Goal: Information Seeking & Learning: Learn about a topic

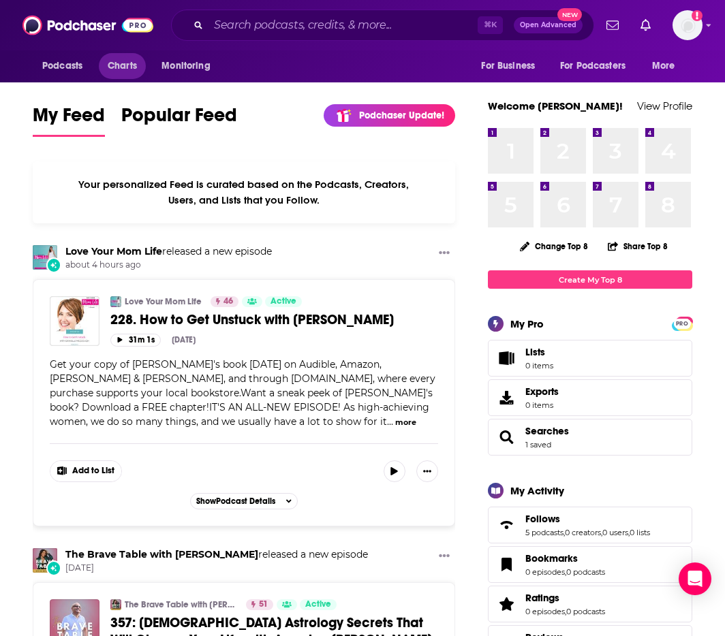
click at [120, 63] on span "Charts" at bounding box center [122, 66] width 29 height 19
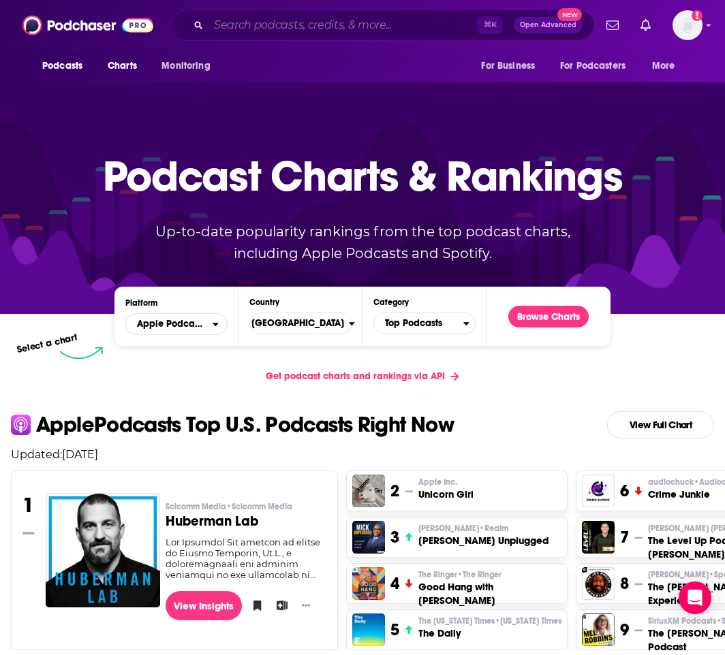
click at [401, 31] on input "Search podcasts, credits, & more..." at bounding box center [342, 25] width 269 height 22
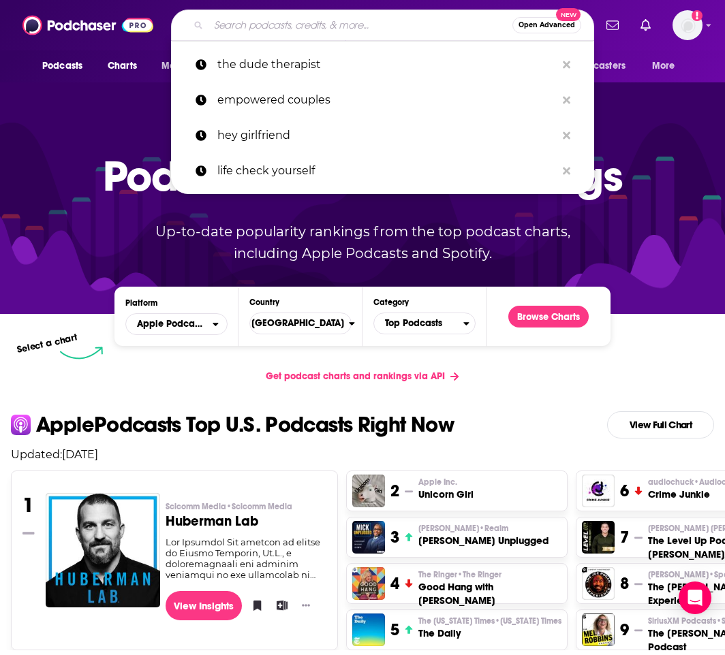
click at [183, 388] on div "Get podcast charts and rankings via API" at bounding box center [362, 376] width 725 height 33
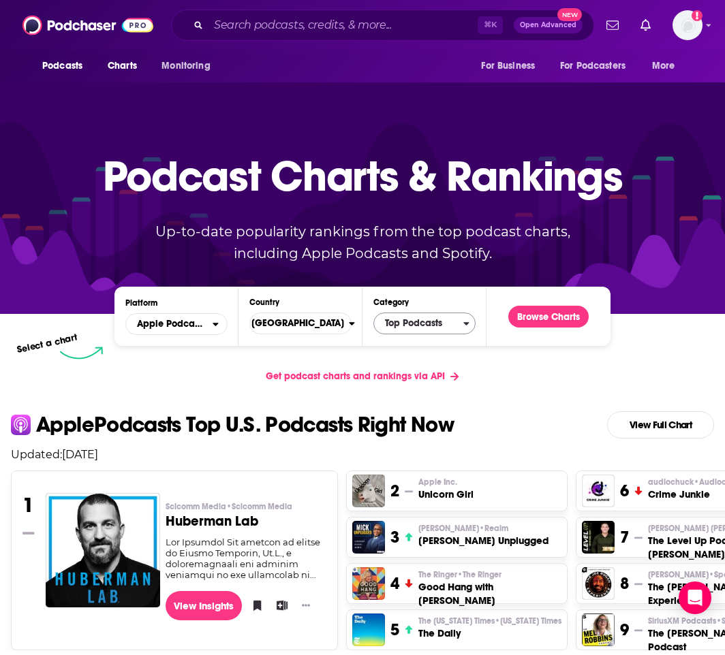
click at [404, 328] on span "Top Podcasts" at bounding box center [418, 323] width 89 height 23
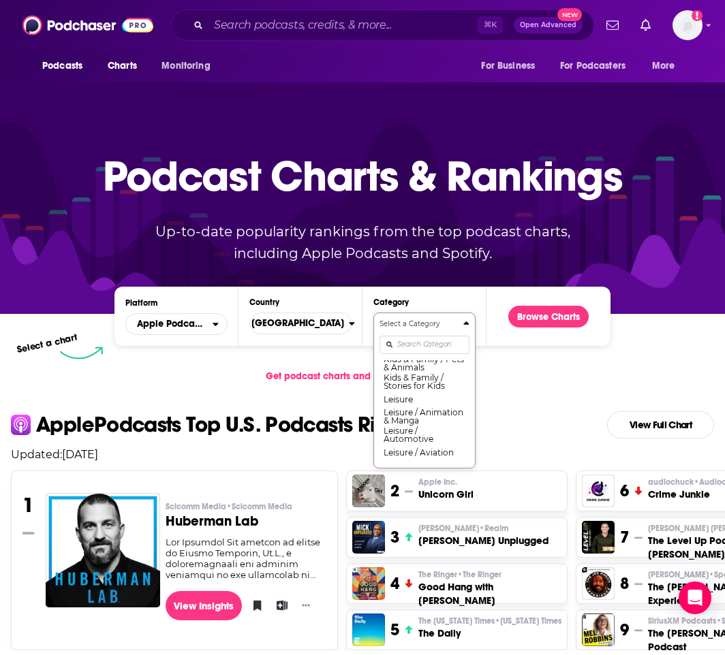
scroll to position [702, 0]
click at [448, 371] on button "Kids & Family / Pets & Animals" at bounding box center [424, 362] width 90 height 18
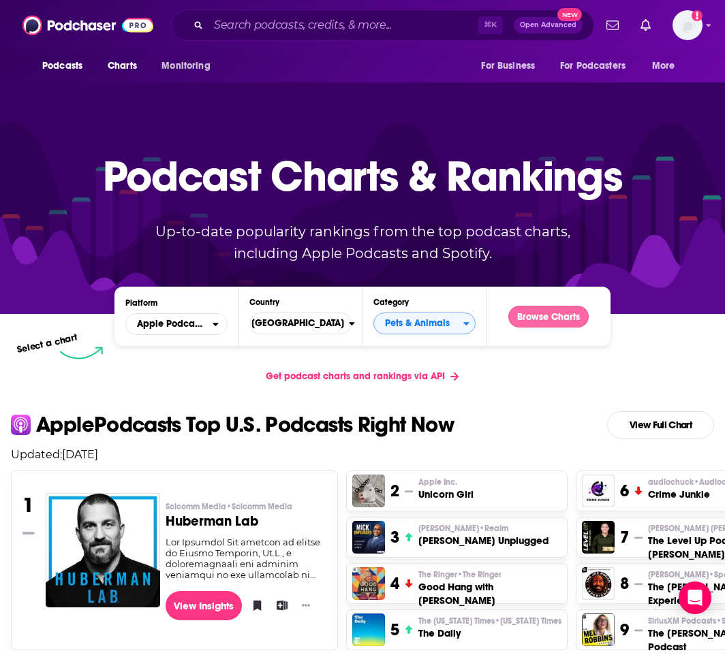
click at [531, 318] on button "Browse Charts" at bounding box center [548, 317] width 80 height 22
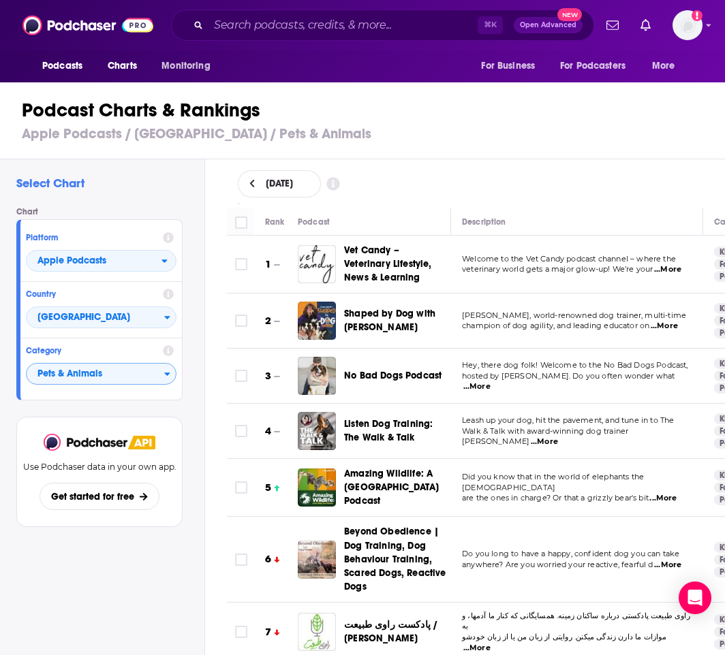
click at [140, 373] on span "Pets & Animals" at bounding box center [96, 374] width 138 height 23
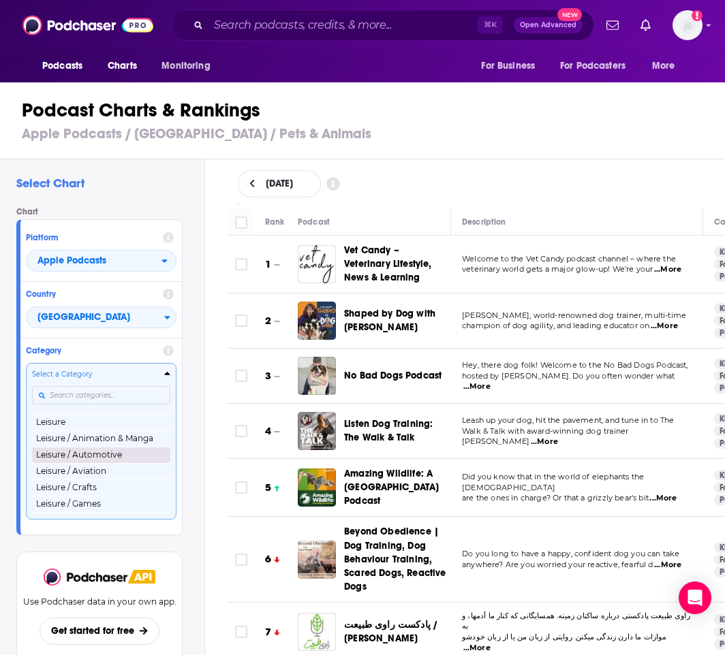
scroll to position [660, 0]
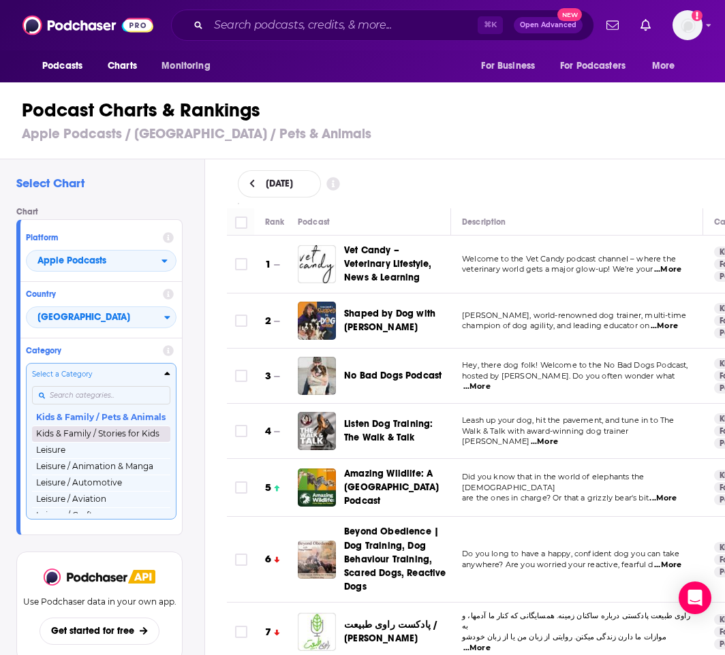
click at [127, 441] on button "Kids & Family / Stories for Kids" at bounding box center [101, 434] width 138 height 16
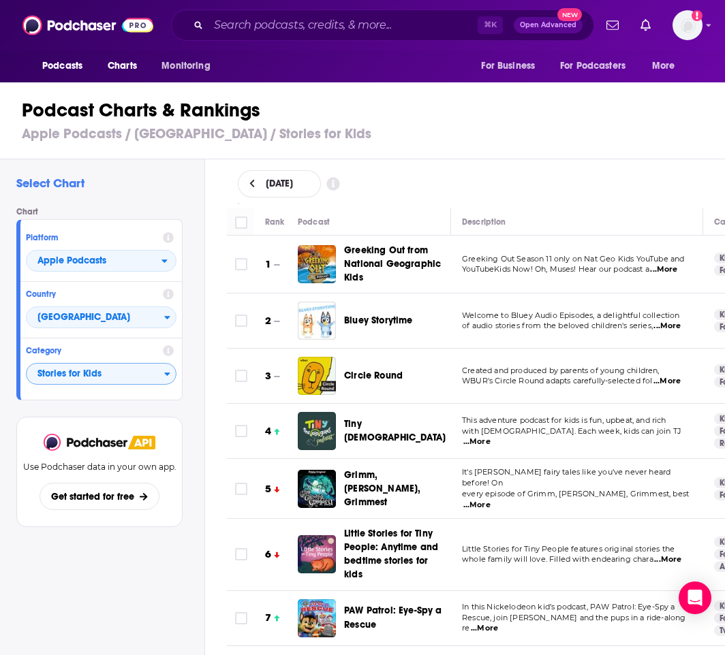
click at [128, 374] on span "Stories for Kids" at bounding box center [96, 374] width 138 height 23
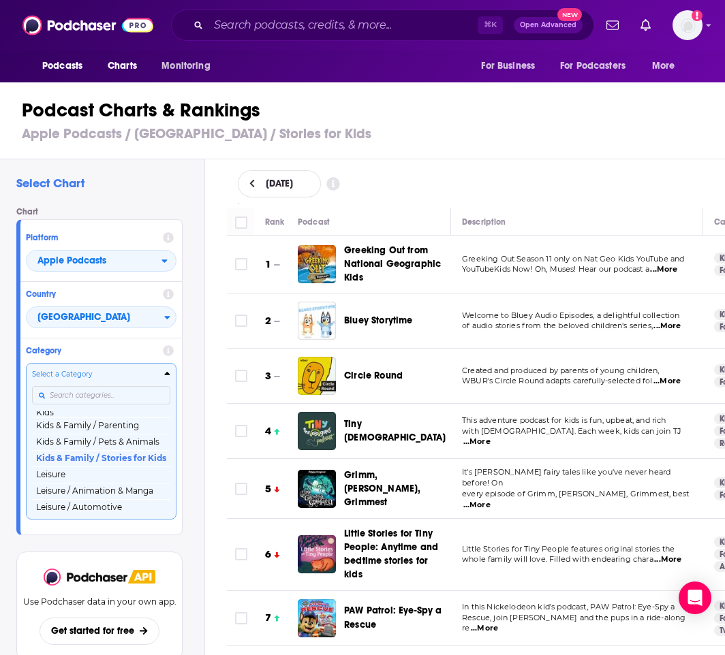
scroll to position [604, 0]
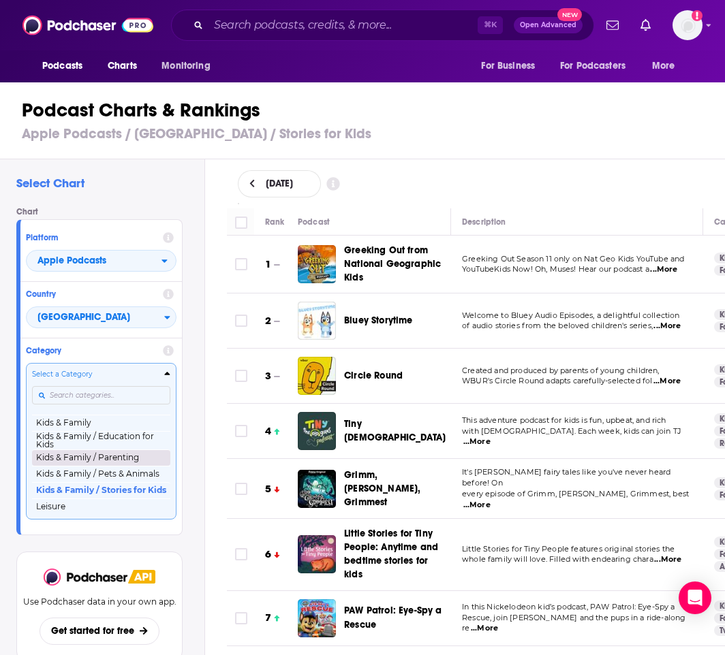
click at [138, 461] on button "Kids & Family / Parenting" at bounding box center [101, 458] width 138 height 16
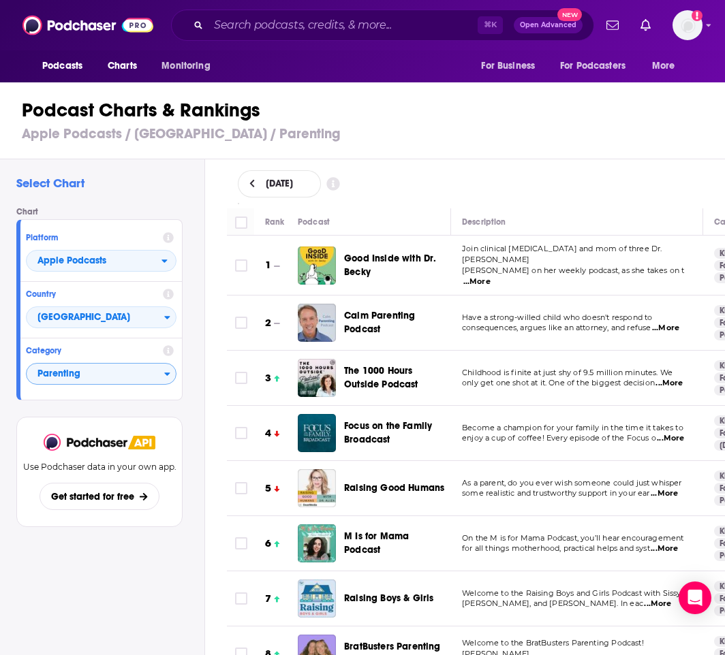
scroll to position [43, 0]
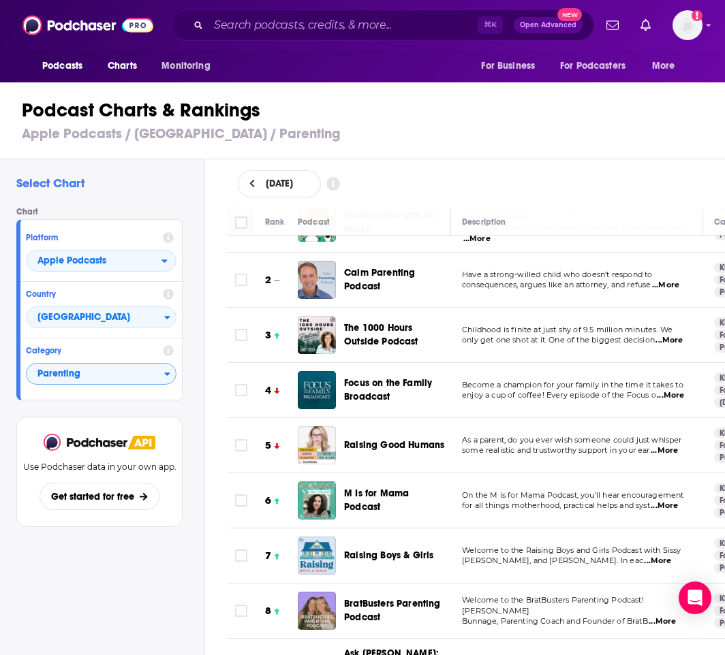
click at [114, 377] on span "Parenting" at bounding box center [96, 374] width 138 height 23
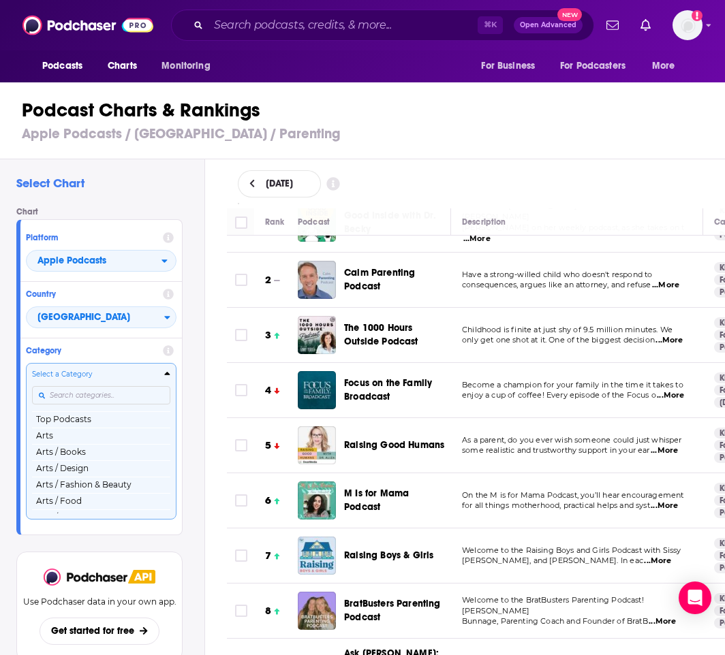
scroll to position [564, 0]
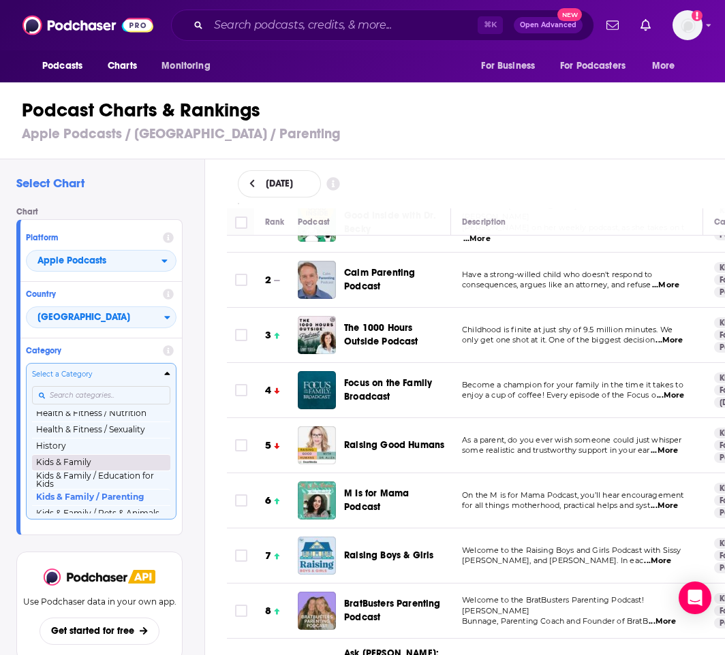
click at [106, 463] on button "Kids & Family" at bounding box center [101, 462] width 138 height 16
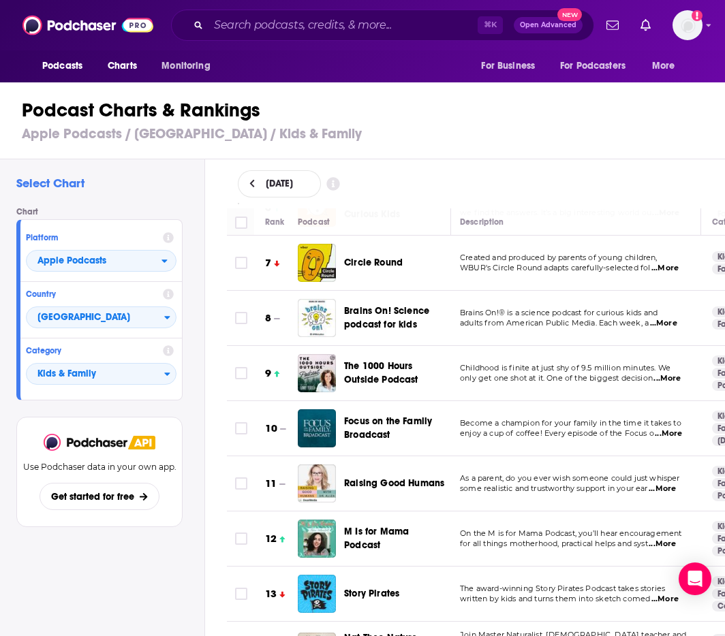
scroll to position [341, 2]
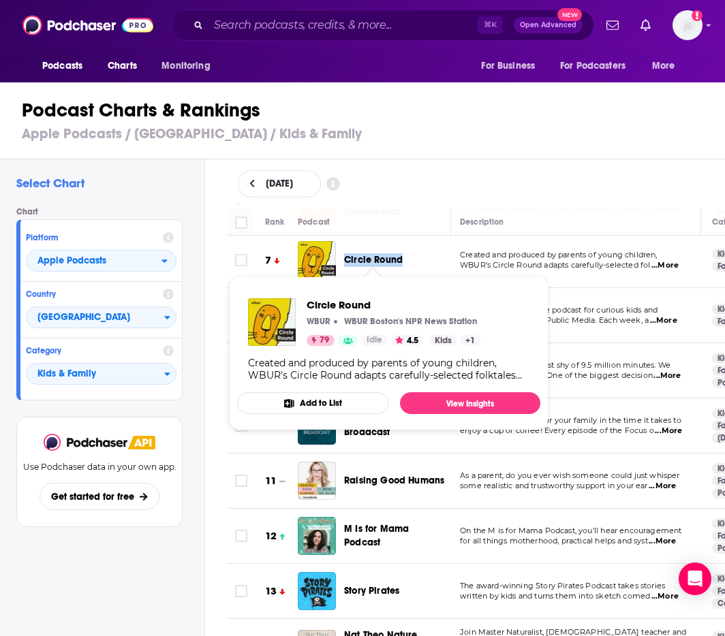
drag, startPoint x: 419, startPoint y: 257, endPoint x: 346, endPoint y: 255, distance: 72.9
click at [346, 255] on div "Circle Round" at bounding box center [403, 260] width 119 height 14
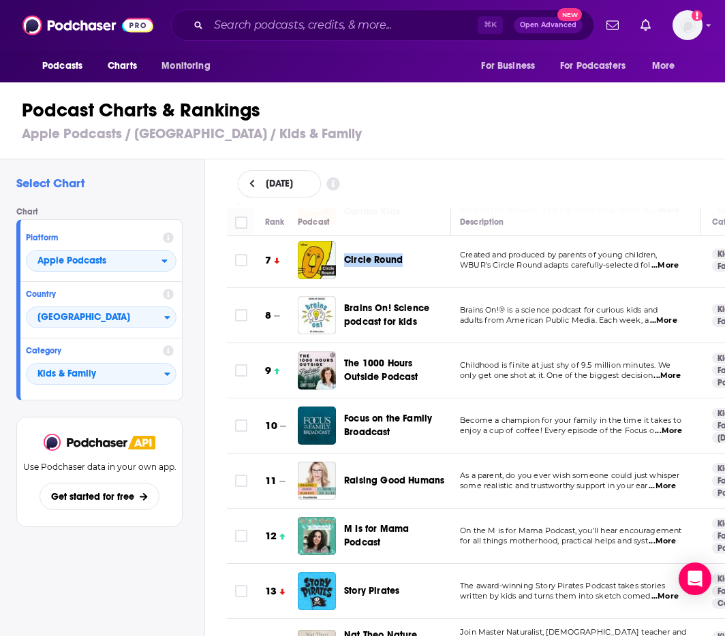
scroll to position [347, 0]
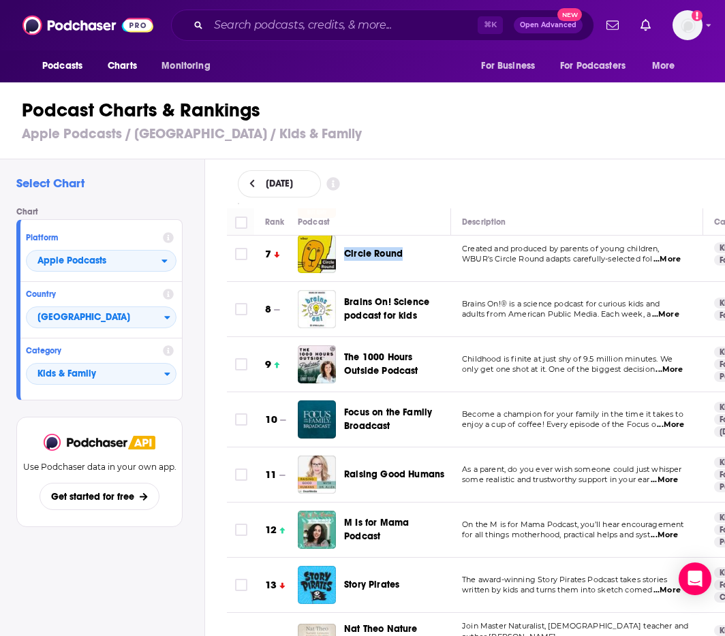
copy span "Circle Round"
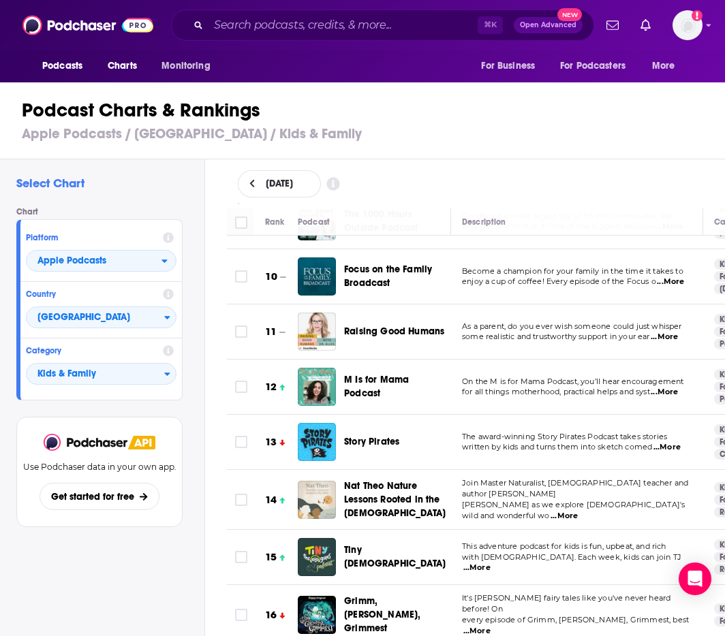
scroll to position [513, 0]
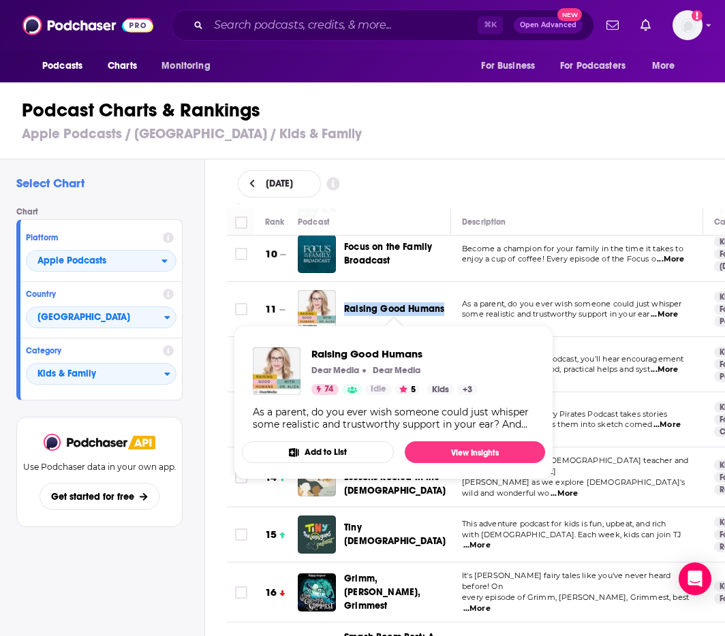
drag, startPoint x: 444, startPoint y: 302, endPoint x: 347, endPoint y: 306, distance: 97.5
click at [347, 306] on div "Raising Good Humans" at bounding box center [403, 309] width 119 height 14
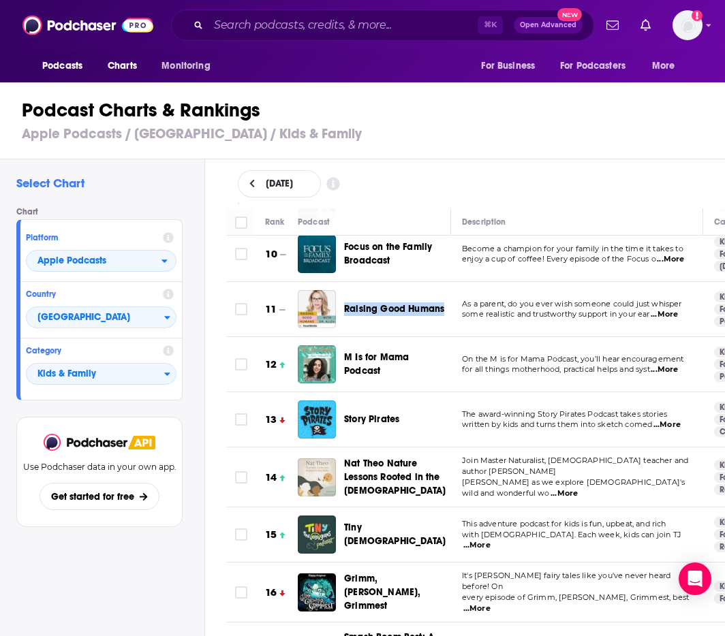
copy span "Raising Good Humans"
click at [446, 1] on div "Podcasts Charts Monitoring ⌘ K Open Advanced New For Business For Podcasters Mo…" at bounding box center [362, 25] width 725 height 50
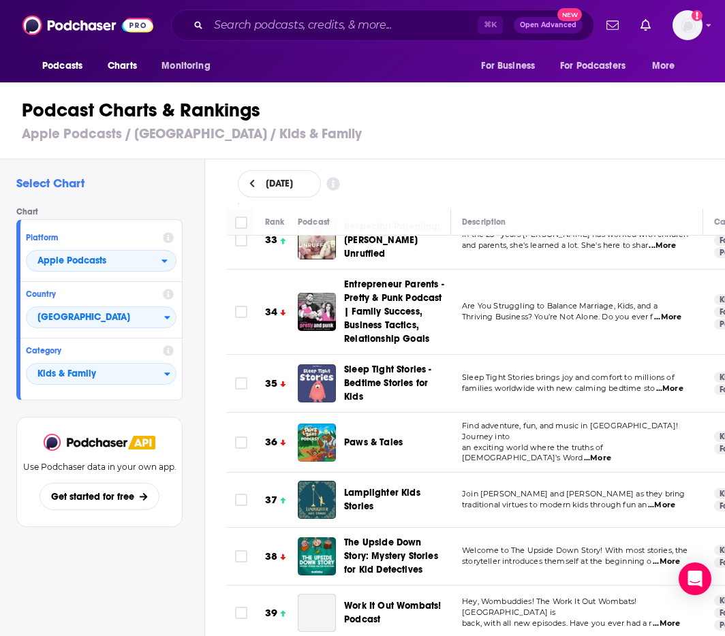
scroll to position [1999, 0]
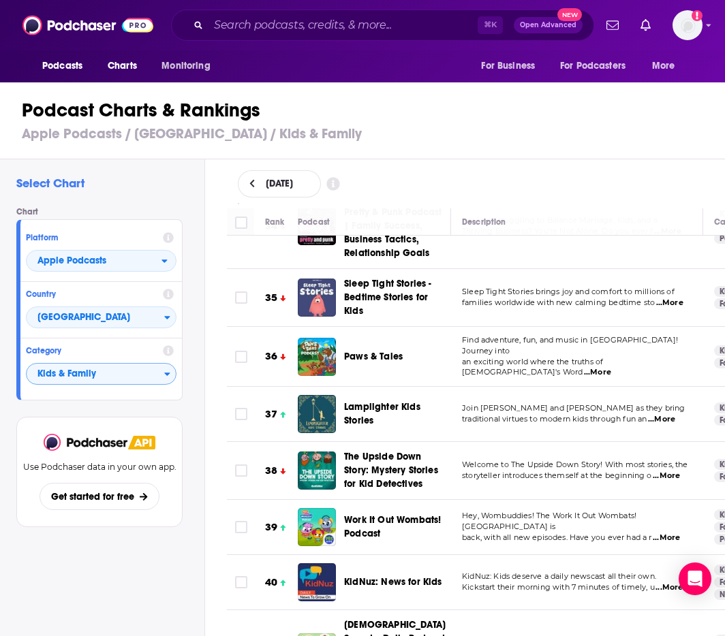
click at [125, 377] on span "Kids & Family" at bounding box center [96, 374] width 138 height 23
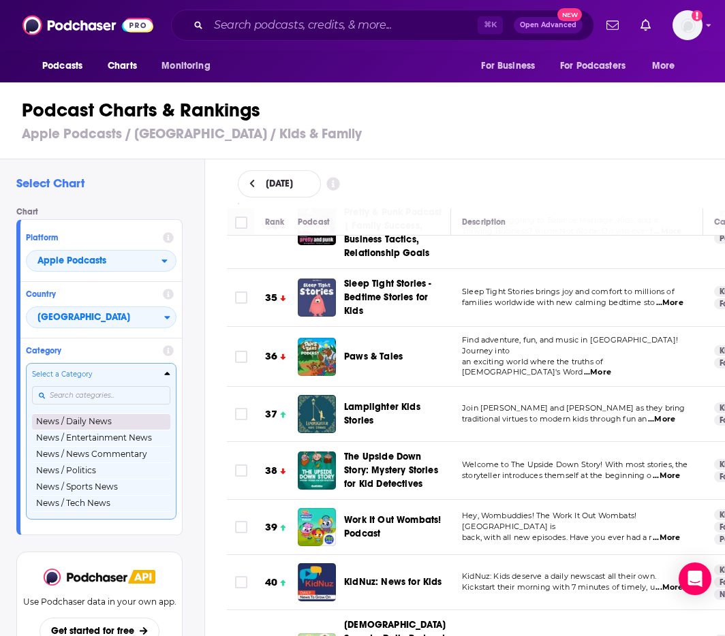
scroll to position [1081, 0]
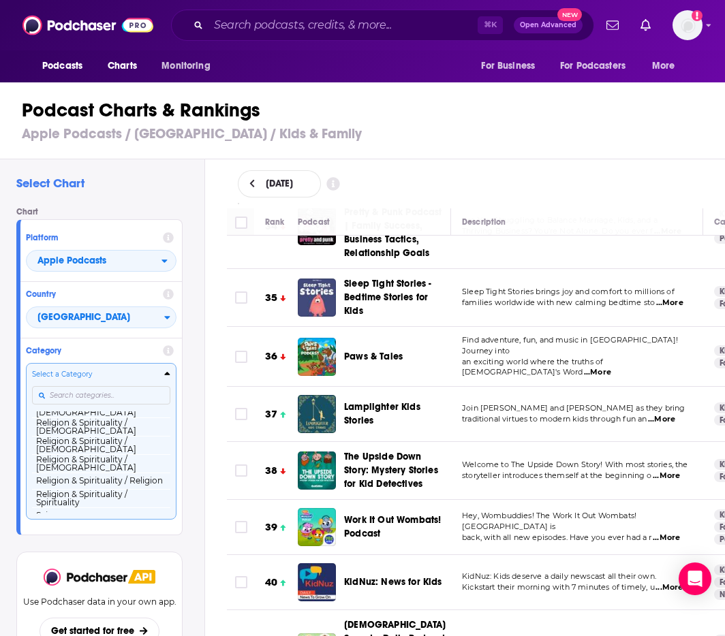
click at [102, 400] on input "Categories" at bounding box center [101, 395] width 138 height 18
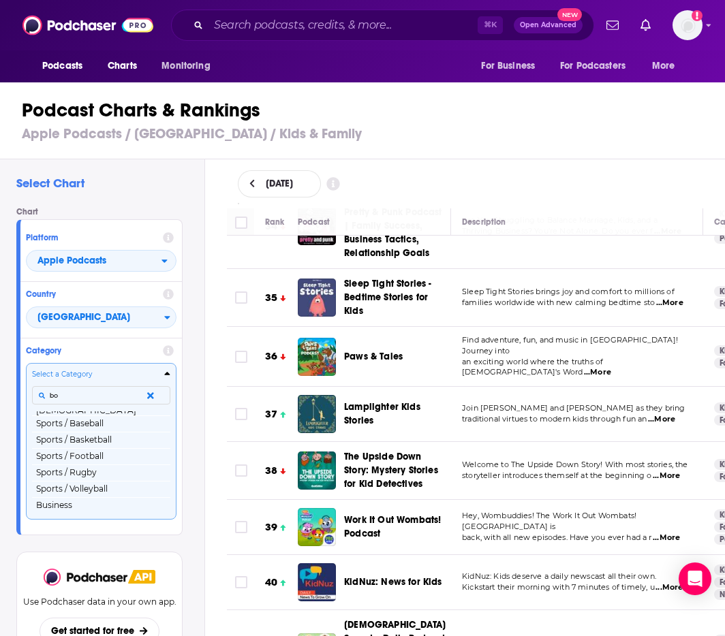
scroll to position [0, 0]
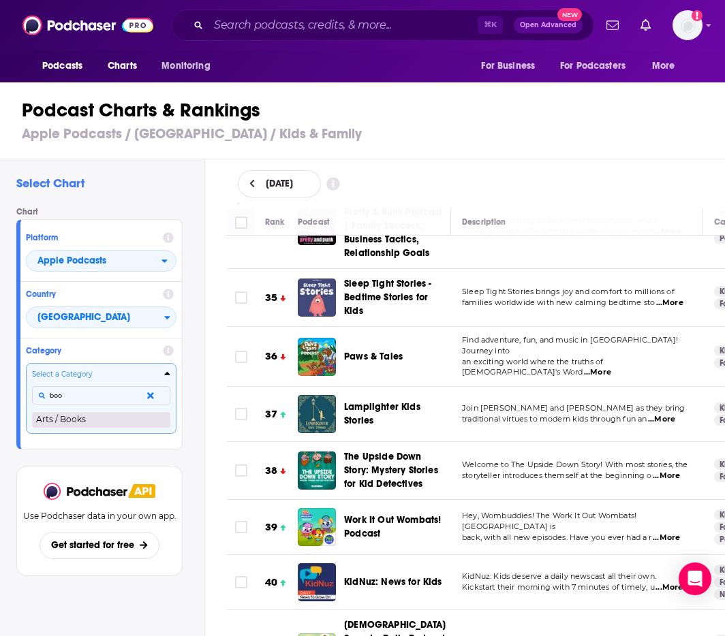
type input "boo"
click at [98, 419] on button "Arts / Books" at bounding box center [101, 419] width 138 height 16
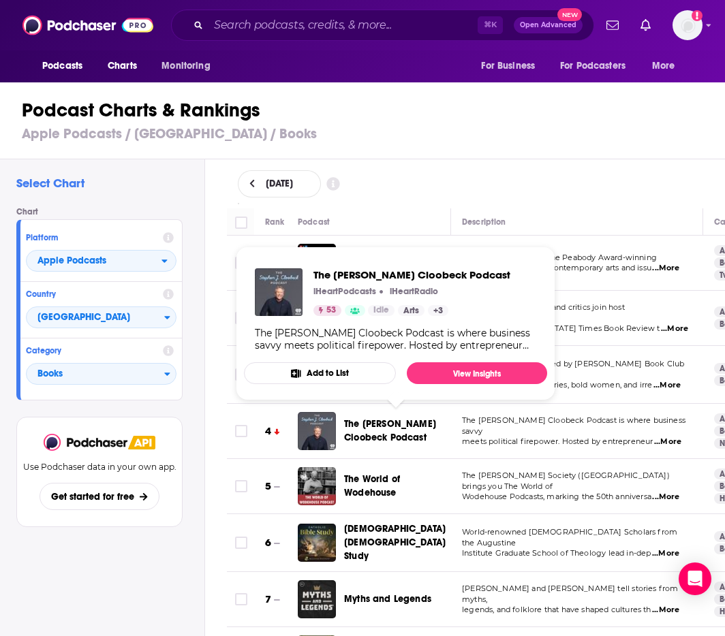
scroll to position [2, 0]
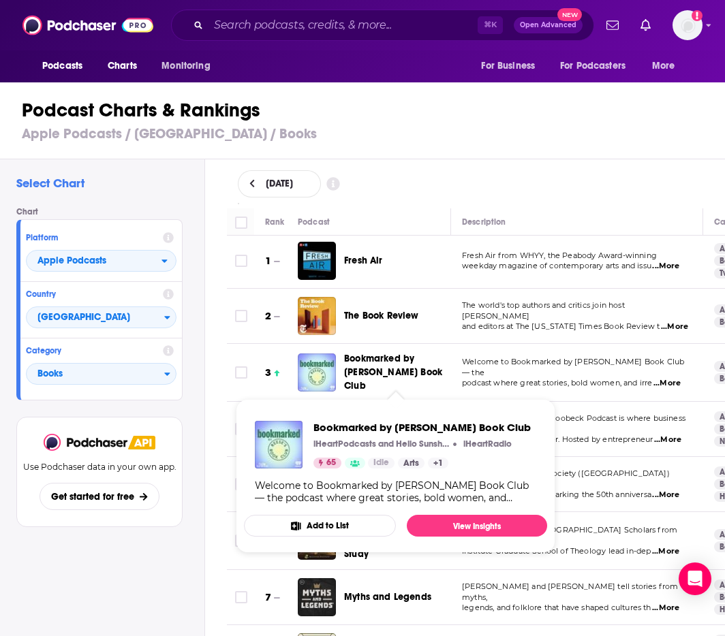
drag, startPoint x: 427, startPoint y: 378, endPoint x: 377, endPoint y: 379, distance: 50.4
drag, startPoint x: 343, startPoint y: 357, endPoint x: 425, endPoint y: 381, distance: 85.2
click at [425, 381] on div "Bookmarked by [PERSON_NAME] Book Club" at bounding box center [380, 372] width 165 height 41
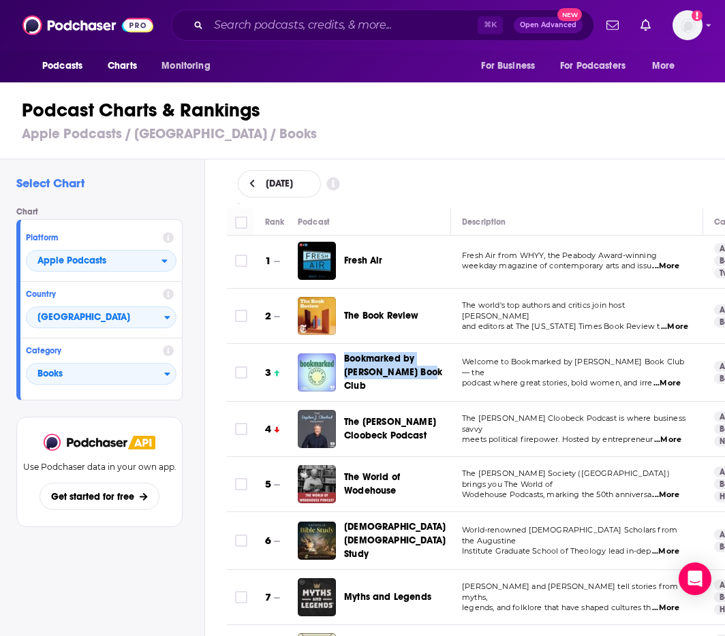
copy span "Bookmarked by [PERSON_NAME] Book Club"
click at [557, 314] on span "The world's top authors and critics join host [PERSON_NAME]" at bounding box center [543, 310] width 163 height 20
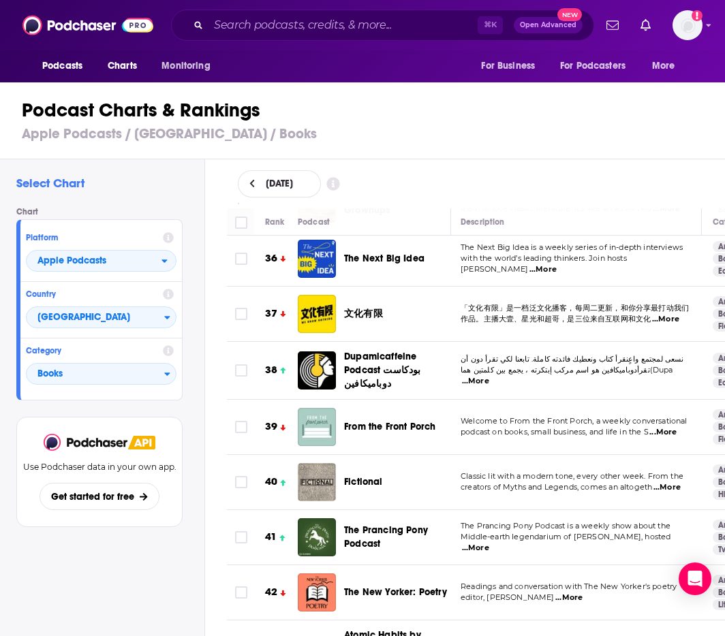
scroll to position [2072, 1]
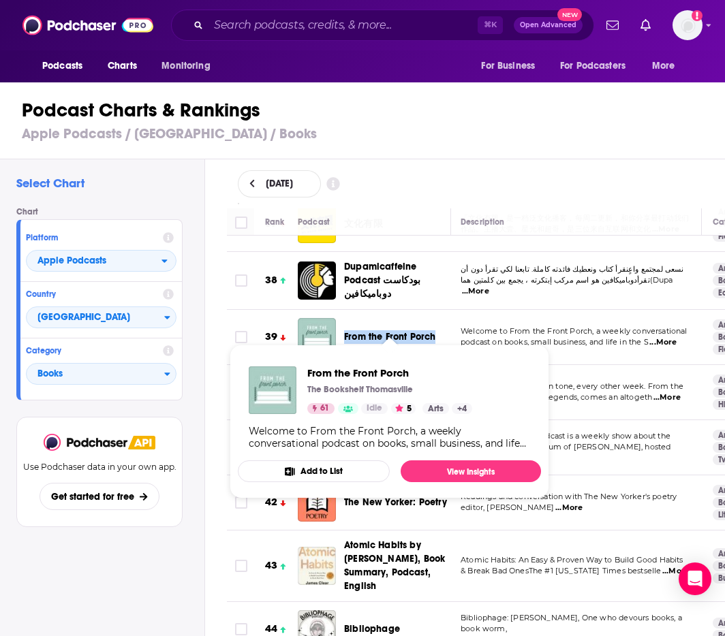
drag, startPoint x: 353, startPoint y: 310, endPoint x: 435, endPoint y: 317, distance: 82.7
click at [435, 318] on div "From the Front Porch" at bounding box center [403, 337] width 119 height 38
copy span "From the Front Porch"
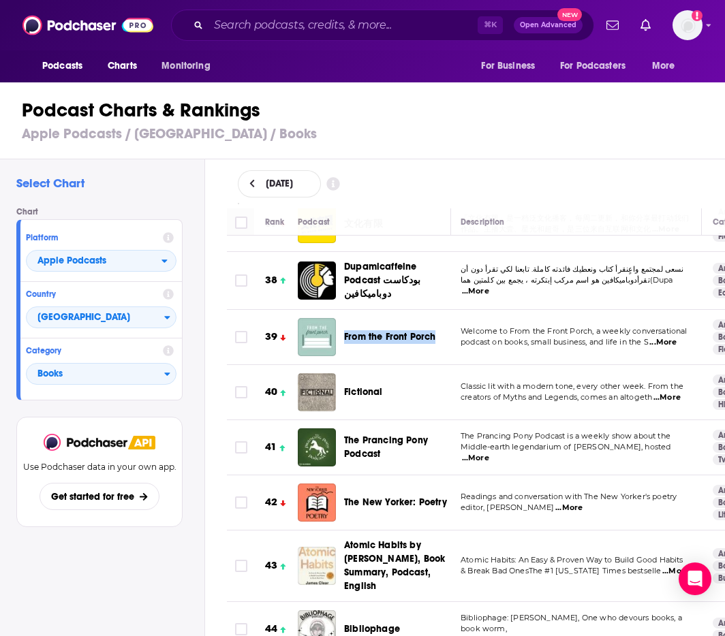
click at [450, 344] on td "From the Front Porch" at bounding box center [374, 337] width 153 height 55
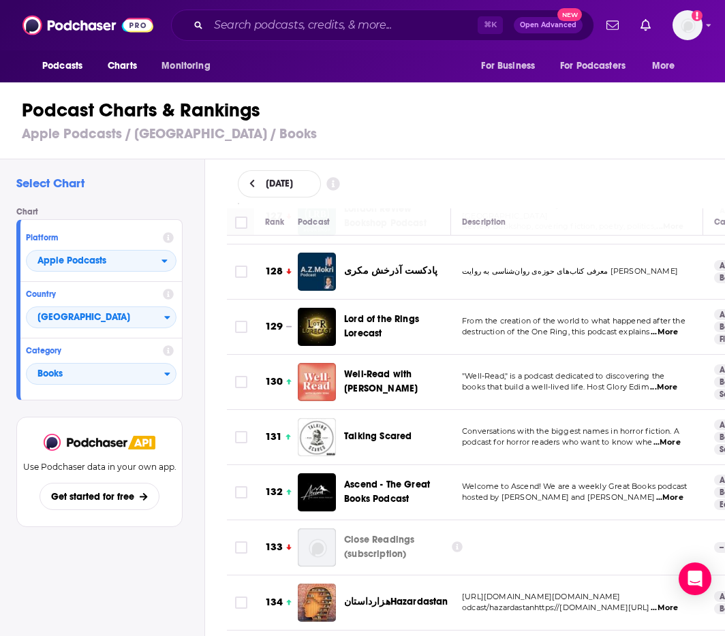
scroll to position [7248, 4]
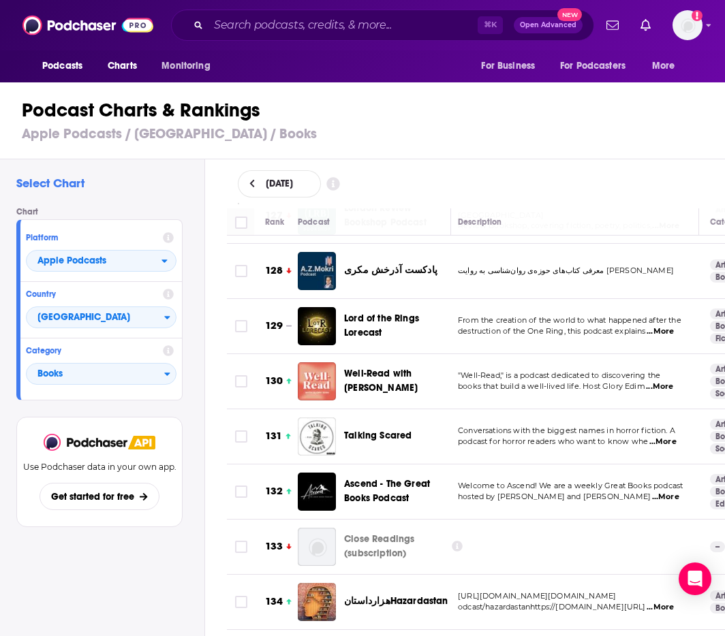
drag, startPoint x: 467, startPoint y: 311, endPoint x: 654, endPoint y: 336, distance: 189.0
click at [654, 354] on td ""Well-Read," is a podcast dedicated to discovering the books that build a well-…" at bounding box center [573, 381] width 252 height 55
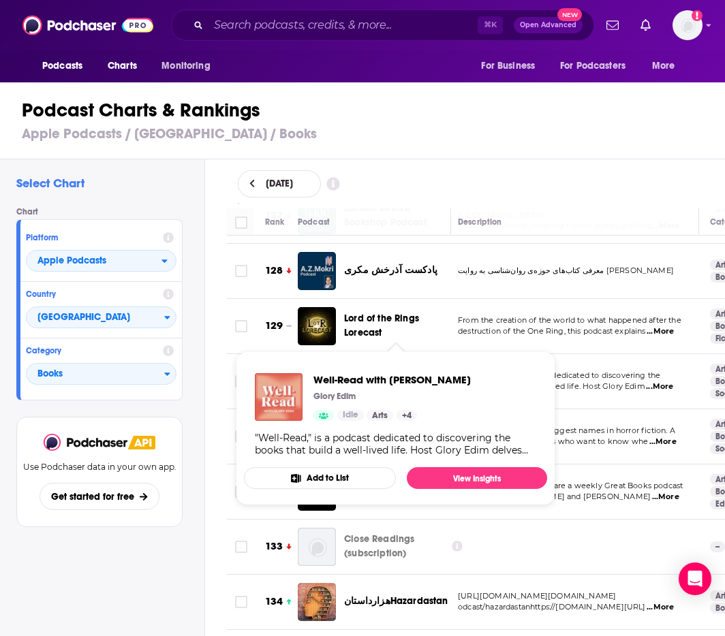
drag, startPoint x: 353, startPoint y: 313, endPoint x: 364, endPoint y: 330, distance: 20.6
click at [364, 362] on div "Well-Read with [PERSON_NAME]" at bounding box center [403, 381] width 119 height 38
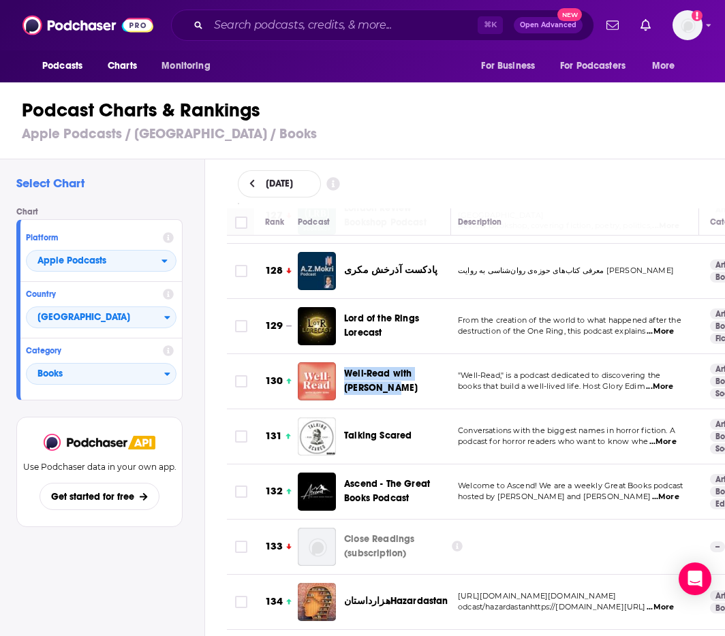
copy span "Well-Read with [PERSON_NAME]"
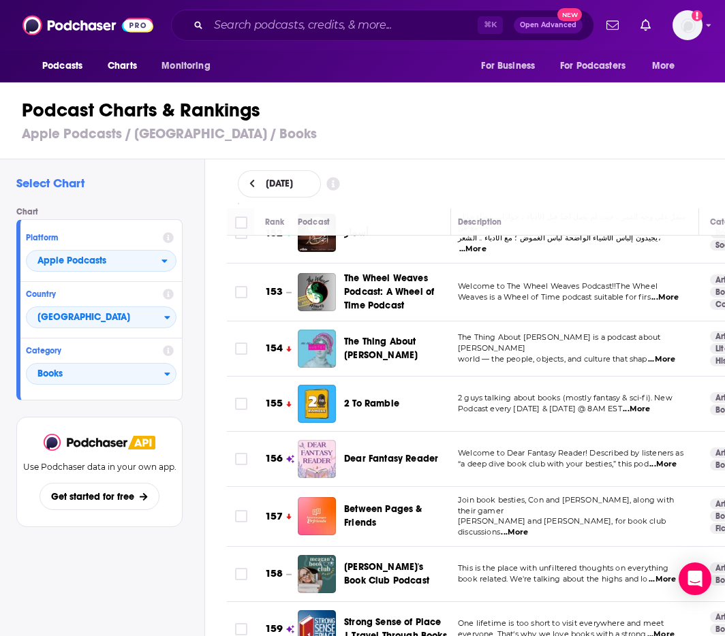
scroll to position [8725, 4]
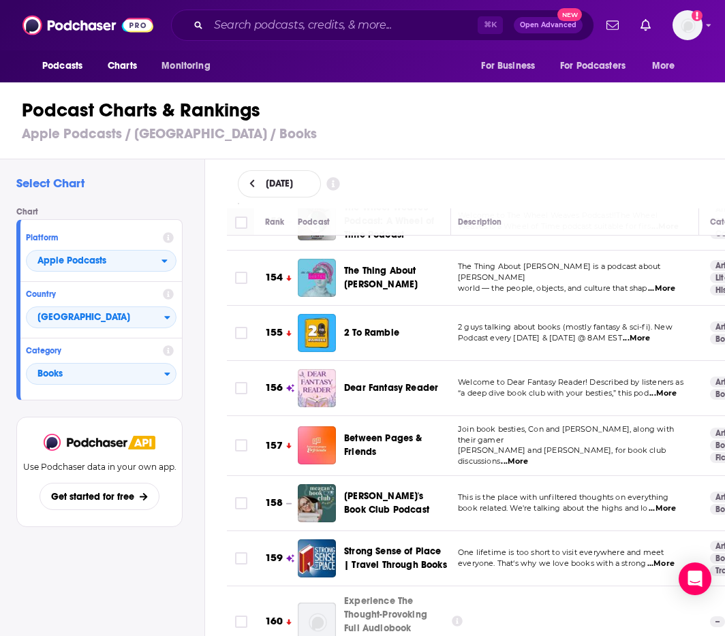
click at [528, 456] on span "...More" at bounding box center [514, 461] width 27 height 11
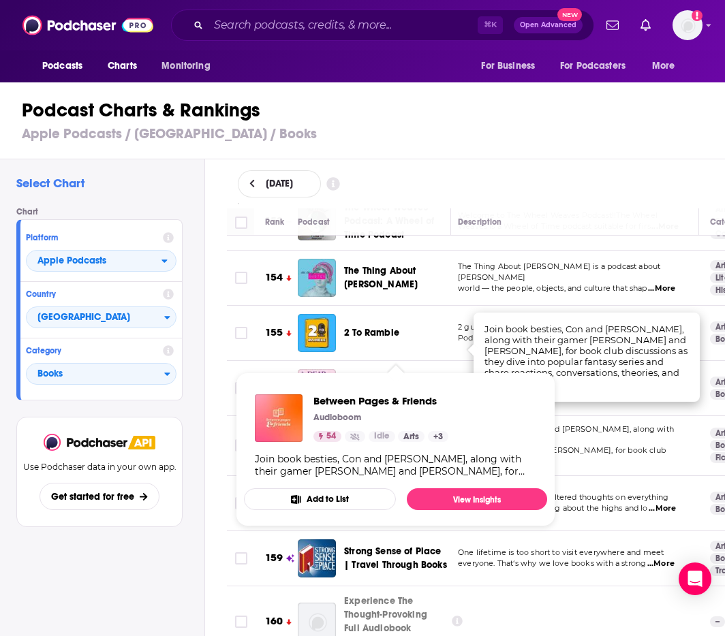
scroll to position [8805, 4]
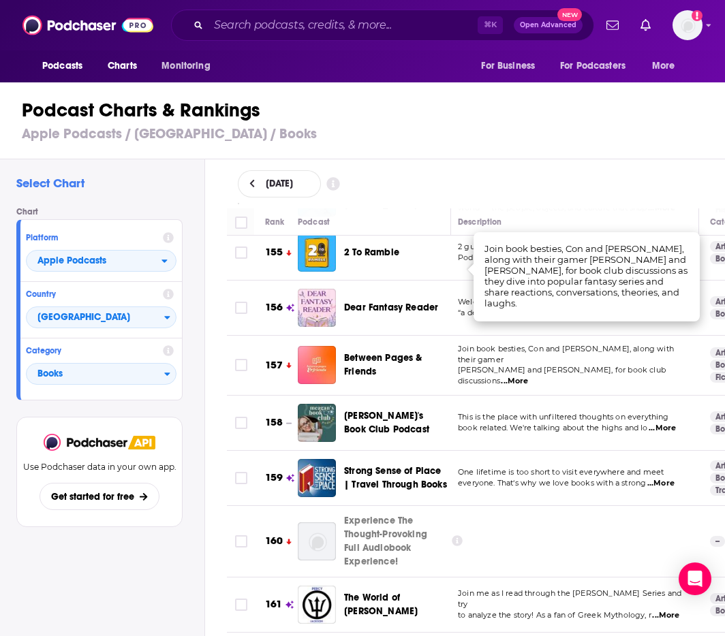
click at [587, 187] on div "[DATE]" at bounding box center [476, 183] width 477 height 27
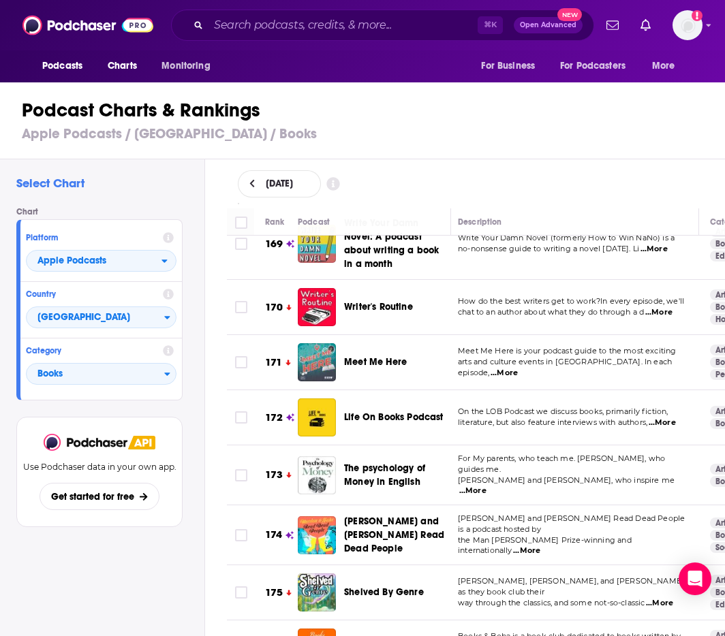
scroll to position [9680, 4]
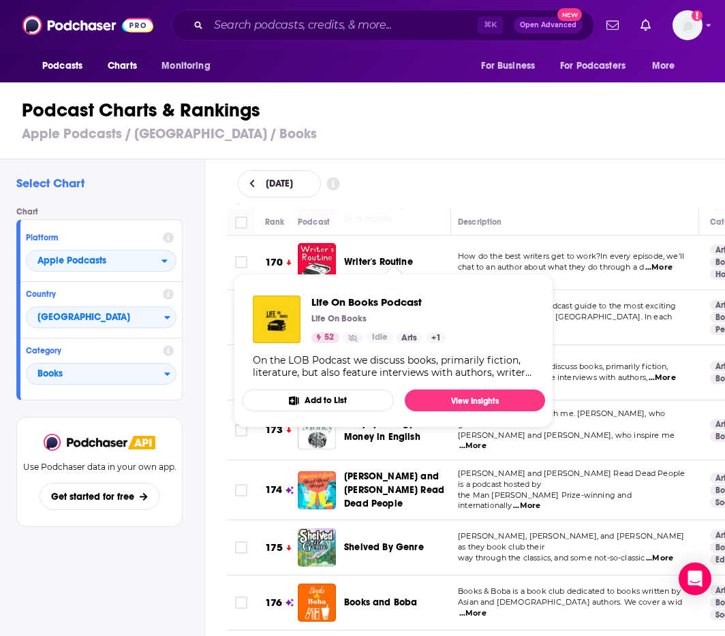
drag, startPoint x: 350, startPoint y: 244, endPoint x: 444, endPoint y: 257, distance: 94.9
click at [444, 354] on div "Life On Books Podcast" at bounding box center [403, 373] width 119 height 38
copy span "Life On Books Podcast"
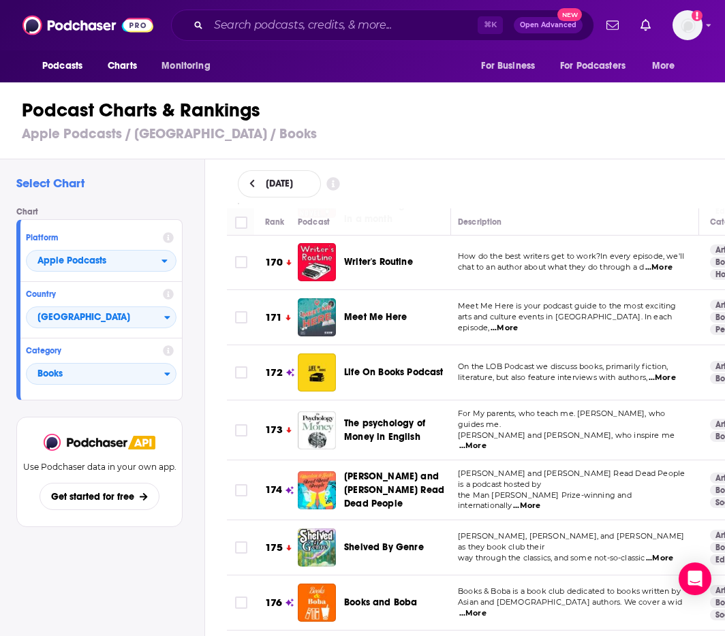
click at [497, 401] on td "For My parents, who teach me. [PERSON_NAME], who guides me. [PERSON_NAME] and […" at bounding box center [573, 431] width 252 height 60
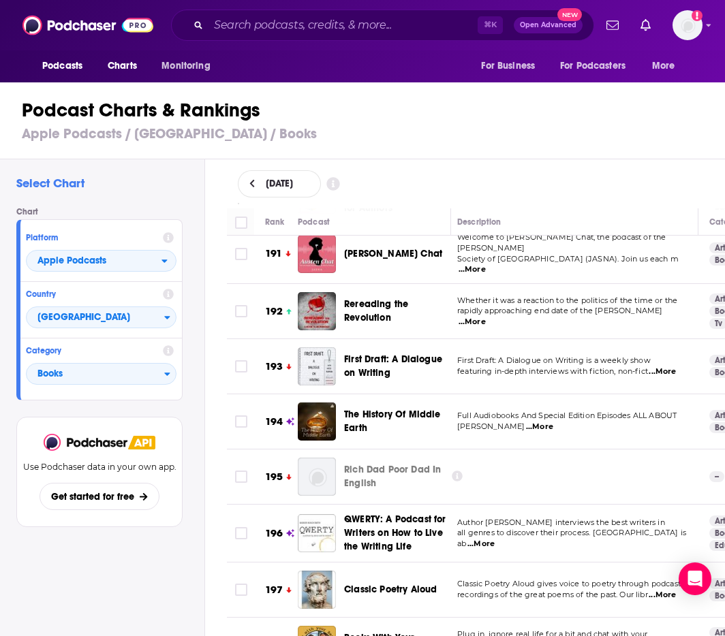
scroll to position [0, 0]
click at [105, 378] on span "Books" at bounding box center [96, 374] width 138 height 23
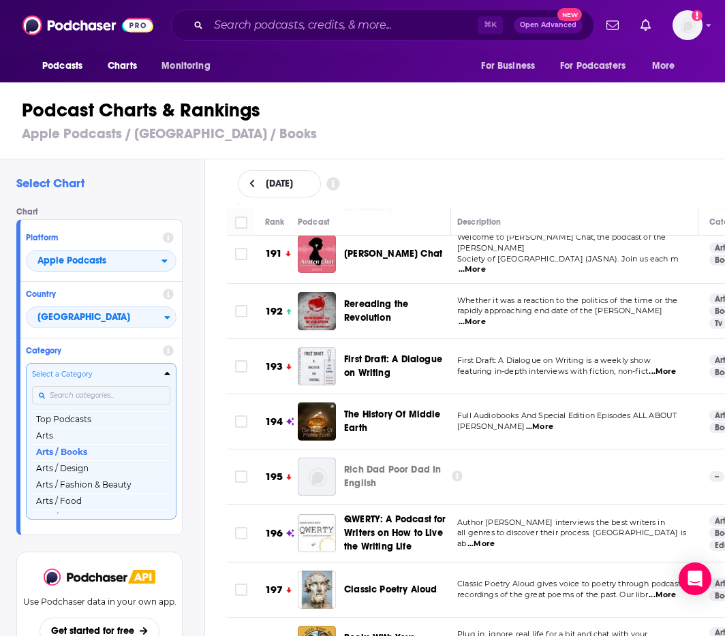
click at [102, 394] on input "Categories" at bounding box center [101, 395] width 138 height 18
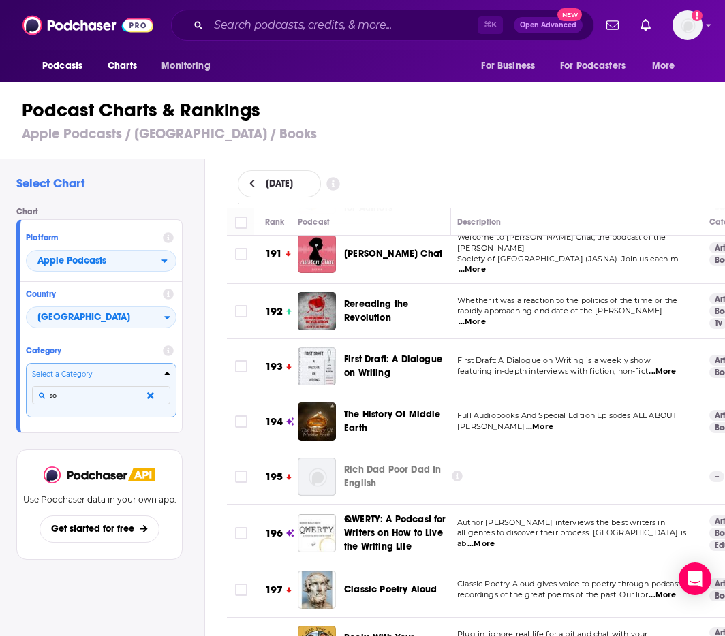
type input "s"
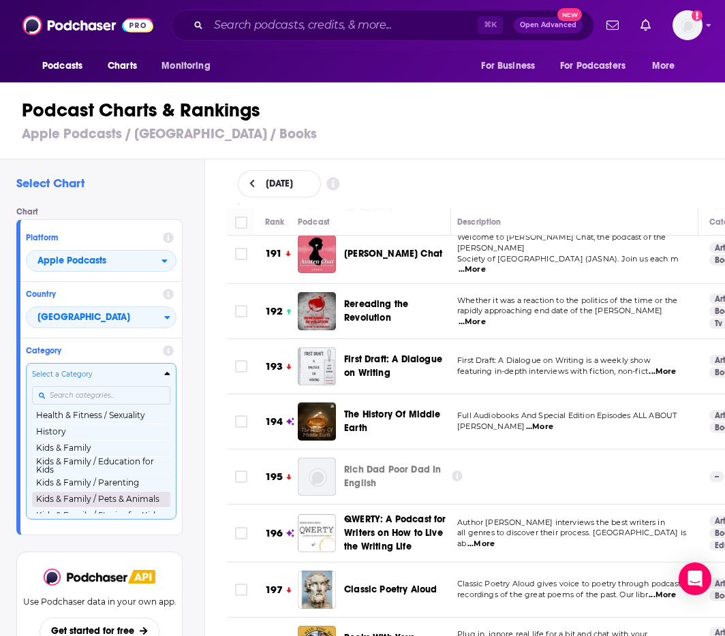
scroll to position [578, 0]
click at [99, 469] on button "Kids & Family / Education for Kids" at bounding box center [101, 466] width 138 height 18
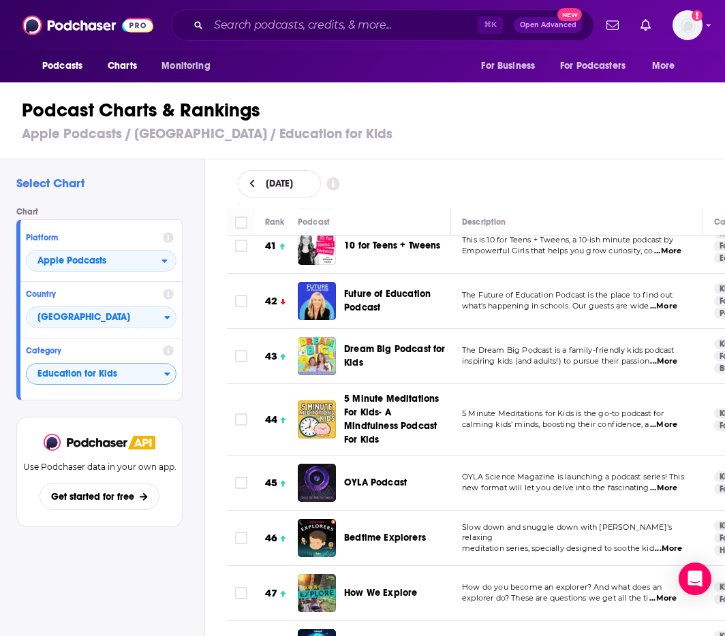
scroll to position [2458, 0]
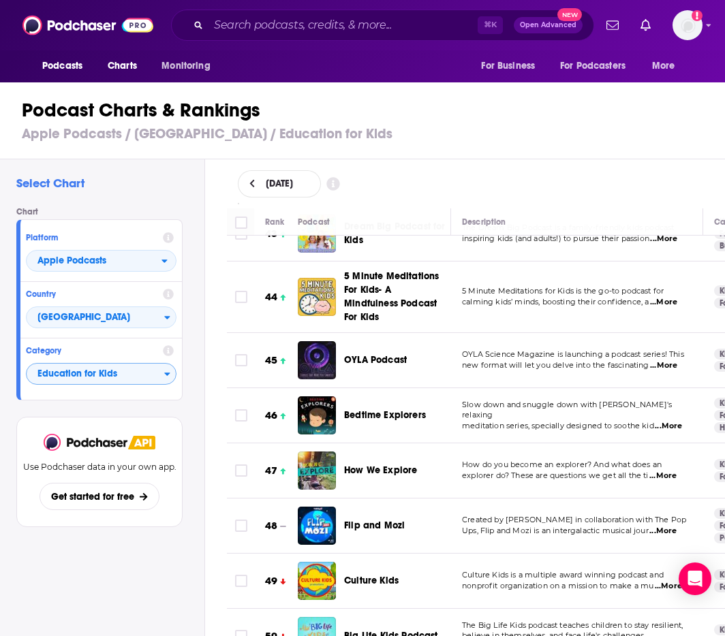
click at [141, 378] on span "Education for Kids" at bounding box center [96, 374] width 138 height 23
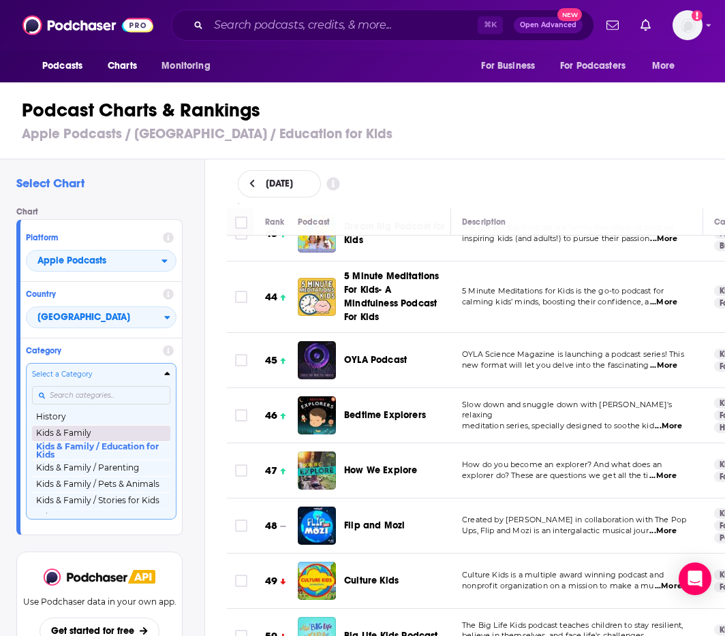
scroll to position [605, 0]
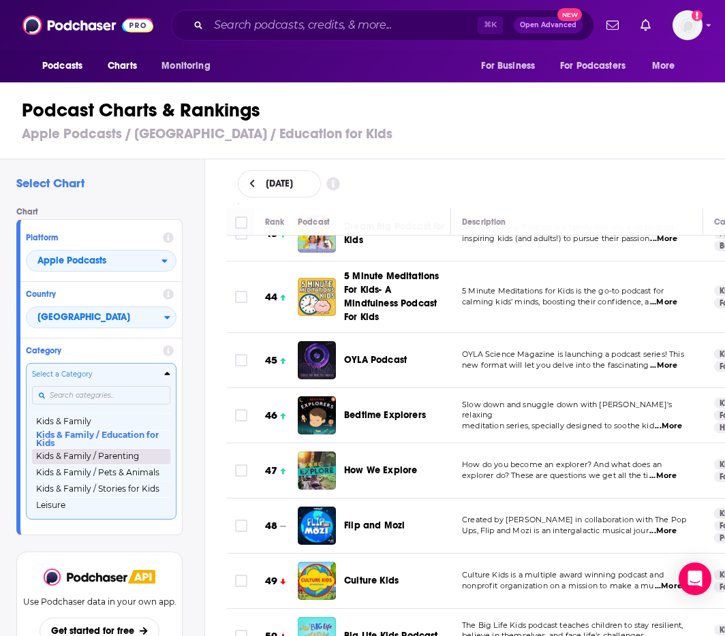
click at [121, 465] on button "Kids & Family / Parenting" at bounding box center [101, 456] width 138 height 16
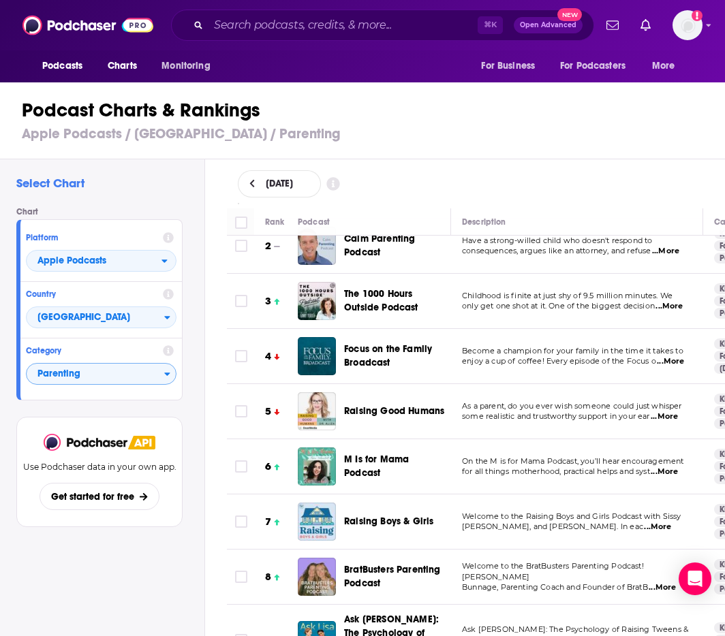
scroll to position [148, 0]
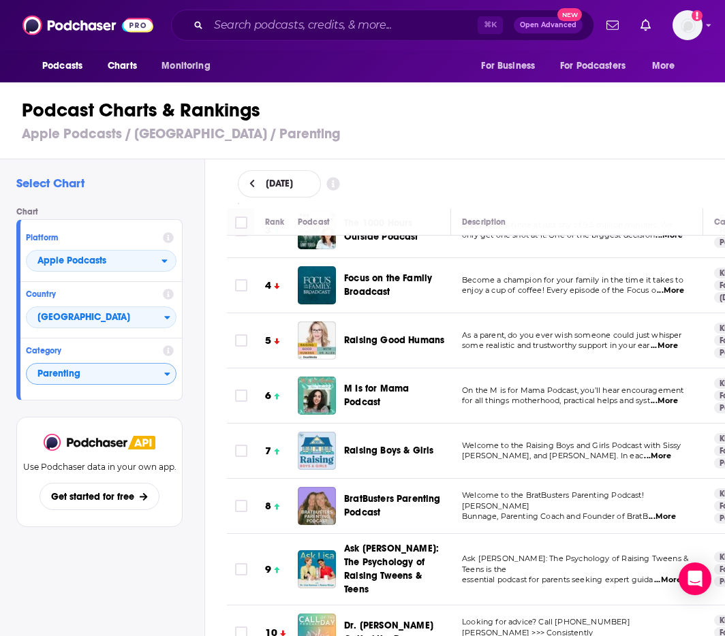
click at [678, 285] on span "...More" at bounding box center [670, 290] width 27 height 11
click at [548, 176] on div "[DATE]" at bounding box center [476, 183] width 477 height 27
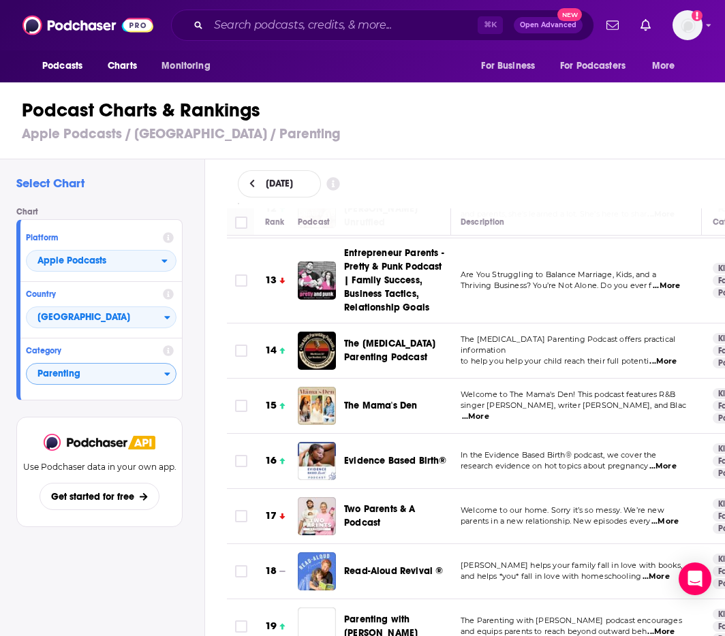
scroll to position [741, 1]
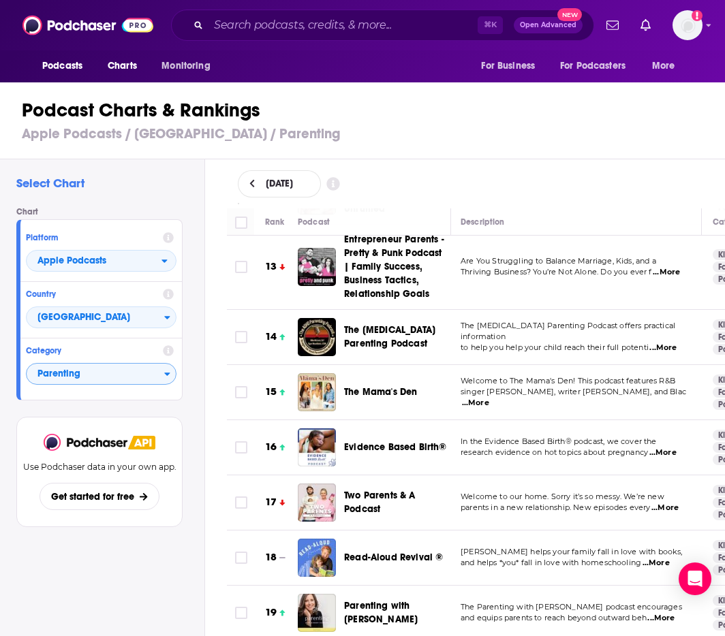
click at [489, 398] on span "...More" at bounding box center [475, 403] width 27 height 11
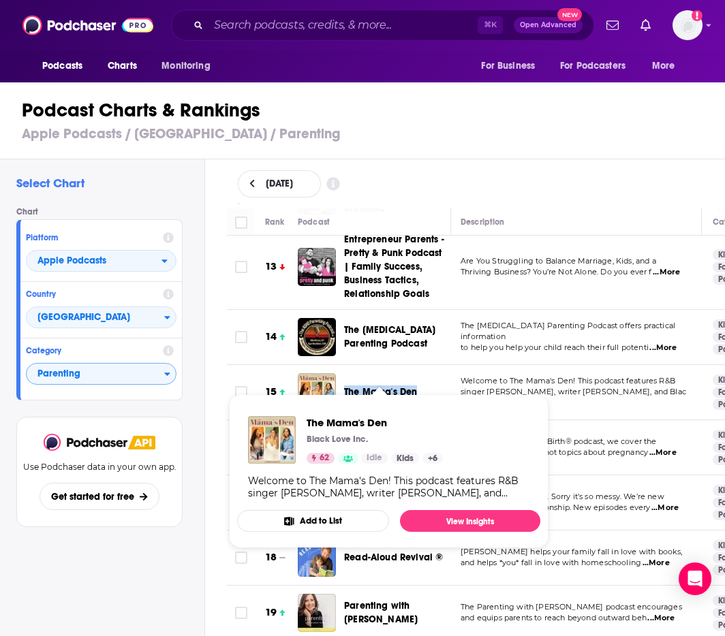
drag, startPoint x: 352, startPoint y: 362, endPoint x: 416, endPoint y: 372, distance: 64.7
click at [416, 373] on div "The Mama's Den" at bounding box center [403, 392] width 119 height 38
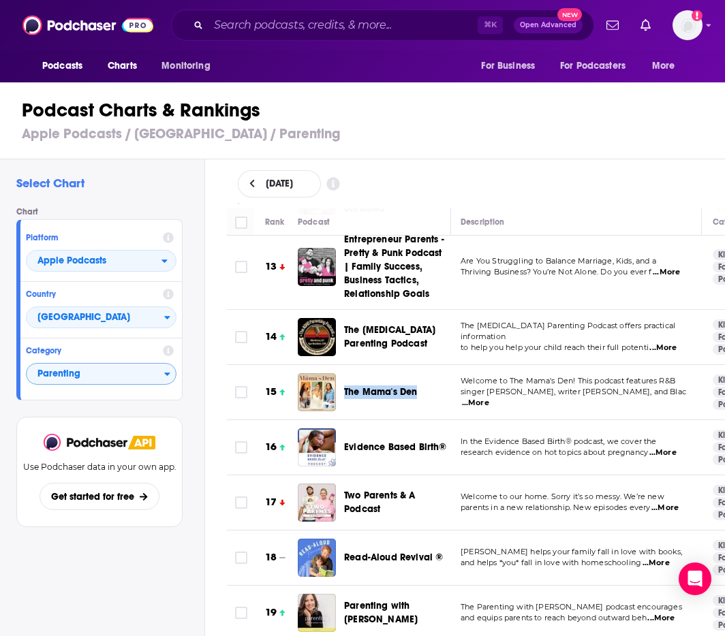
copy span "The Mama's Den"
click at [542, 337] on td "The [MEDICAL_DATA] Parenting Podcast offers practical information to help you h…" at bounding box center [576, 337] width 252 height 55
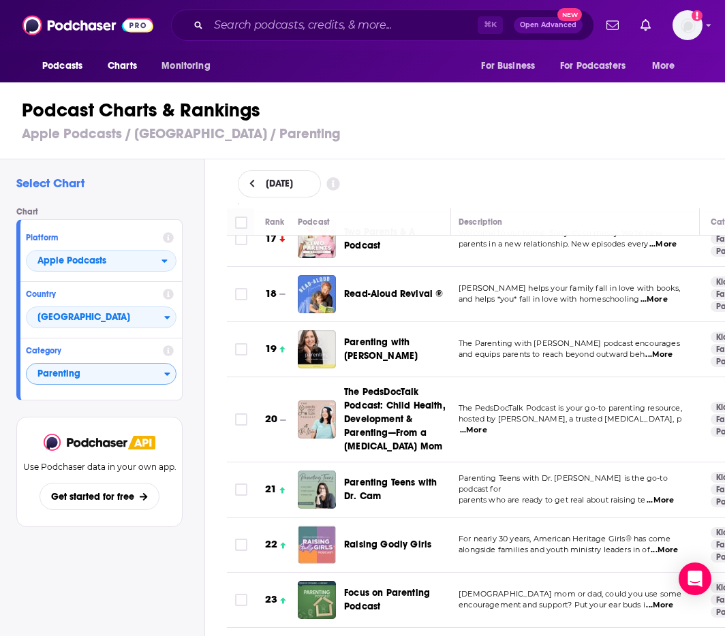
scroll to position [1011, 3]
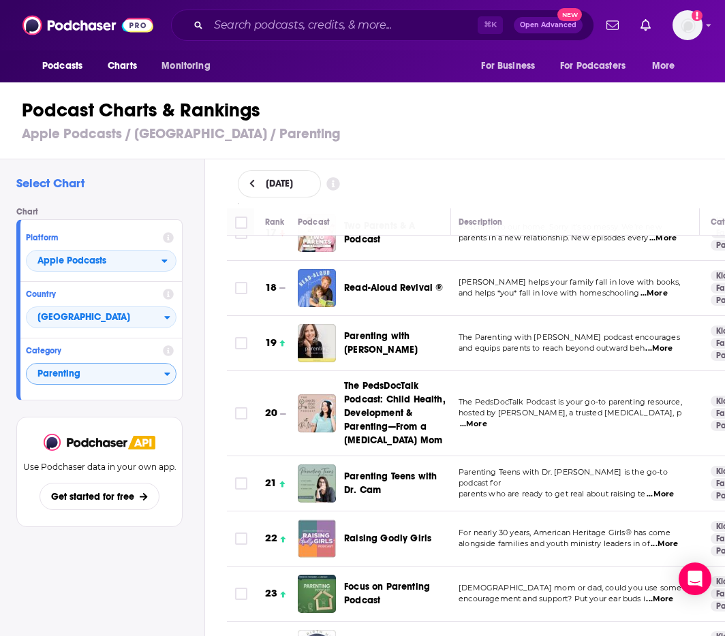
click at [669, 343] on span "...More" at bounding box center [658, 348] width 27 height 11
click at [608, 225] on div "Description" at bounding box center [573, 222] width 230 height 16
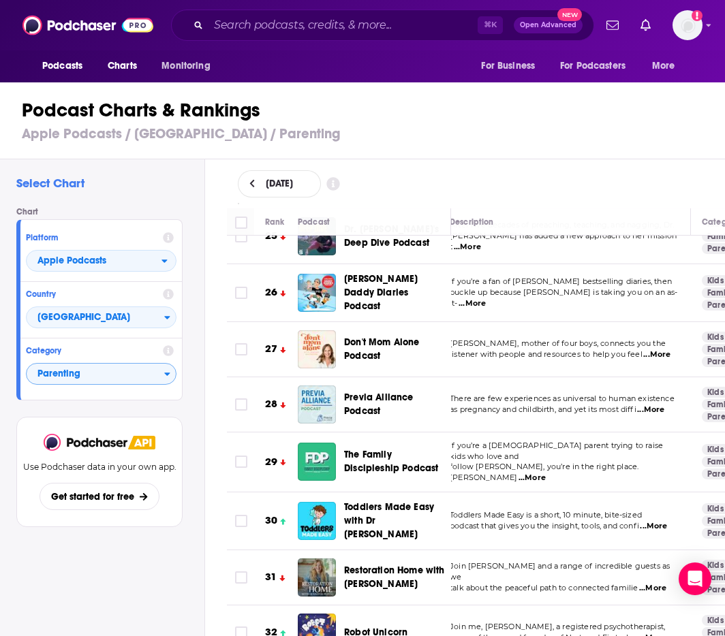
scroll to position [1481, 12]
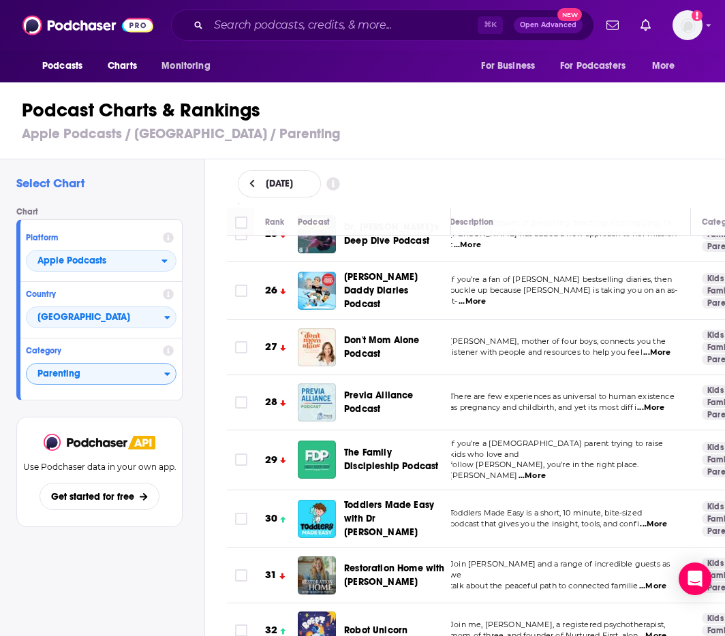
click at [653, 347] on span "...More" at bounding box center [656, 352] width 27 height 11
click at [595, 283] on td "If you’re a fan of [PERSON_NAME] bestselling diaries, then buckle up because [P…" at bounding box center [565, 291] width 252 height 58
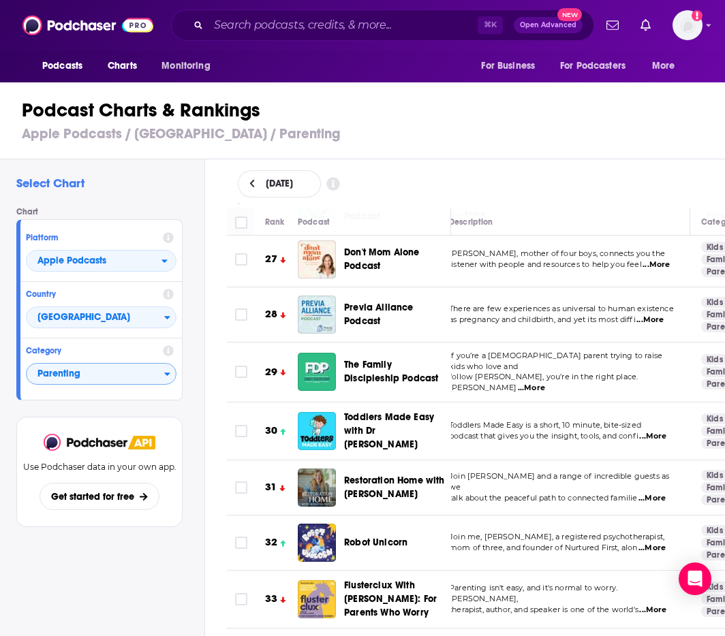
scroll to position [1685, 13]
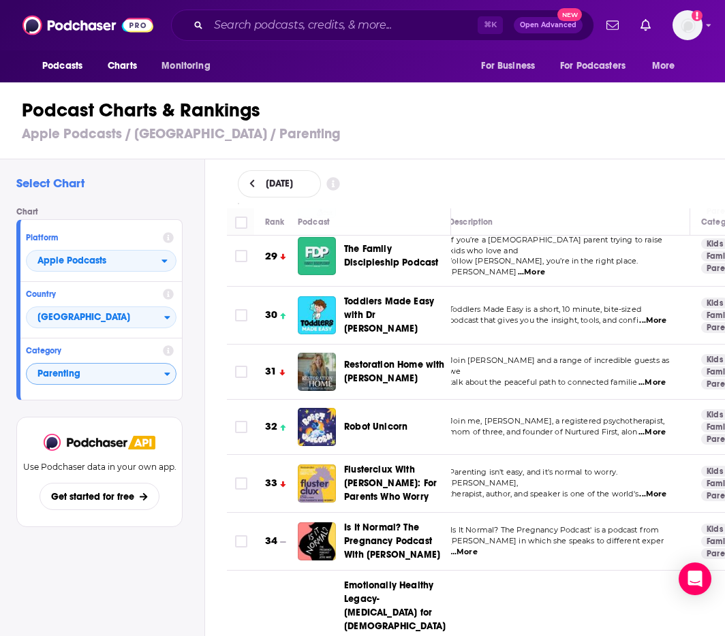
click at [650, 377] on span "...More" at bounding box center [651, 382] width 27 height 11
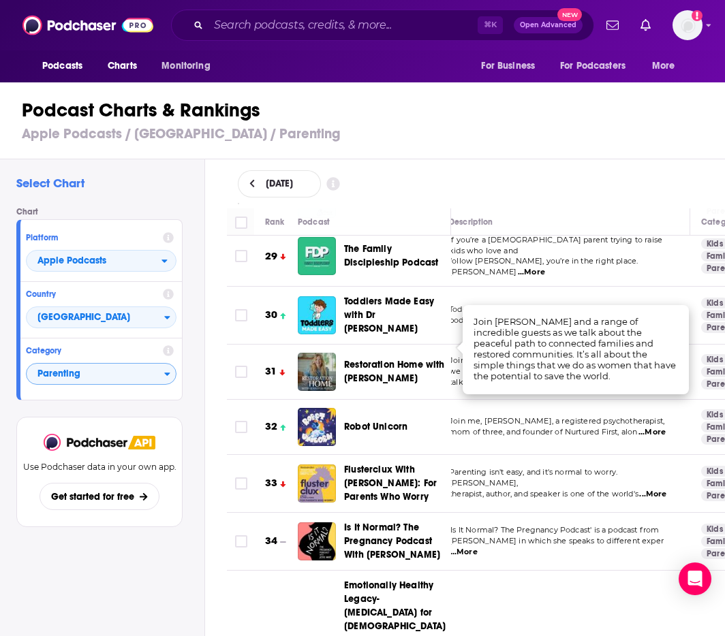
click at [651, 416] on span "Join me, [PERSON_NAME], a registered psychotherapist," at bounding box center [556, 421] width 215 height 10
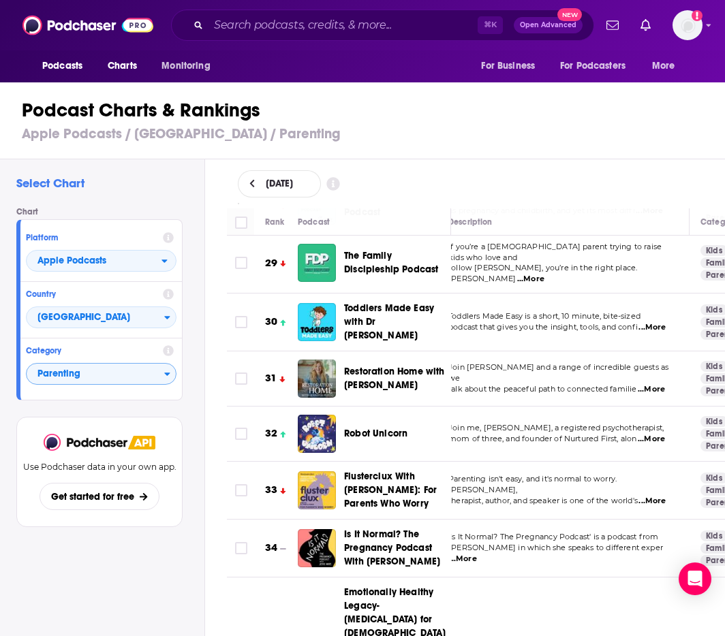
scroll to position [1679, 14]
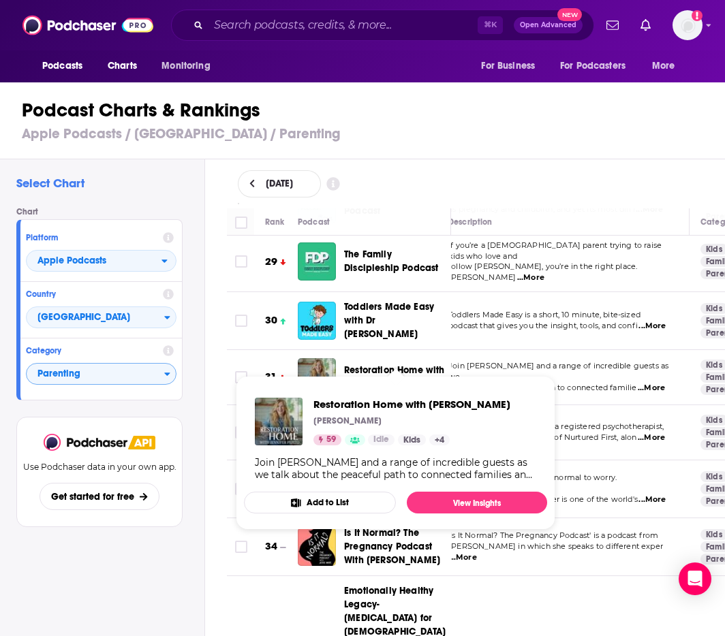
drag, startPoint x: 349, startPoint y: 333, endPoint x: 417, endPoint y: 354, distance: 71.3
click at [417, 358] on div "Restoration Home with [PERSON_NAME]" at bounding box center [403, 377] width 119 height 38
copy span "Restoration Home with [PERSON_NAME]"
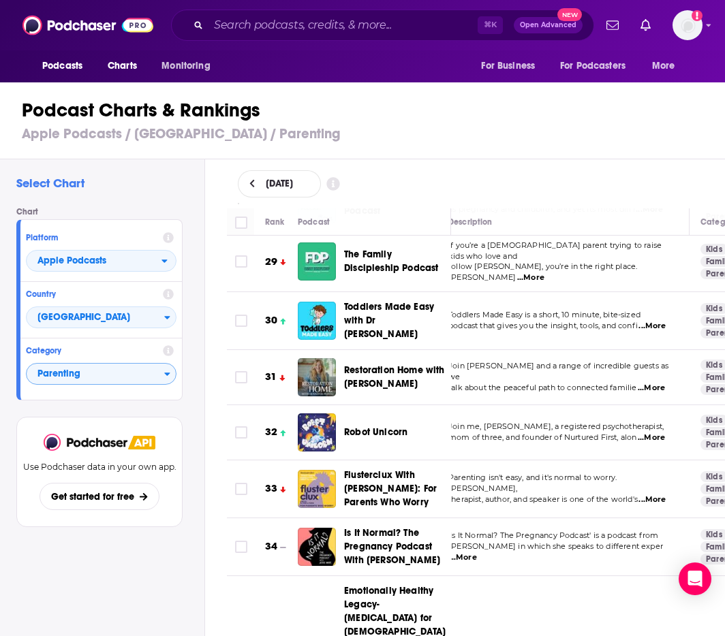
click at [473, 361] on span "Join [PERSON_NAME] and a range of incredible guests as we" at bounding box center [558, 371] width 220 height 20
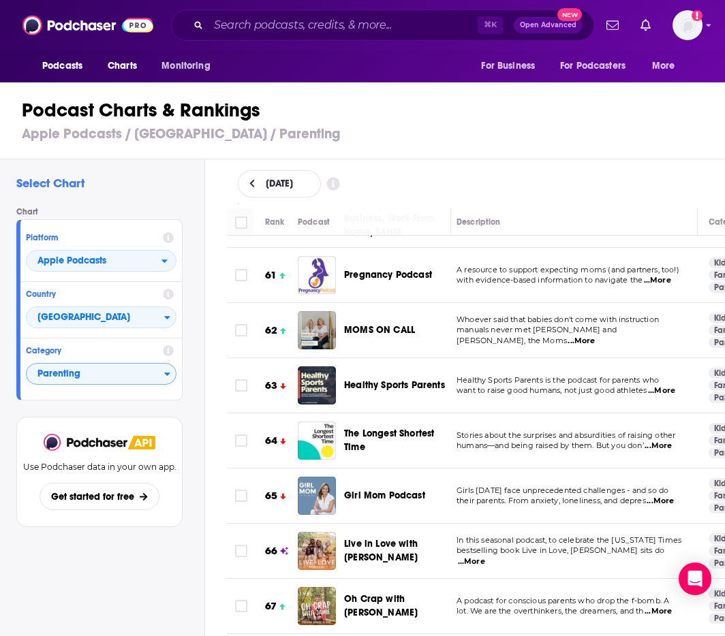
scroll to position [4114, 5]
click at [668, 497] on span "...More" at bounding box center [659, 502] width 27 height 11
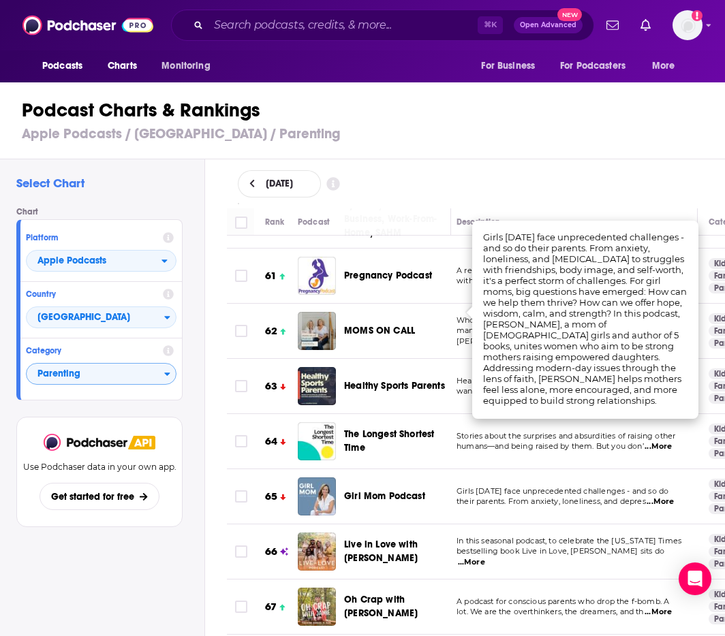
click at [563, 607] on span "lot. We are the overthinkers, the dreamers, and th" at bounding box center [549, 612] width 187 height 10
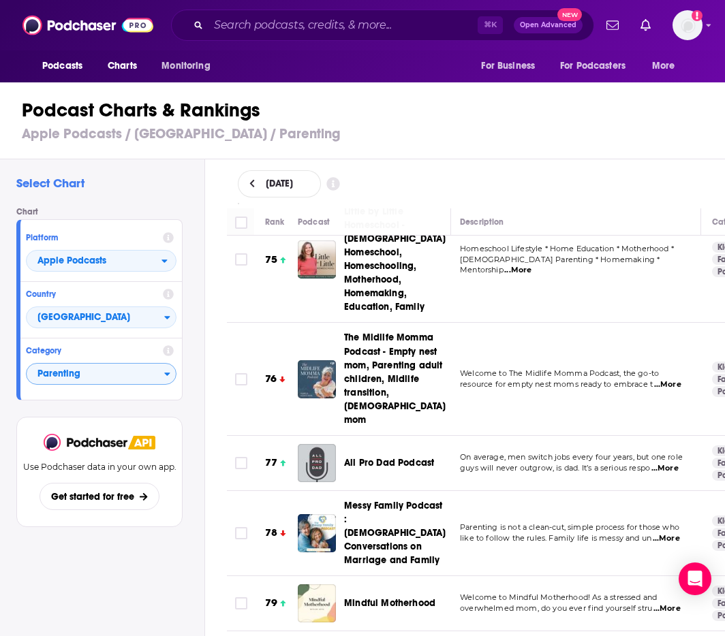
scroll to position [4945, 2]
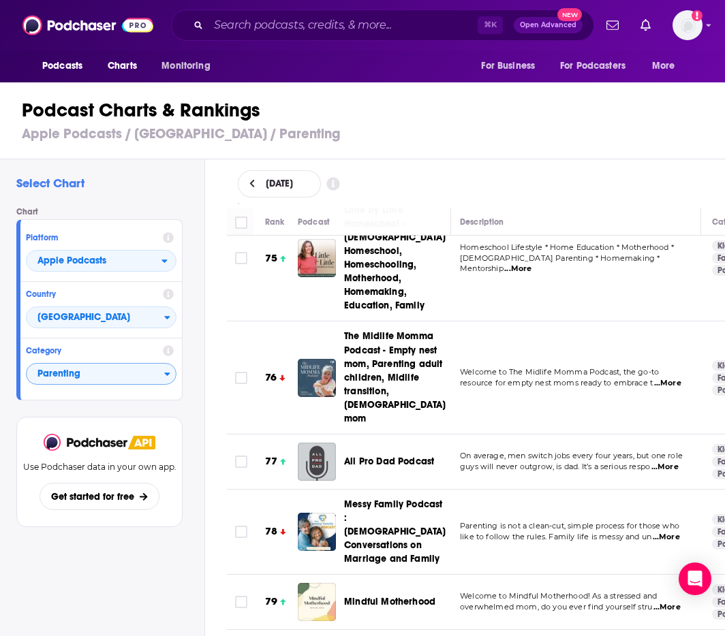
click at [664, 602] on span "...More" at bounding box center [666, 607] width 27 height 11
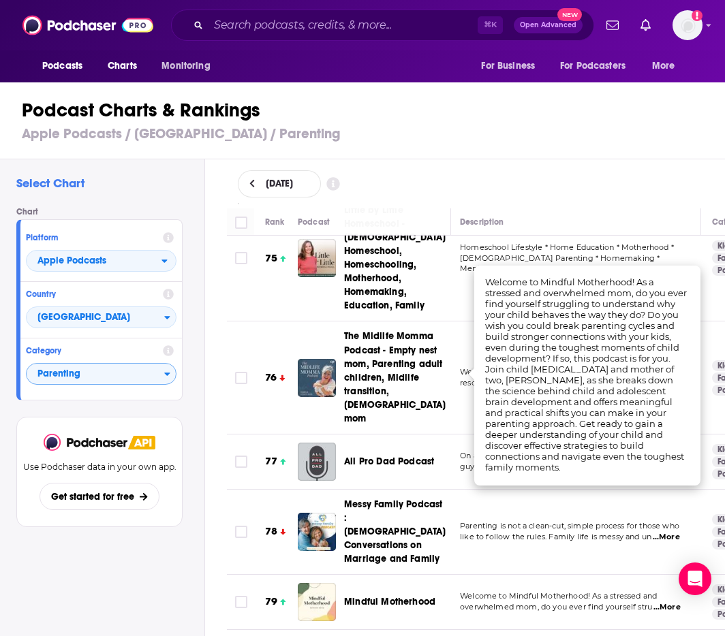
click at [460, 595] on div "Mindful Motherhood" at bounding box center [403, 602] width 119 height 14
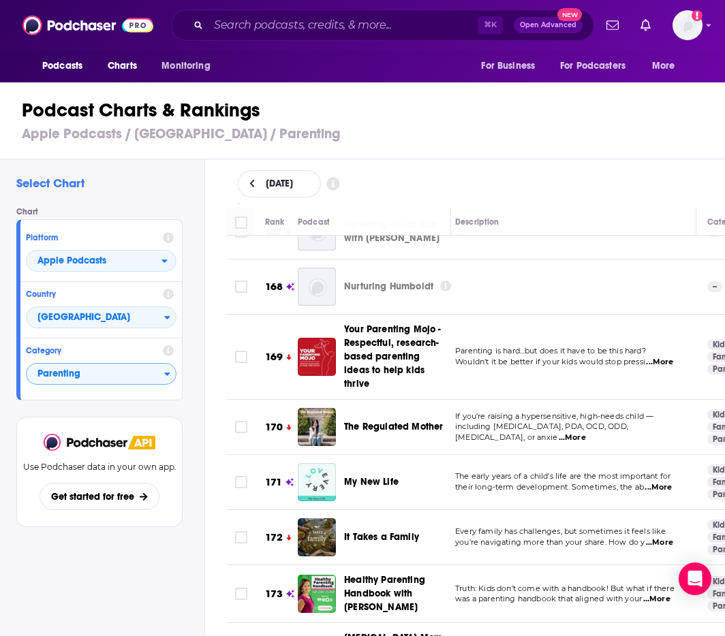
scroll to position [10735, 7]
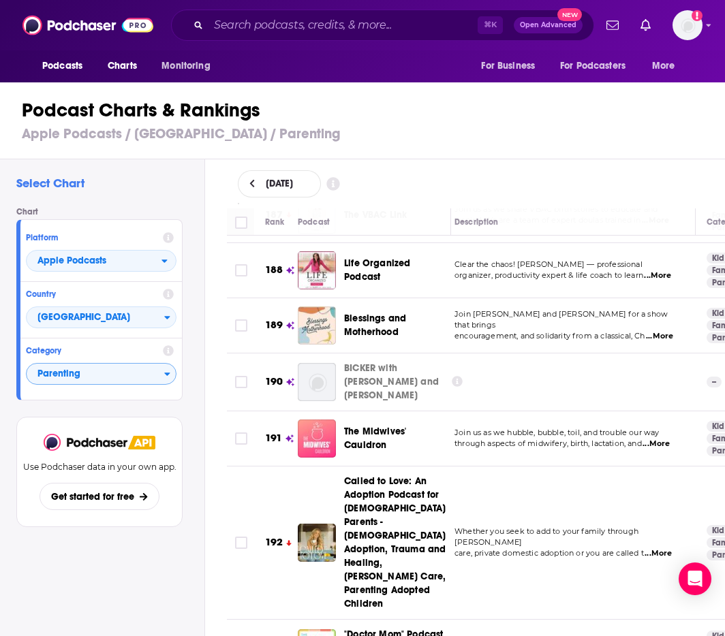
scroll to position [0, 0]
click at [130, 377] on span "Parenting" at bounding box center [96, 374] width 138 height 23
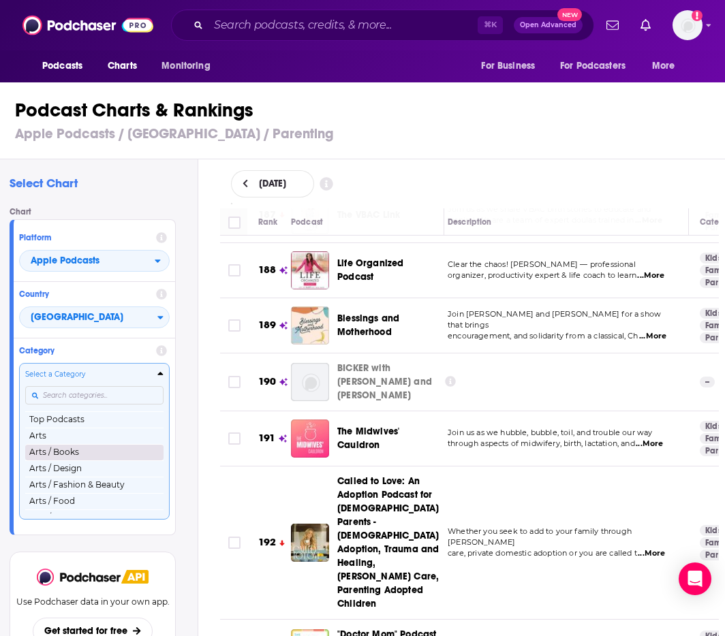
click at [106, 449] on button "Arts / Books" at bounding box center [94, 452] width 138 height 16
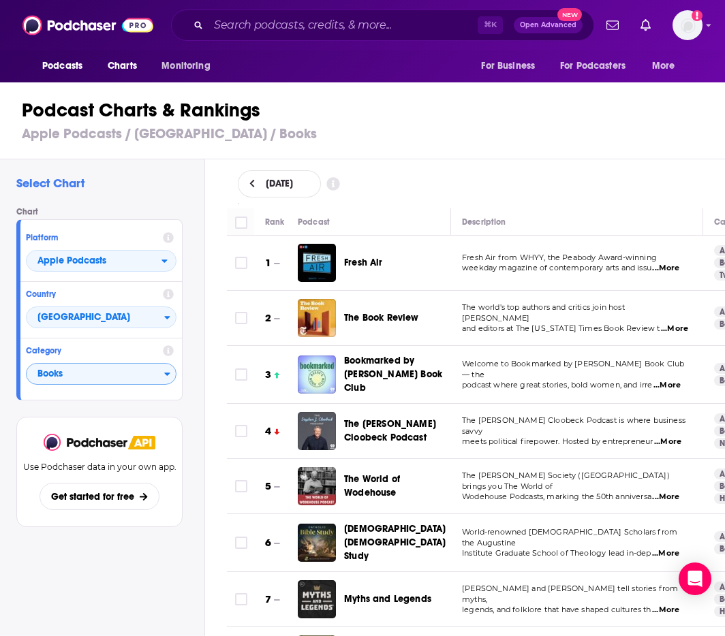
click at [69, 16] on img at bounding box center [87, 25] width 131 height 26
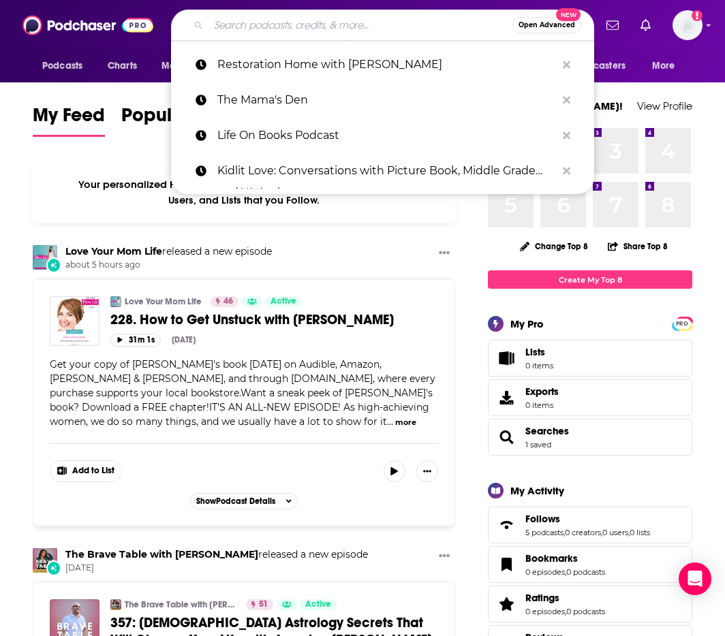
click at [268, 31] on input "Search podcasts, credits, & more..." at bounding box center [360, 25] width 304 height 22
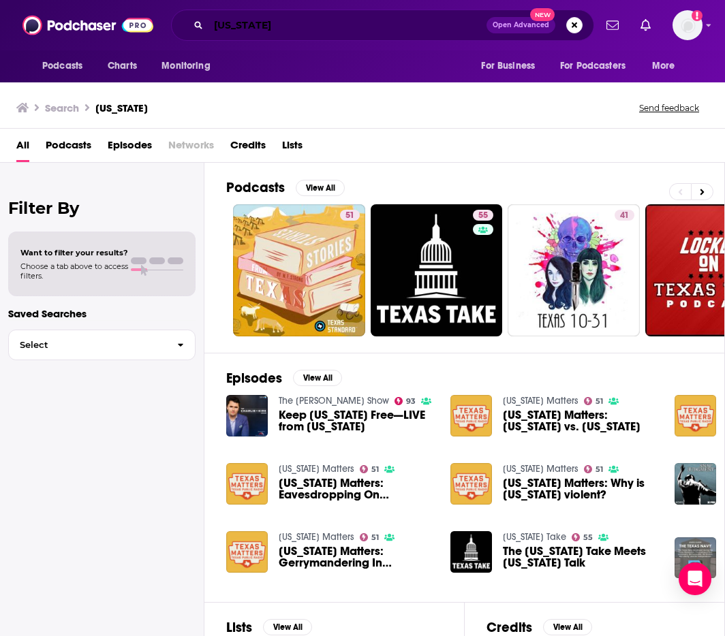
click at [301, 26] on input "[US_STATE]" at bounding box center [347, 25] width 278 height 22
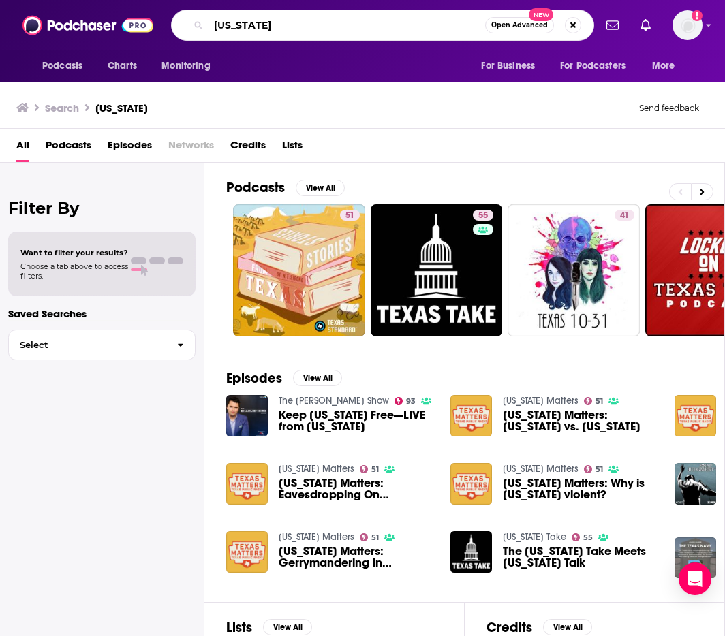
click at [301, 26] on input "[US_STATE]" at bounding box center [346, 25] width 277 height 22
type input "the southern tea"
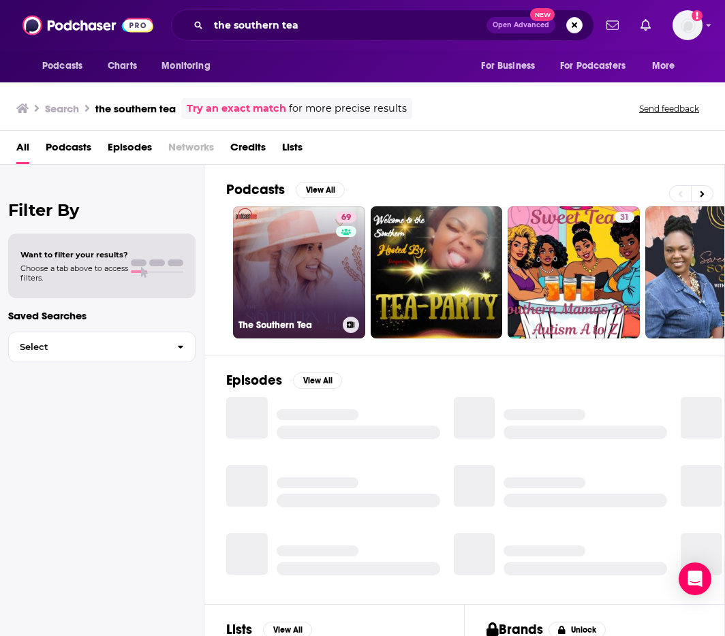
click at [317, 290] on link "69 The Southern Tea" at bounding box center [299, 272] width 132 height 132
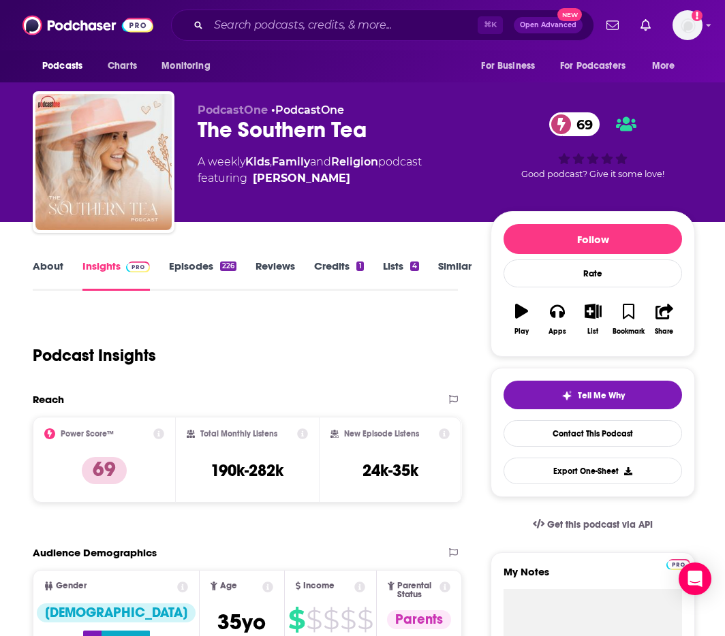
click at [47, 267] on link "About" at bounding box center [48, 275] width 31 height 31
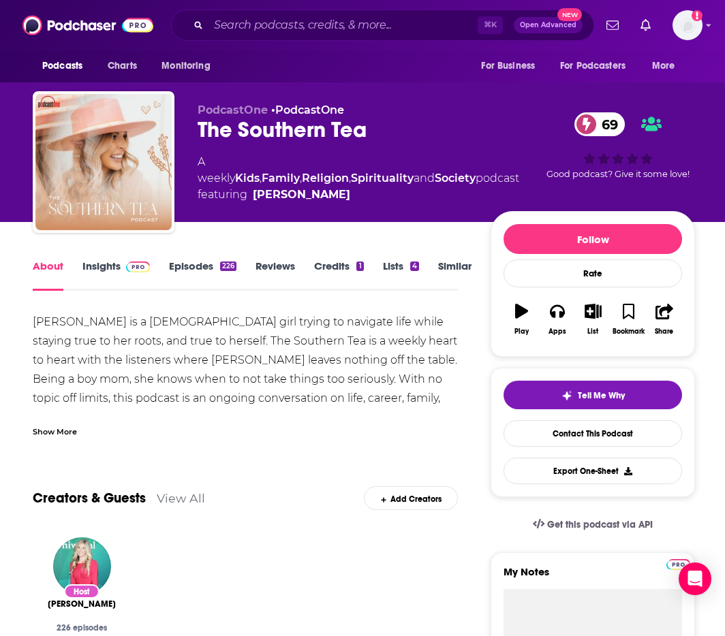
click at [77, 431] on div "Show More" at bounding box center [245, 426] width 425 height 23
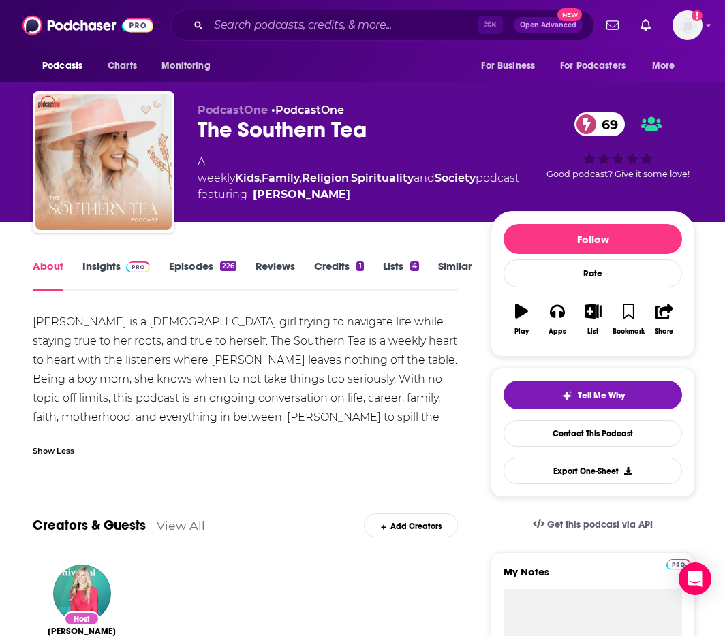
click at [215, 266] on link "Episodes 226" at bounding box center [202, 275] width 67 height 31
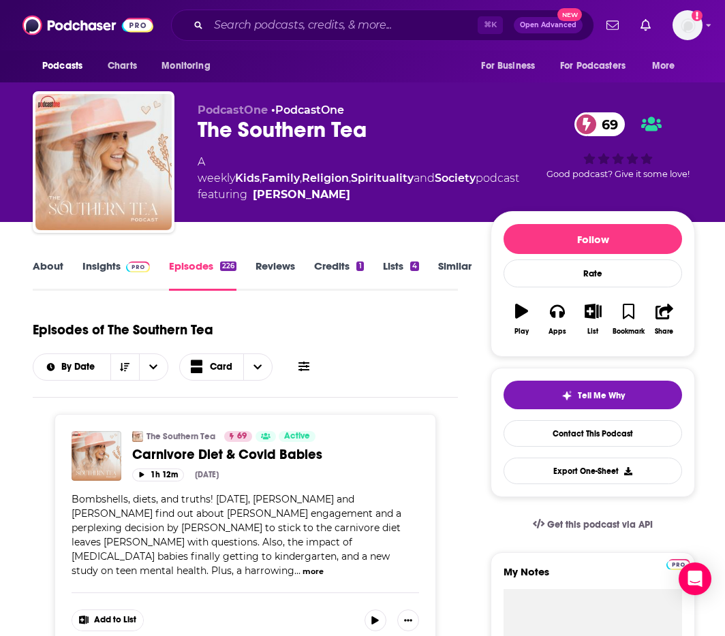
click at [40, 266] on link "About" at bounding box center [48, 275] width 31 height 31
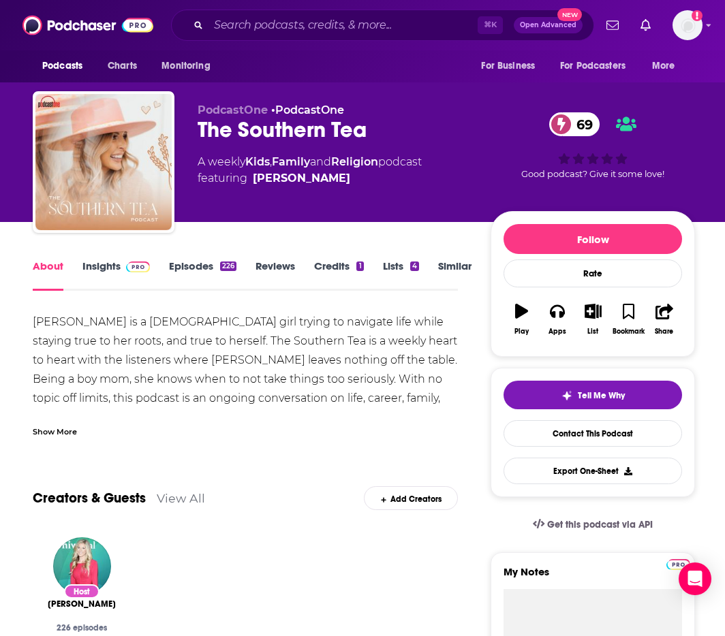
click at [97, 262] on link "Insights" at bounding box center [115, 275] width 67 height 31
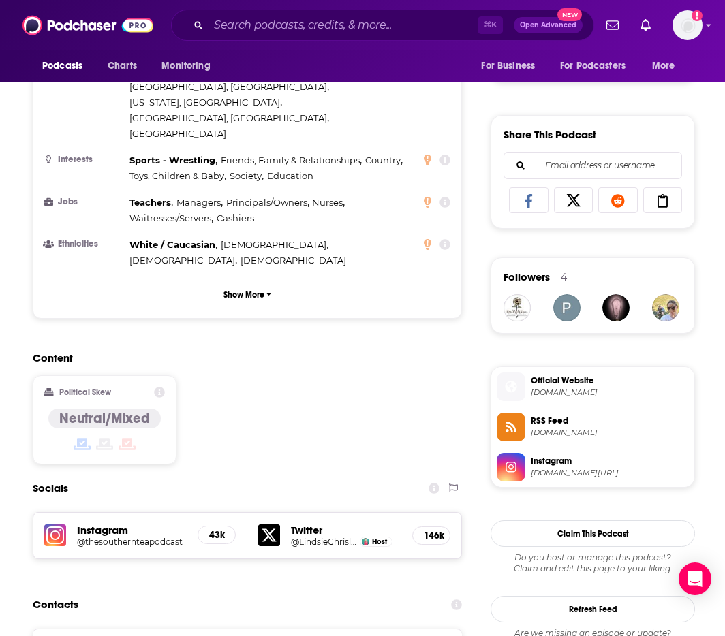
scroll to position [993, 0]
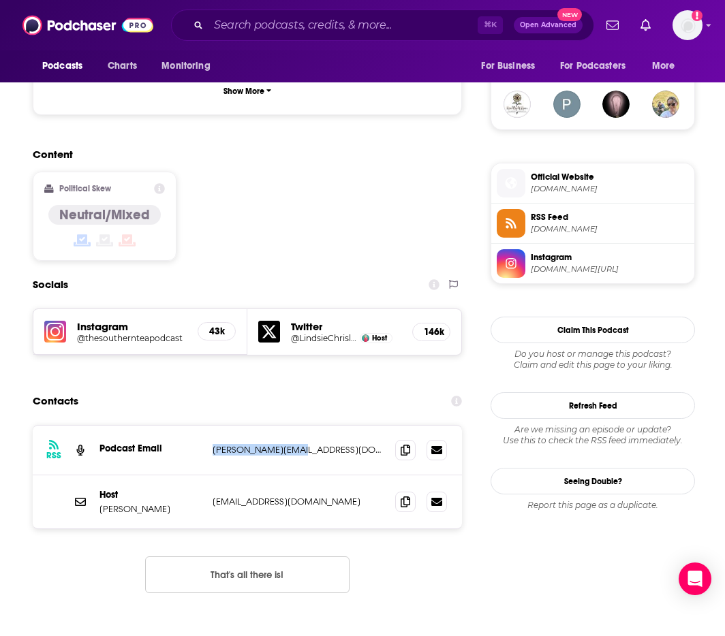
drag, startPoint x: 318, startPoint y: 371, endPoint x: 191, endPoint y: 371, distance: 126.7
click at [191, 426] on div "RSS Podcast Email [PERSON_NAME][EMAIL_ADDRESS][DOMAIN_NAME] [PERSON_NAME][EMAIL…" at bounding box center [247, 451] width 429 height 50
drag, startPoint x: 349, startPoint y: 413, endPoint x: 212, endPoint y: 419, distance: 137.7
click at [210, 475] on div "Host [PERSON_NAME] [EMAIL_ADDRESS][DOMAIN_NAME] [EMAIL_ADDRESS][DOMAIN_NAME]" at bounding box center [247, 501] width 429 height 53
copy p "[EMAIL_ADDRESS][DOMAIN_NAME]"
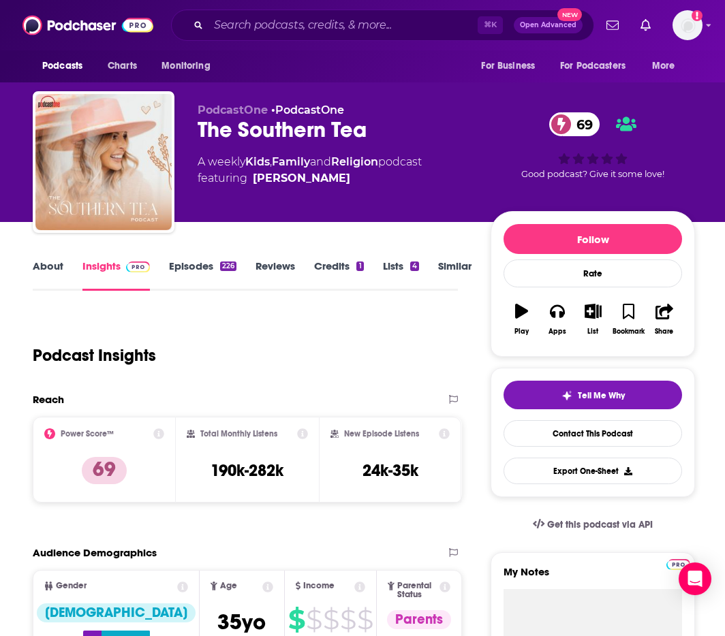
scroll to position [0, 0]
click at [248, 30] on input "Search podcasts, credits, & more..." at bounding box center [342, 25] width 269 height 22
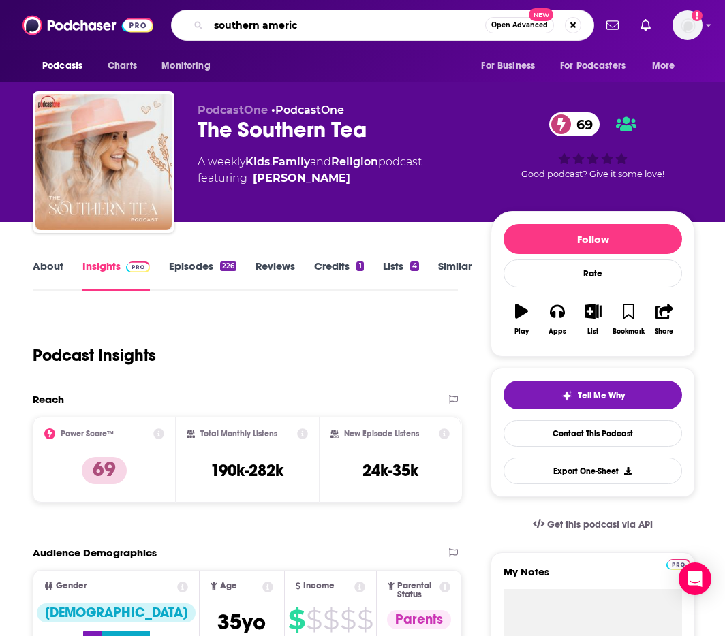
type input "southern america"
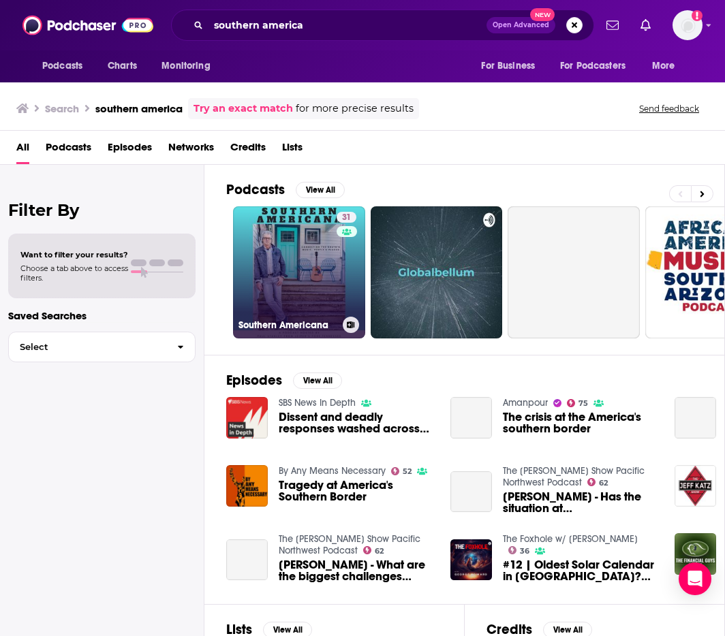
click at [291, 262] on link "31 Southern Americana" at bounding box center [299, 272] width 132 height 132
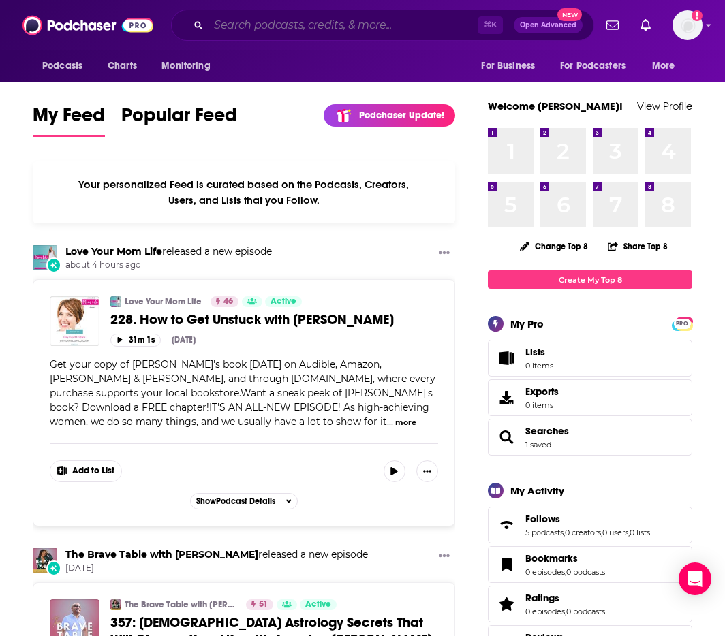
click at [287, 20] on input "Search podcasts, credits, & more..." at bounding box center [342, 25] width 269 height 22
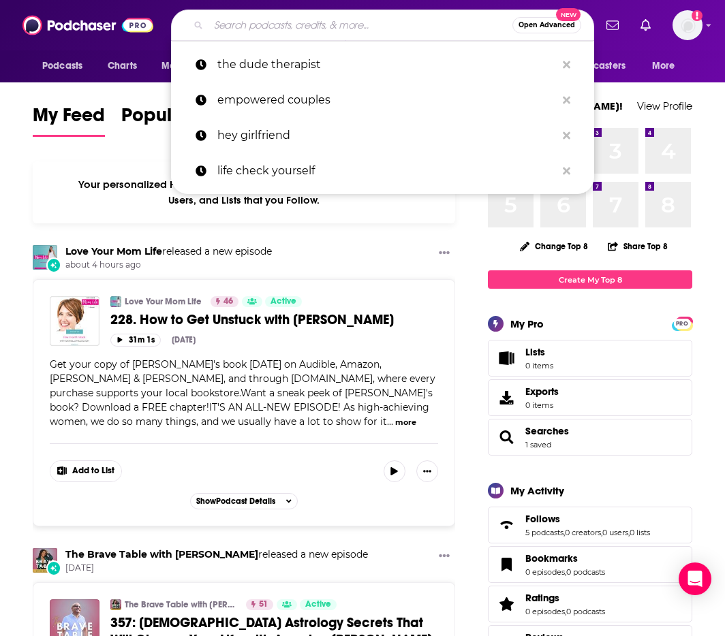
paste input "Circle Round"
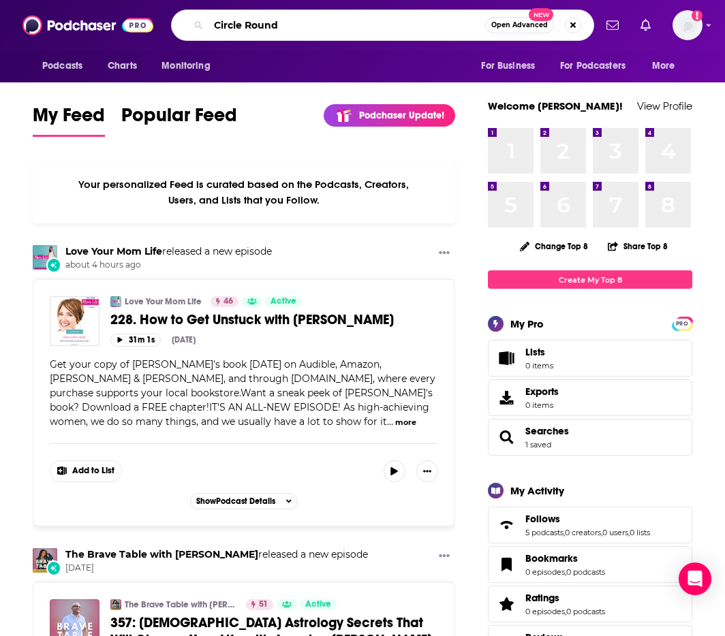
type input "Circle Round"
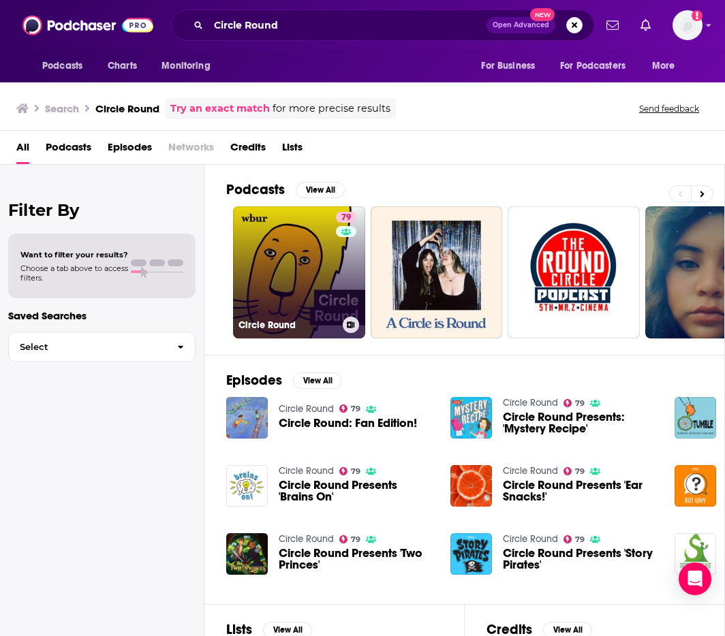
click at [294, 240] on link "79 Circle Round" at bounding box center [299, 272] width 132 height 132
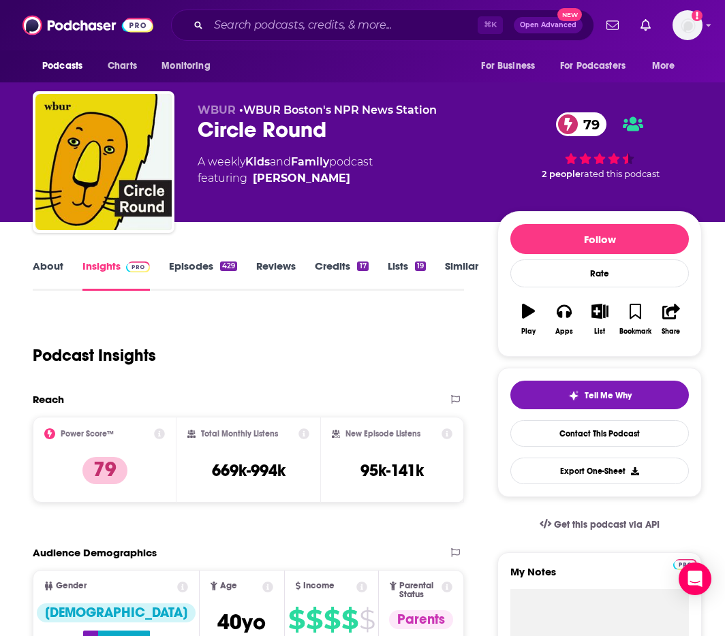
click at [52, 266] on link "About" at bounding box center [48, 275] width 31 height 31
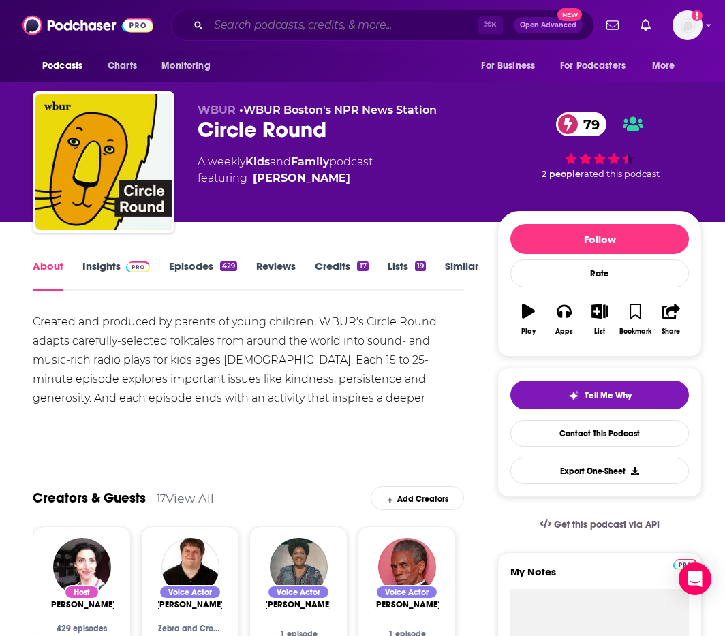
click at [363, 24] on input "Search podcasts, credits, & more..." at bounding box center [342, 25] width 269 height 22
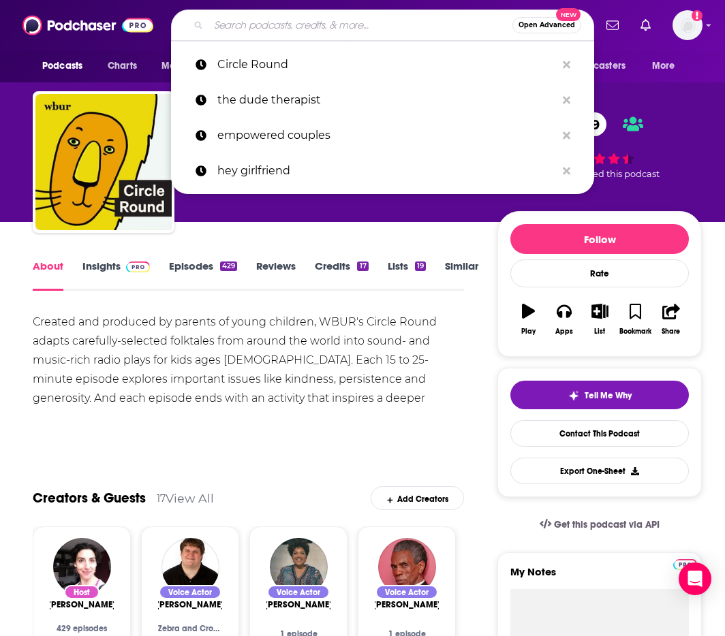
paste input "Raising Good Humans"
type input "Raising Good Humans"
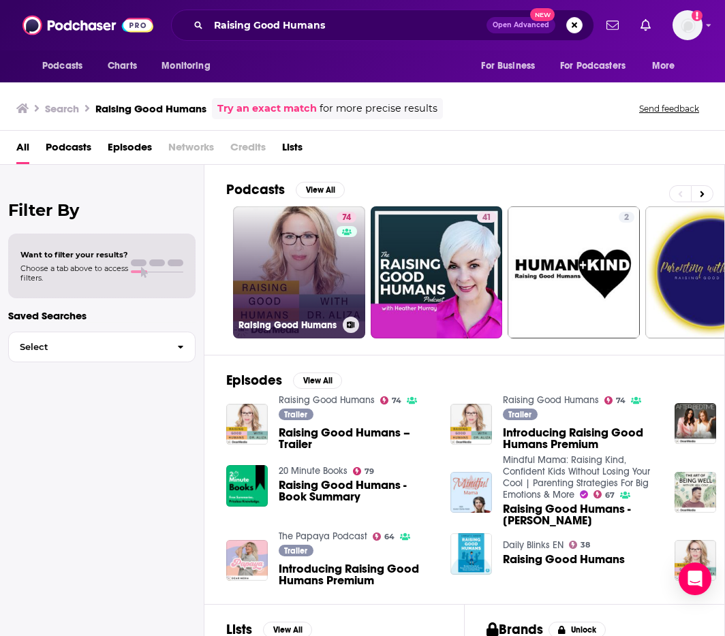
click at [314, 256] on link "74 Raising Good Humans" at bounding box center [299, 272] width 132 height 132
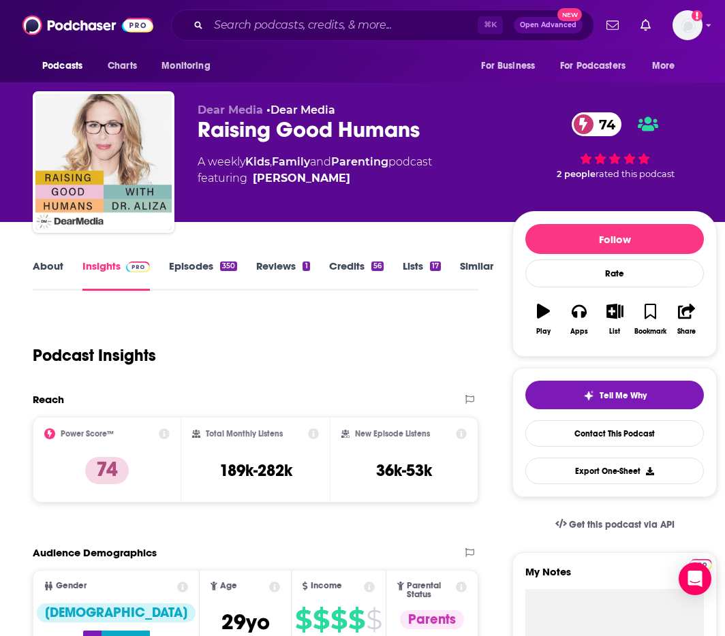
click at [52, 271] on link "About" at bounding box center [48, 275] width 31 height 31
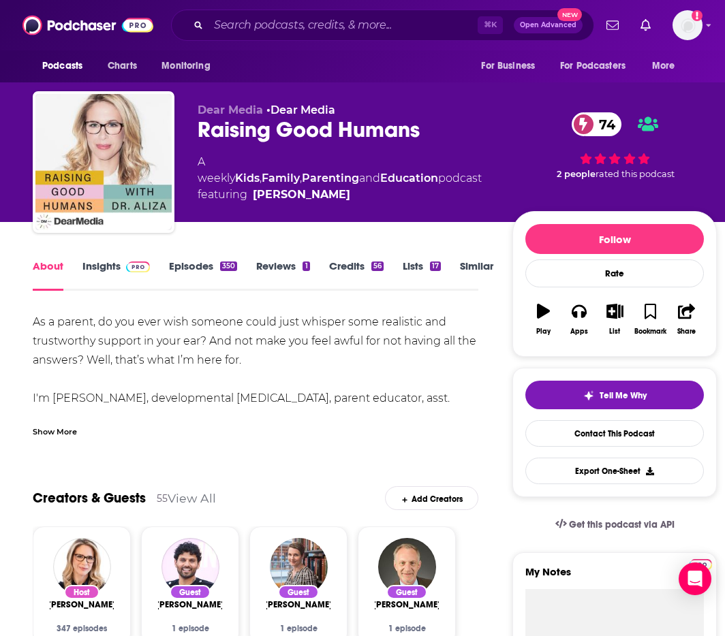
click at [67, 435] on div "Show More" at bounding box center [55, 430] width 44 height 13
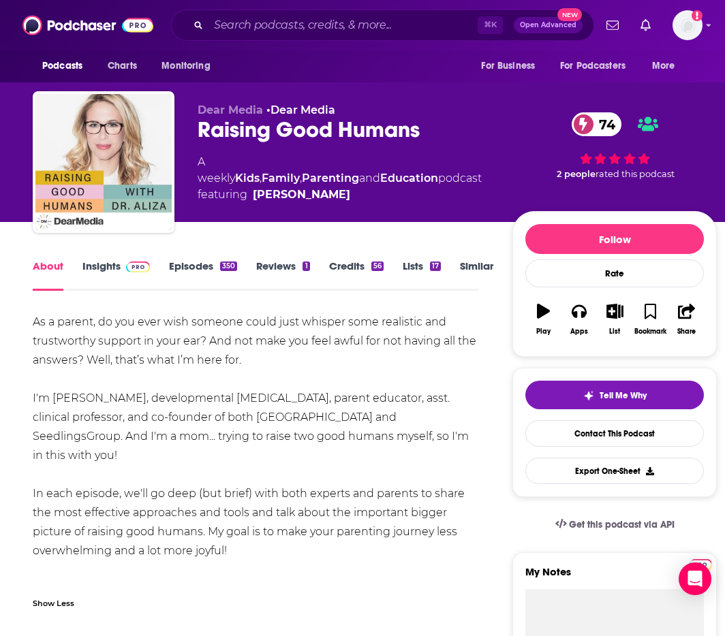
click at [108, 270] on link "Insights" at bounding box center [115, 275] width 67 height 31
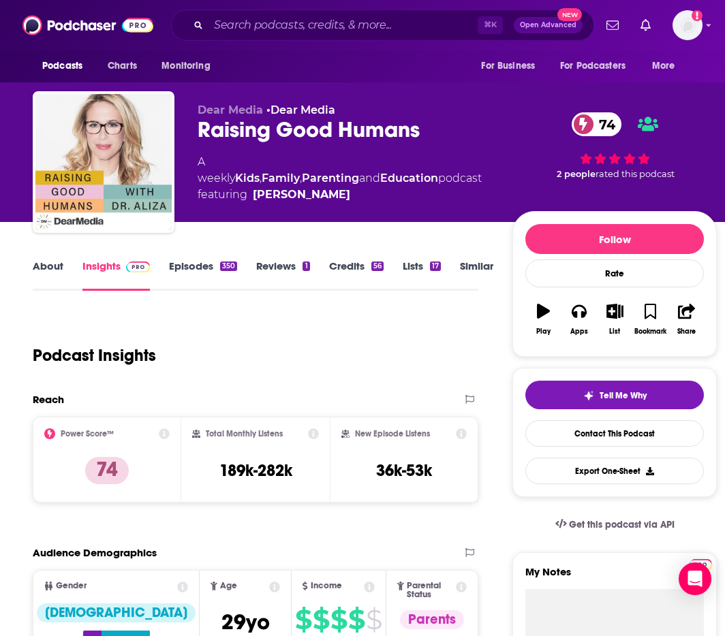
scroll to position [1014, 0]
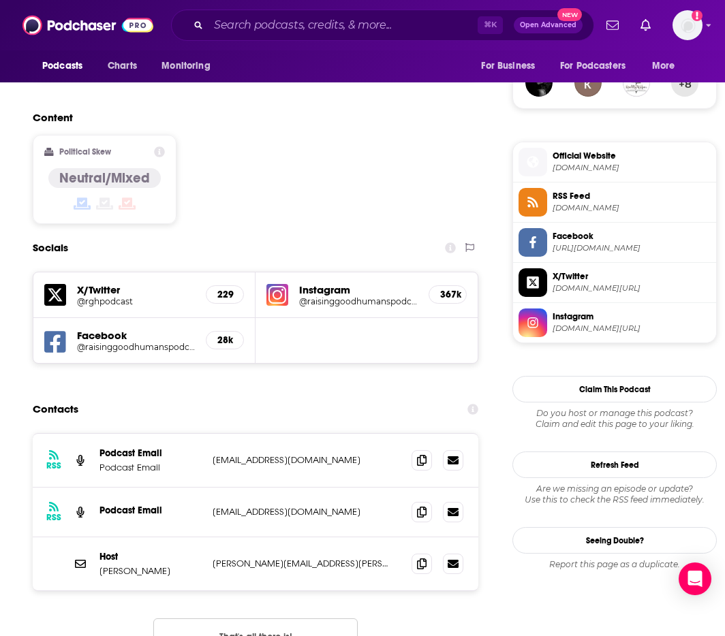
drag, startPoint x: 366, startPoint y: 387, endPoint x: 211, endPoint y: 387, distance: 155.3
click at [211, 434] on div "RSS Podcast Email Podcast Email raisinggoodhumanspodcast@gmail.com raisinggoodh…" at bounding box center [256, 461] width 446 height 54
drag, startPoint x: 301, startPoint y: 445, endPoint x: 221, endPoint y: 448, distance: 79.7
click at [221, 506] on p "production@dearmedia.com" at bounding box center [303, 512] width 181 height 12
drag, startPoint x: 305, startPoint y: 493, endPoint x: 213, endPoint y: 493, distance: 92.0
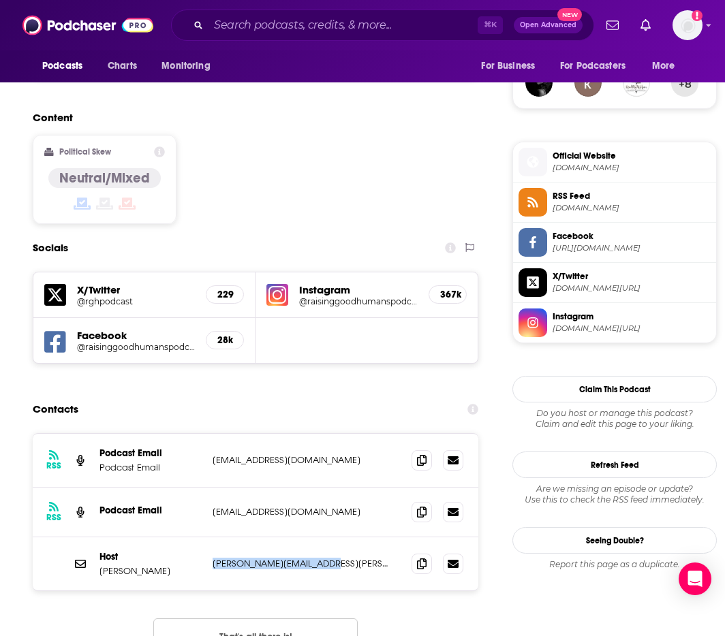
click at [213, 558] on p "aliza.pressman@gmail.com" at bounding box center [303, 564] width 181 height 12
copy p "aliza.pressman@gmail.com"
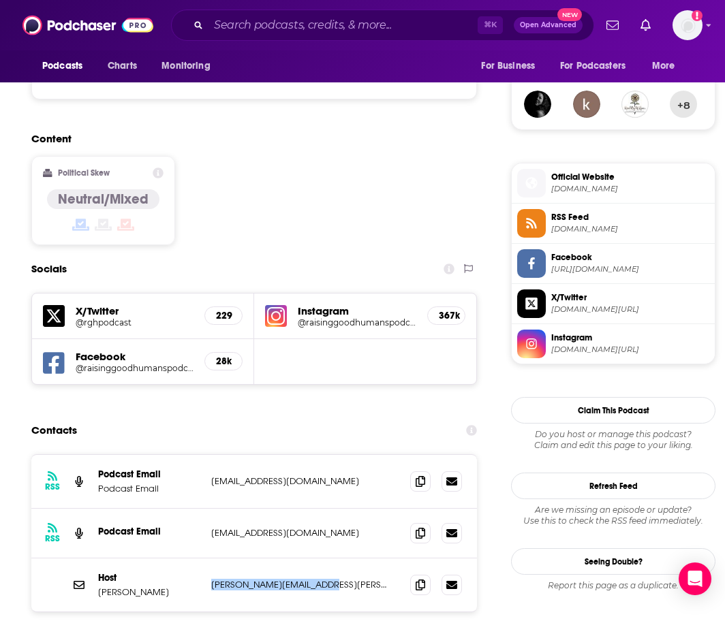
scroll to position [982, 1]
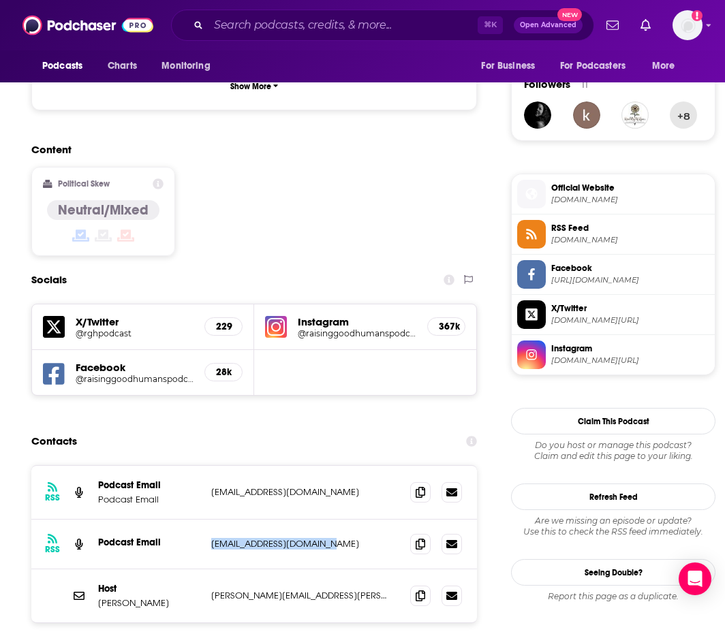
drag, startPoint x: 349, startPoint y: 476, endPoint x: 213, endPoint y: 475, distance: 136.2
click at [213, 538] on p "production@dearmedia.com" at bounding box center [301, 544] width 181 height 12
copy p "production@dearmedia.com"
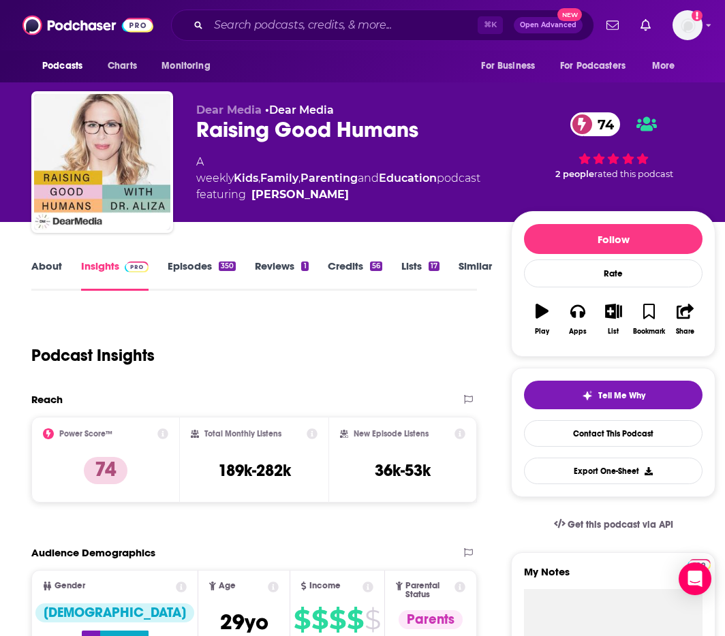
scroll to position [0, 1]
click at [343, 39] on div "⌘ K Open Advanced New" at bounding box center [382, 25] width 423 height 31
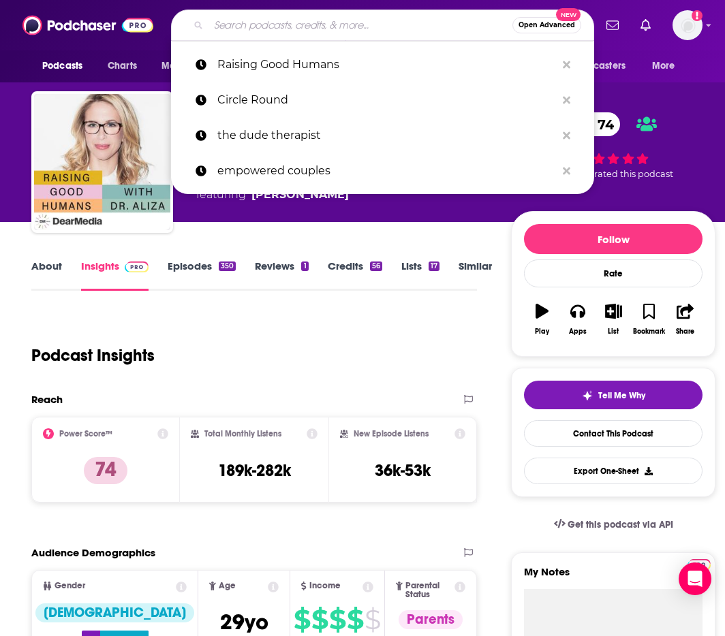
click at [339, 31] on input "Search podcasts, credits, & more..." at bounding box center [360, 25] width 304 height 22
paste input "Bookmarked by [PERSON_NAME] Book Club"
type input "Bookmarked by [PERSON_NAME] Book Club"
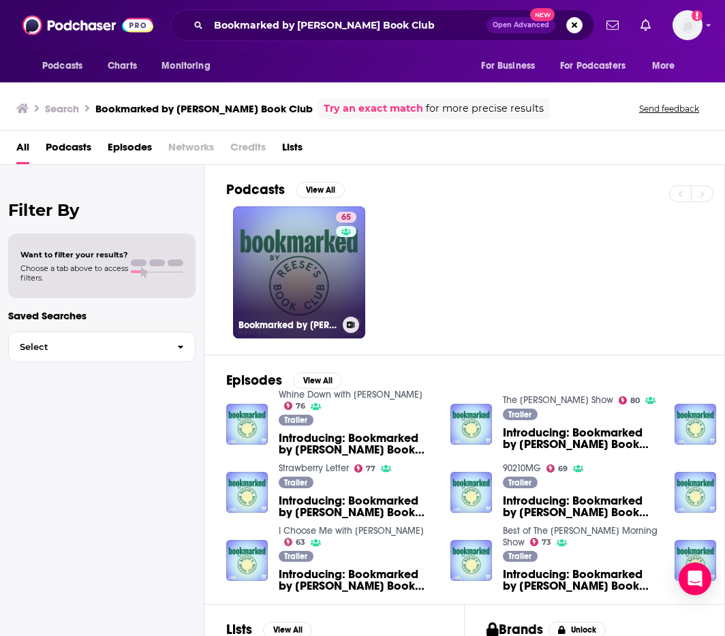
click at [311, 247] on link "65 Bookmarked by Reese's Book Club" at bounding box center [299, 272] width 132 height 132
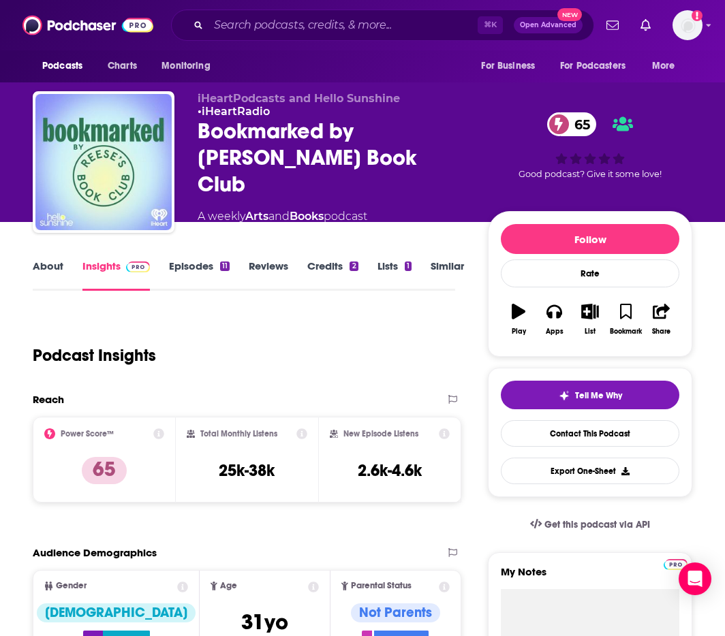
click at [39, 262] on link "About" at bounding box center [48, 275] width 31 height 31
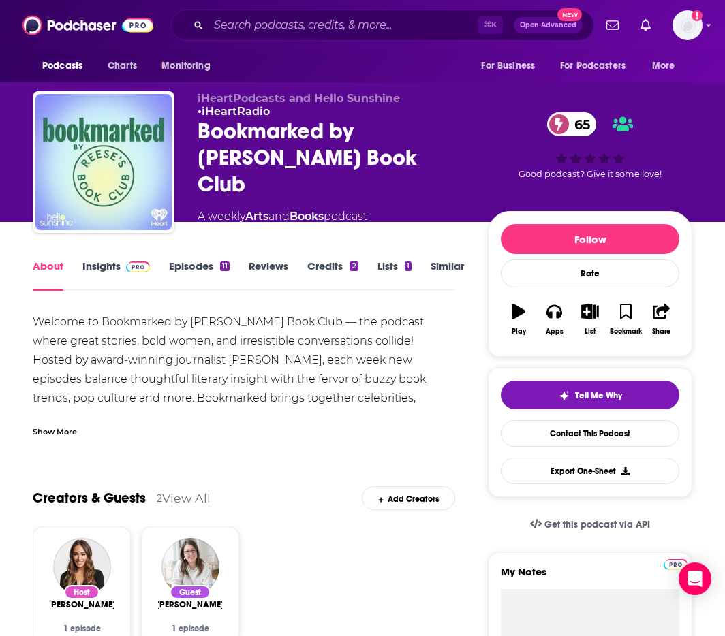
click at [106, 266] on link "Insights" at bounding box center [115, 275] width 67 height 31
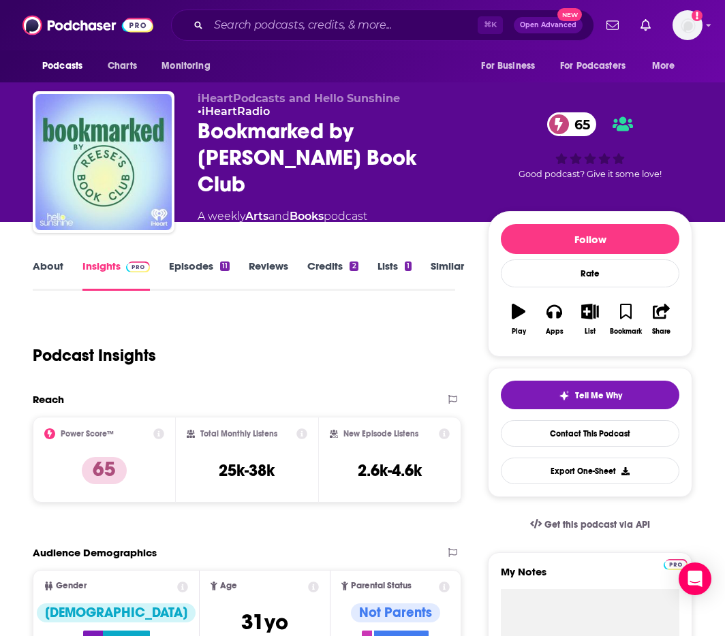
click at [106, 266] on link "Insights" at bounding box center [115, 275] width 67 height 31
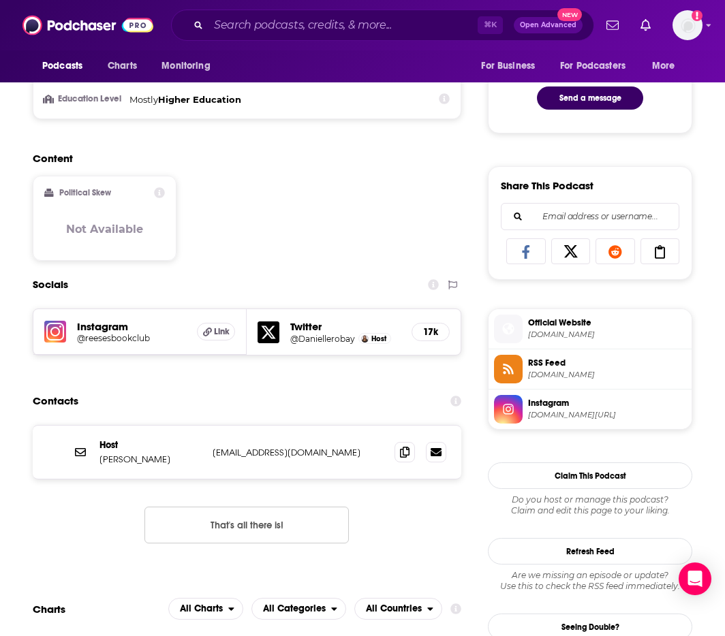
scroll to position [953, 0]
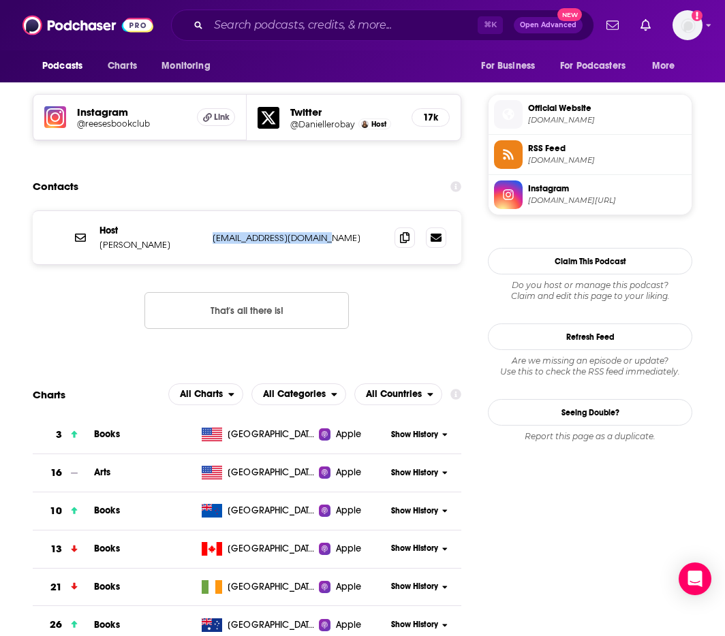
drag, startPoint x: 330, startPoint y: 240, endPoint x: 213, endPoint y: 240, distance: 117.2
click at [213, 240] on p "hello@daniellerobay.com" at bounding box center [298, 238] width 171 height 12
copy p "hello@daniellerobay.com"
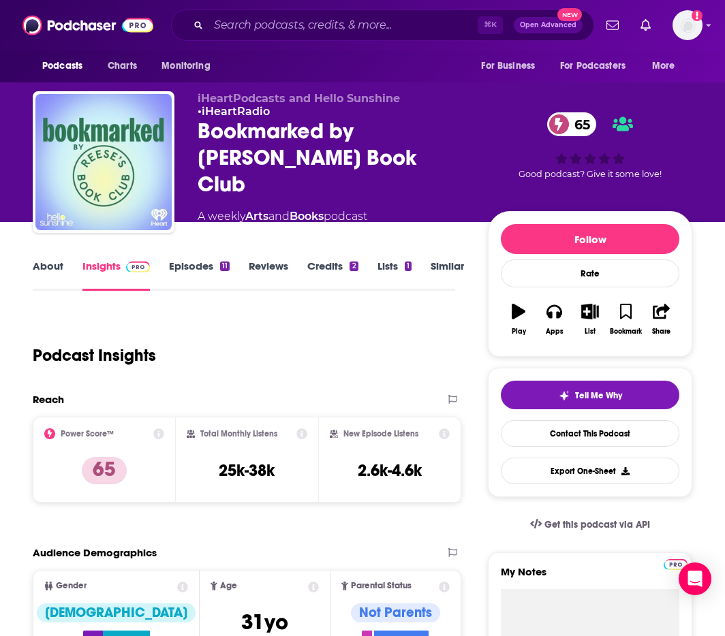
scroll to position [0, 0]
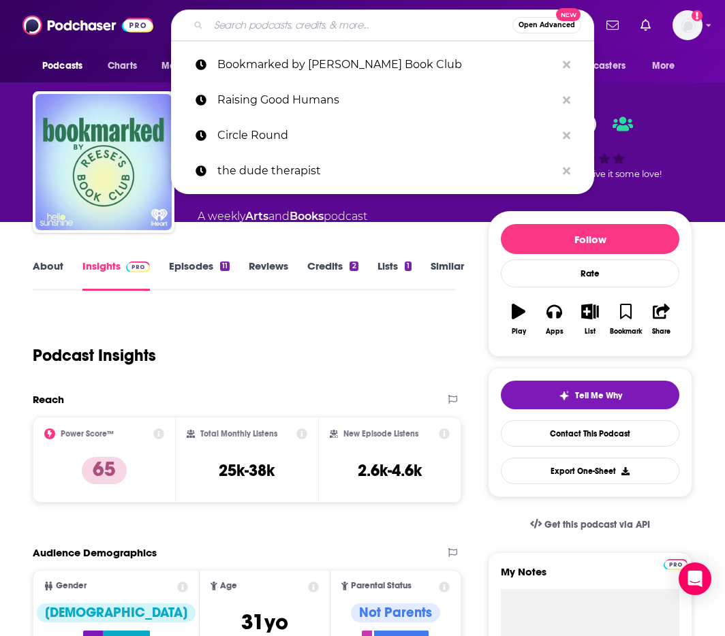
click at [330, 33] on input "Search podcasts, credits, & more..." at bounding box center [360, 25] width 304 height 22
paste input "From the Front Porch"
type input "From the Front Porch"
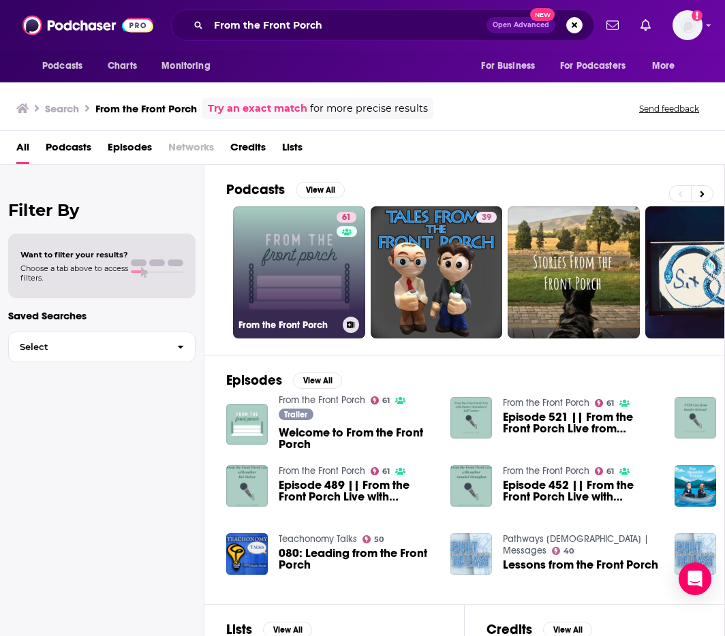
click at [334, 237] on link "61 From the Front Porch" at bounding box center [299, 272] width 132 height 132
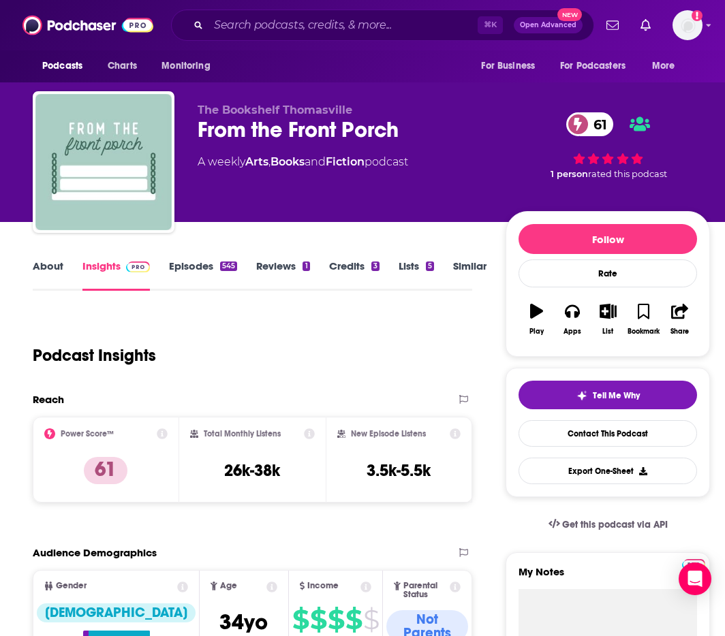
click at [55, 266] on link "About" at bounding box center [48, 275] width 31 height 31
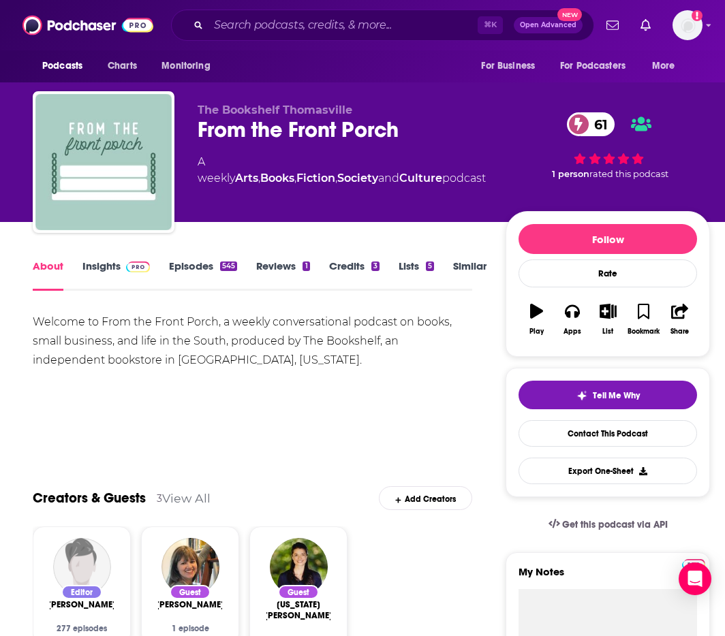
click at [102, 266] on link "Insights" at bounding box center [115, 275] width 67 height 31
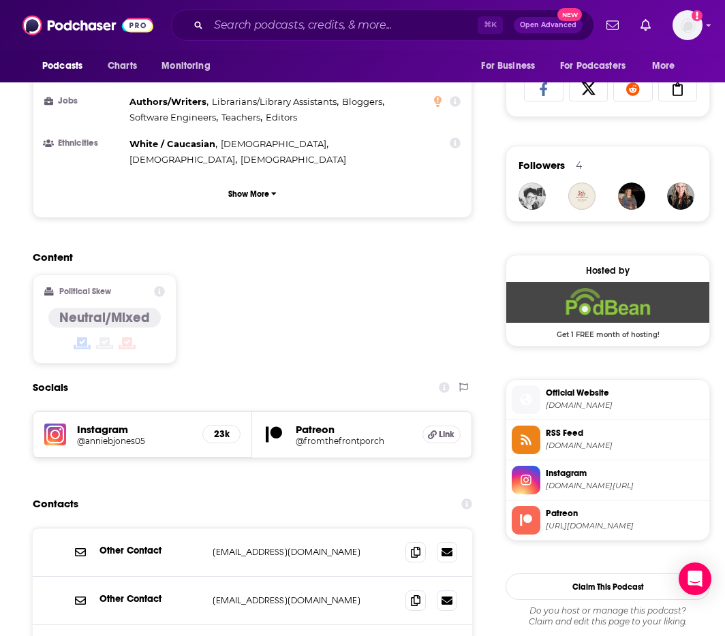
scroll to position [1083, 0]
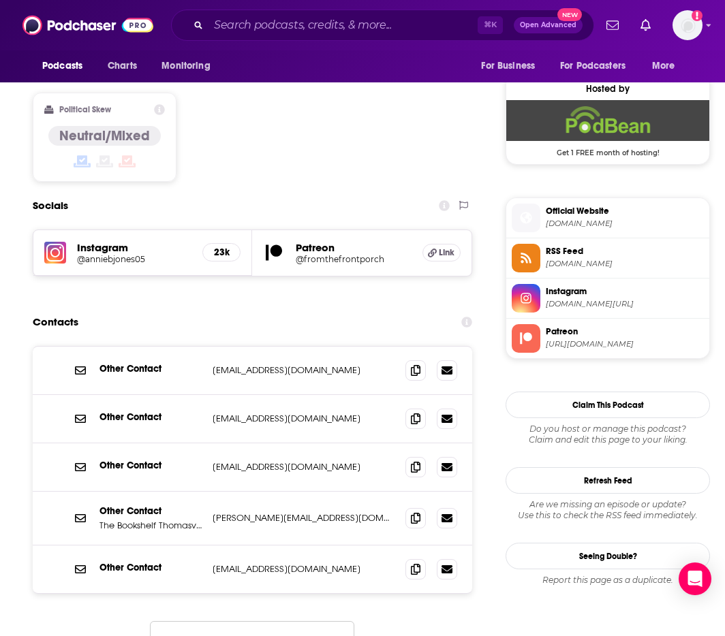
drag, startPoint x: 359, startPoint y: 292, endPoint x: 215, endPoint y: 294, distance: 144.4
click at [215, 364] on p "contactus@bookshelfthomasville.com" at bounding box center [303, 370] width 181 height 12
copy p "contactus@bookshelfthomasville.com"
drag, startPoint x: 300, startPoint y: 341, endPoint x: 204, endPoint y: 343, distance: 95.4
click at [204, 395] on div "Other Contact manager@bookshelfthomasville.com manager@bookshelfthomasville.com" at bounding box center [252, 419] width 439 height 48
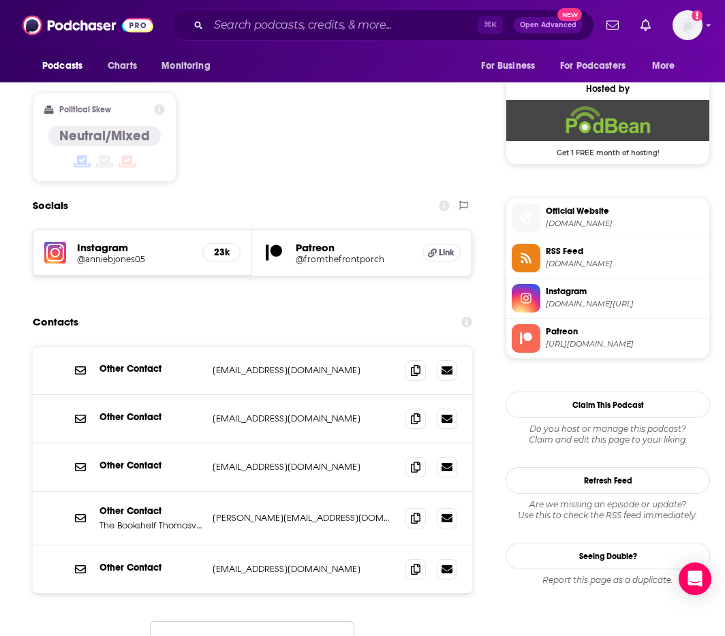
copy div "manager@bookshelfthomasville.com"
drag, startPoint x: 313, startPoint y: 439, endPoint x: 306, endPoint y: 438, distance: 7.5
click at [303, 512] on p "annie@bookshelfthomasville.com" at bounding box center [303, 518] width 181 height 12
drag, startPoint x: 313, startPoint y: 439, endPoint x: 267, endPoint y: 452, distance: 48.1
click at [238, 492] on div "Other Contact The Bookshelf Thomasville annie@bookshelfthomasville.com annie@bo…" at bounding box center [252, 519] width 439 height 54
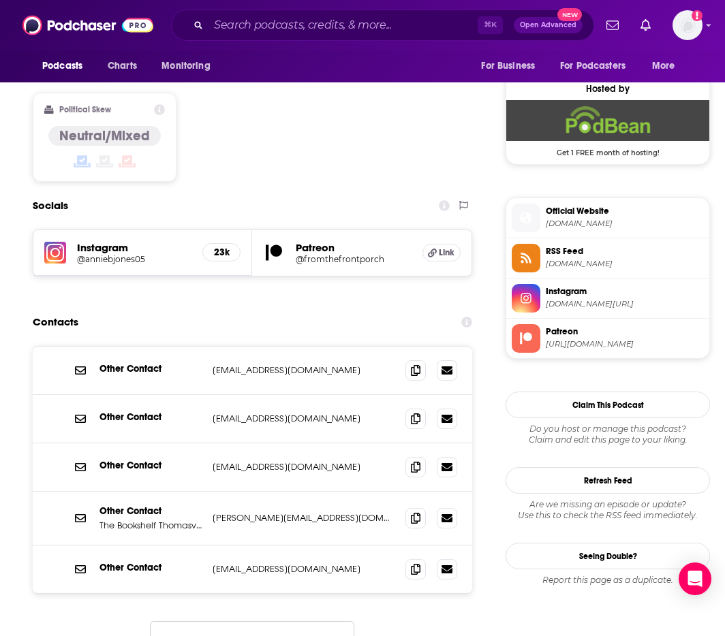
drag, startPoint x: 364, startPoint y: 494, endPoint x: 215, endPoint y: 494, distance: 149.9
click at [215, 563] on p "podcast@bookshelfthomasville.com" at bounding box center [303, 569] width 181 height 12
copy p "podcast@bookshelfthomasville.com"
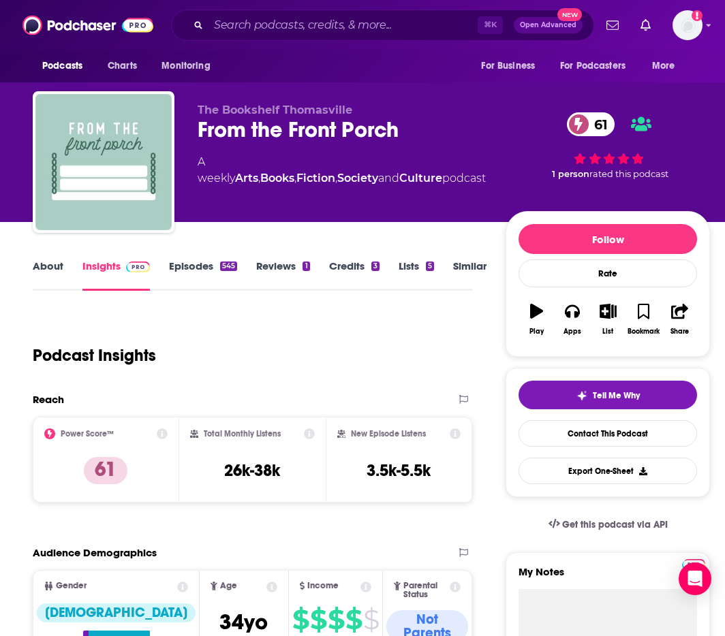
scroll to position [0, 0]
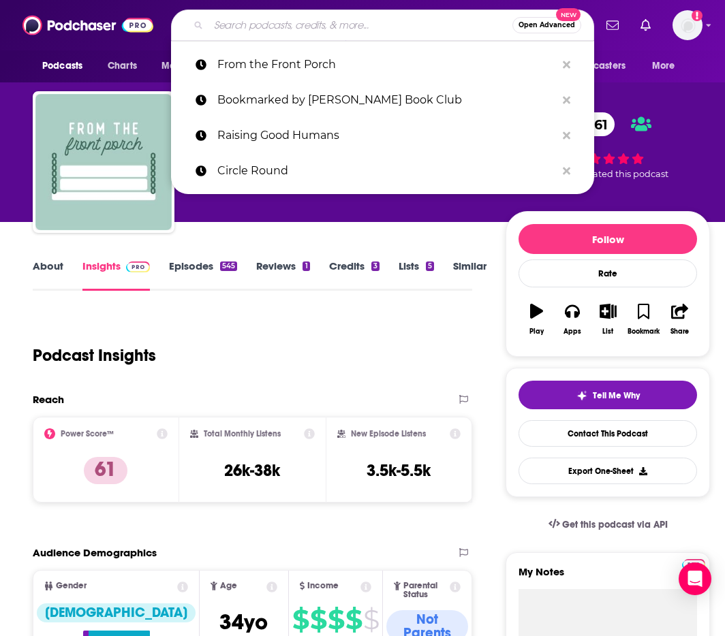
click at [355, 29] on input "Search podcasts, credits, & more..." at bounding box center [360, 25] width 304 height 22
paste input "Well-Read with [PERSON_NAME]"
type input "Well-Read with [PERSON_NAME]"
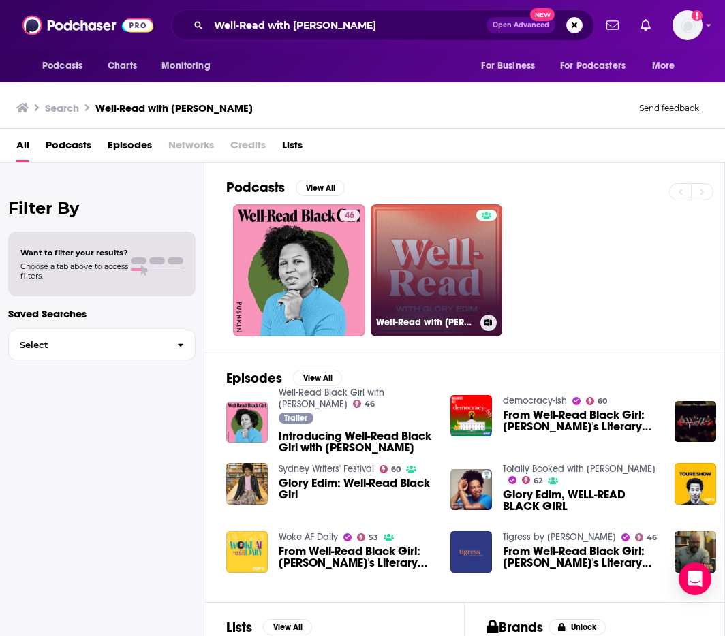
click at [428, 271] on link "Well-Read with [PERSON_NAME]" at bounding box center [437, 270] width 132 height 132
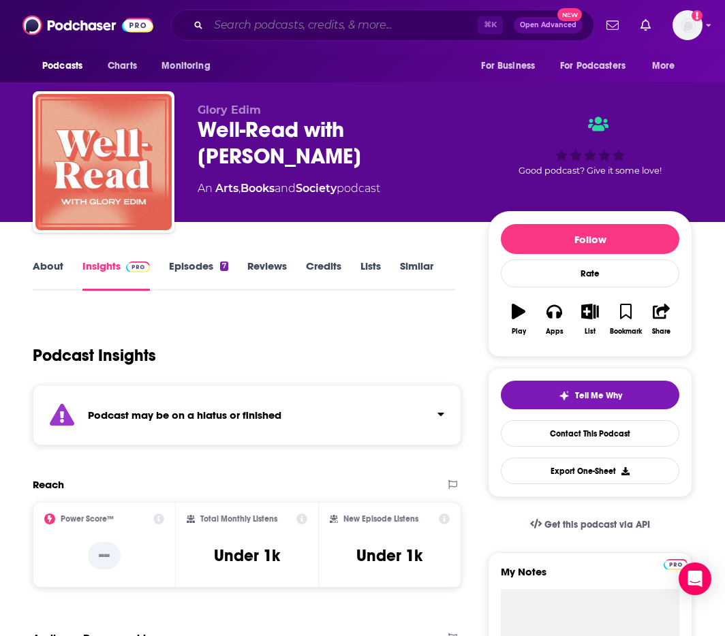
click at [343, 30] on input "Search podcasts, credits, & more..." at bounding box center [342, 25] width 269 height 22
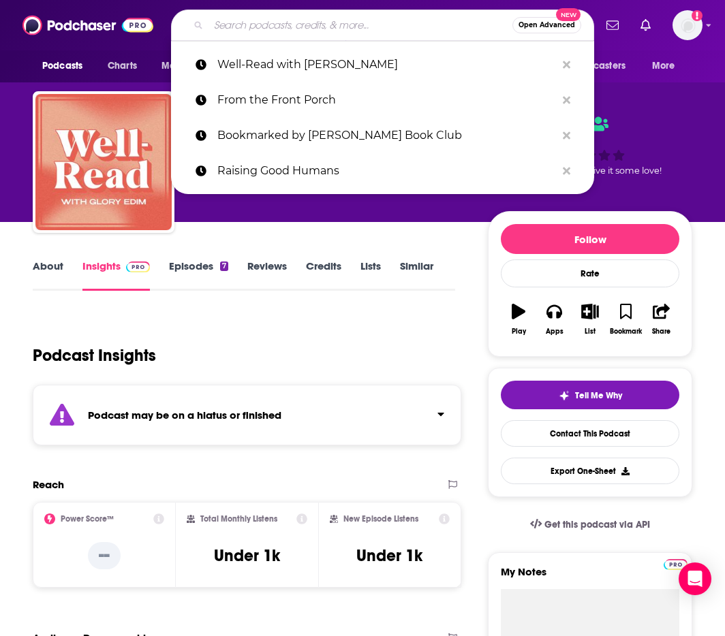
paste input "The Children's Book Podcast"
type input "The Children's Book Podcast"
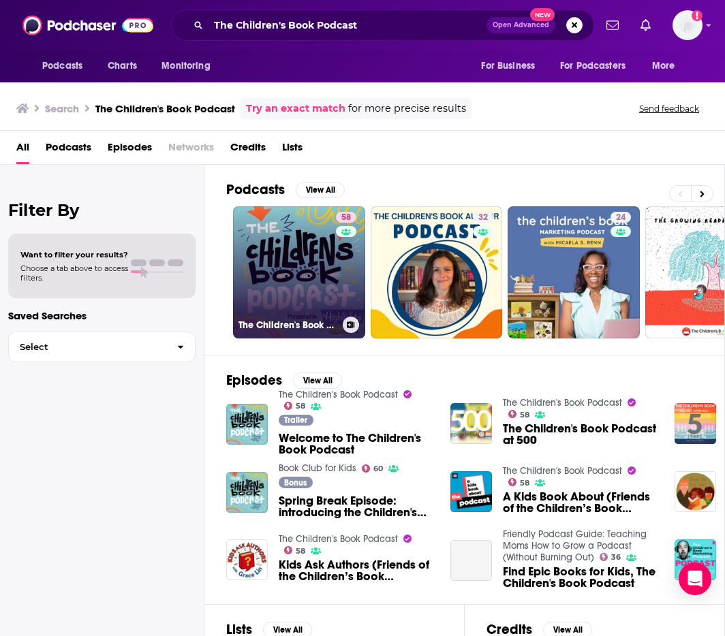
click at [300, 281] on link "58 The Children's Book Podcast" at bounding box center [299, 272] width 132 height 132
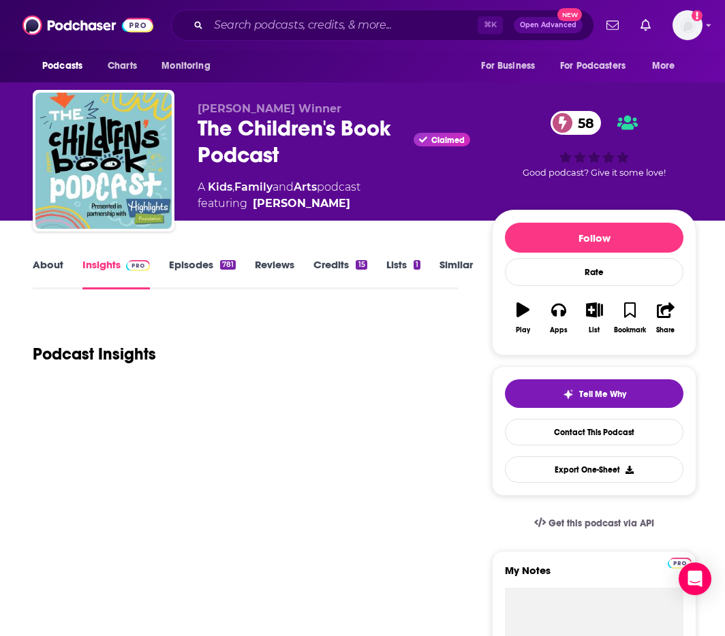
scroll to position [-3, 1]
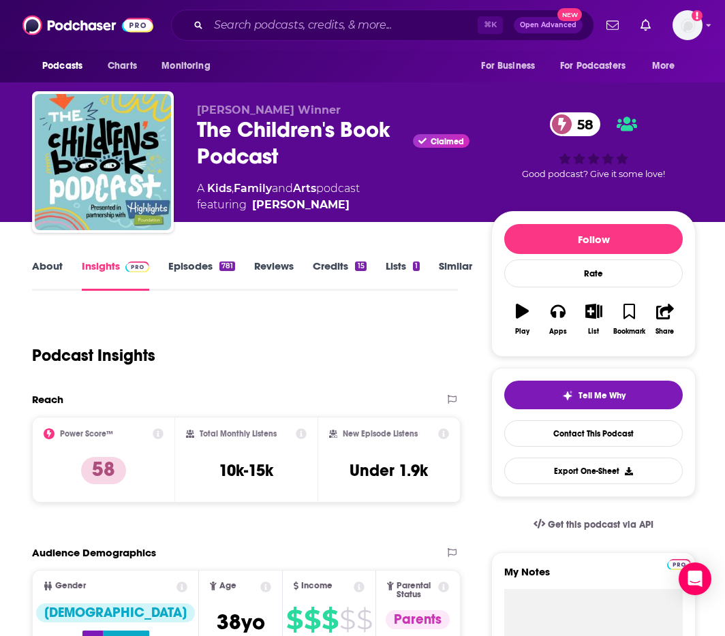
click at [48, 268] on link "About" at bounding box center [47, 275] width 31 height 31
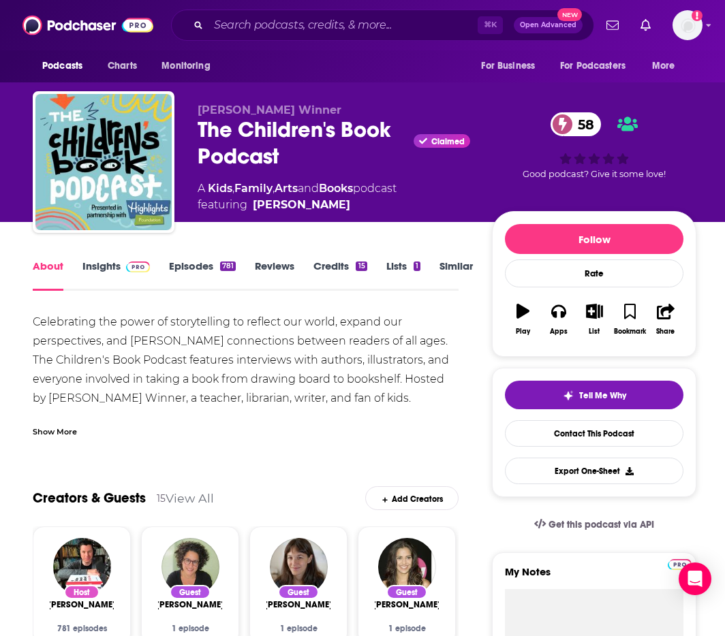
scroll to position [-1, 0]
click at [104, 264] on link "Insights" at bounding box center [115, 275] width 67 height 31
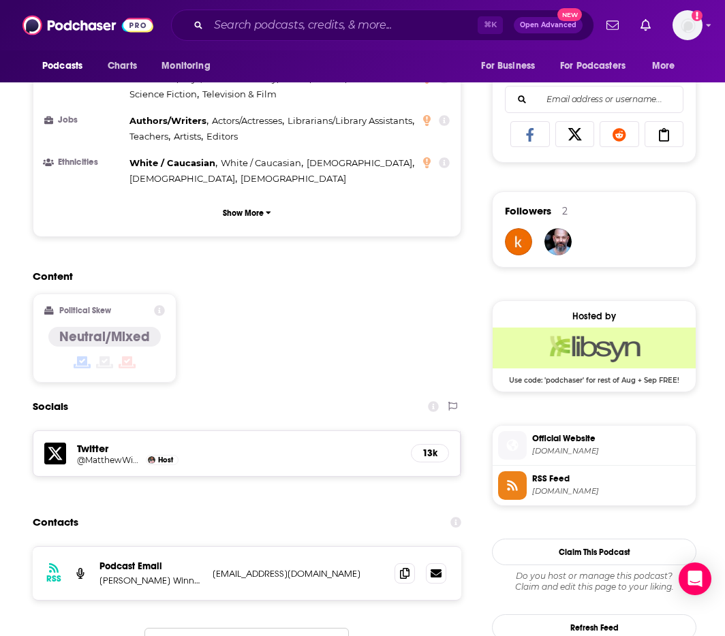
scroll to position [919, 0]
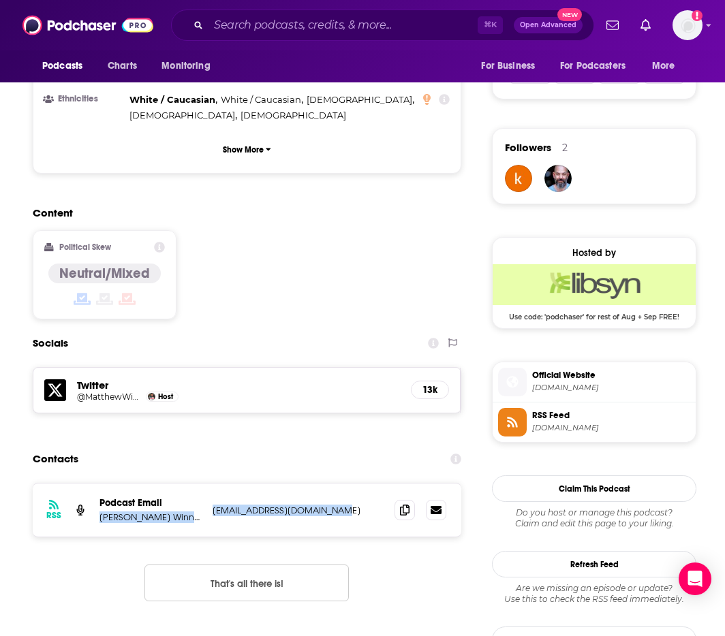
drag, startPoint x: 199, startPoint y: 458, endPoint x: 352, endPoint y: 463, distance: 153.3
click at [352, 484] on div "RSS Podcast Email Matthew C. Winner matthewmakespods@gmail.com matthewmakespods…" at bounding box center [247, 510] width 428 height 53
click at [352, 505] on p "matthewmakespods@gmail.com" at bounding box center [298, 511] width 171 height 12
drag, startPoint x: 328, startPoint y: 457, endPoint x: 213, endPoint y: 456, distance: 114.4
click at [213, 505] on p "matthewmakespods@gmail.com" at bounding box center [298, 511] width 171 height 12
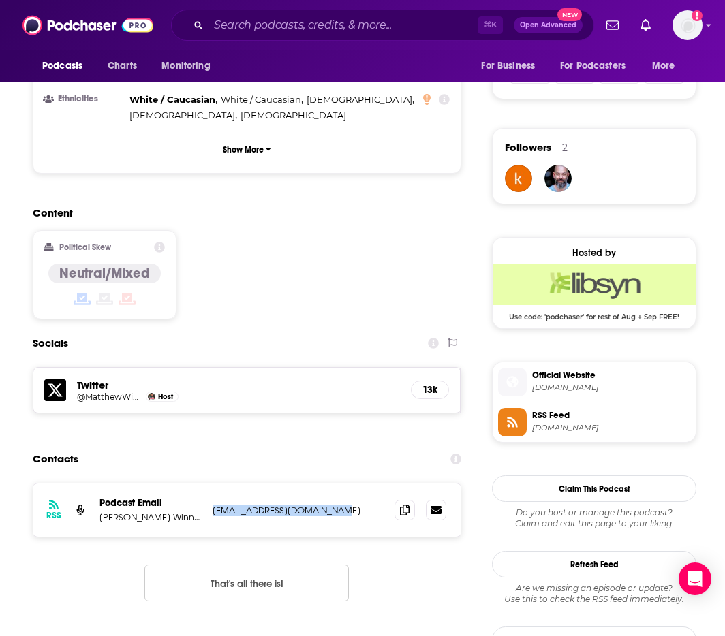
copy p "matthewmakespods@gmail.com"
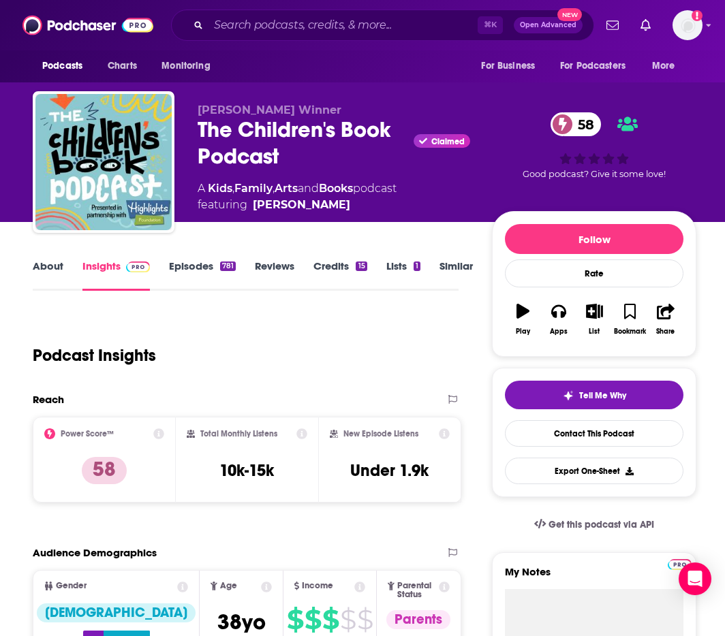
scroll to position [0, 0]
click at [108, 1] on div "Podcasts Charts Monitoring ⌘ K Open Advanced New For Business For Podcasters Mo…" at bounding box center [362, 25] width 725 height 50
click at [322, 12] on div "⌘ K Open Advanced New" at bounding box center [382, 25] width 423 height 31
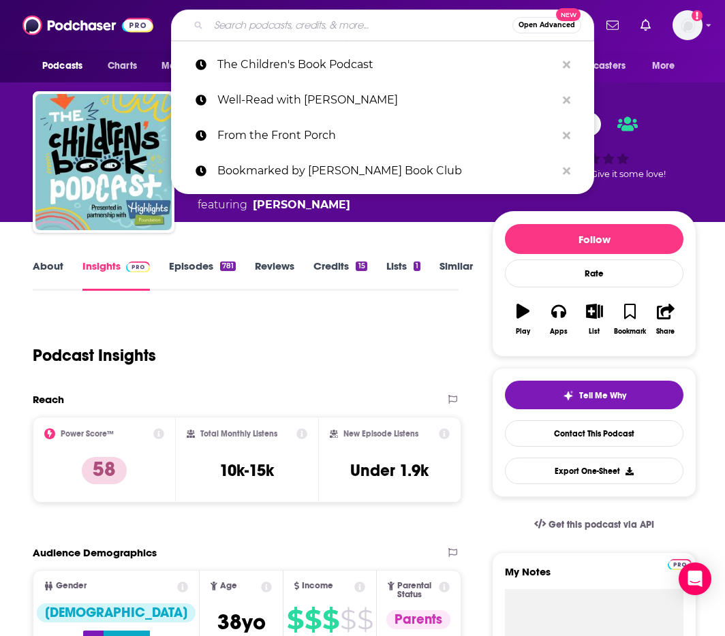
click at [322, 20] on input "Search podcasts, credits, & more..." at bounding box center [360, 25] width 304 height 22
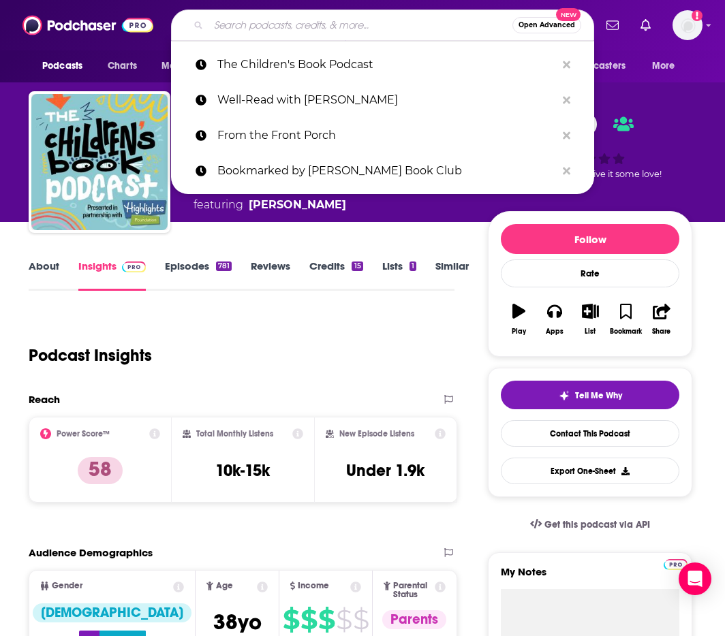
paste input "t"
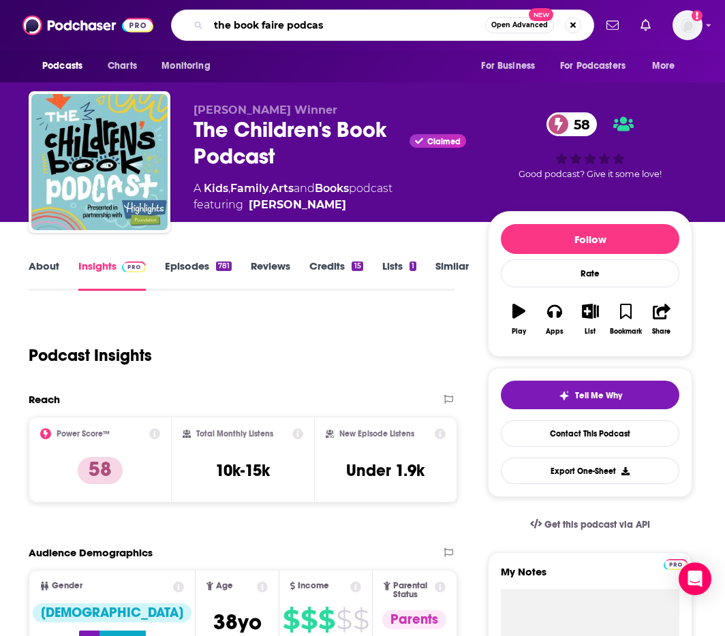
type input "the book faire podcast"
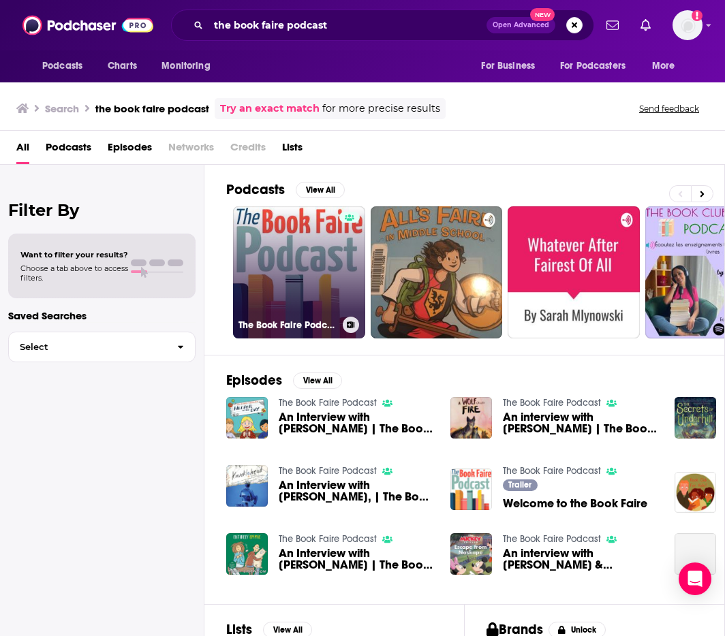
click at [248, 253] on link "The Book Faire Podcast" at bounding box center [299, 272] width 132 height 132
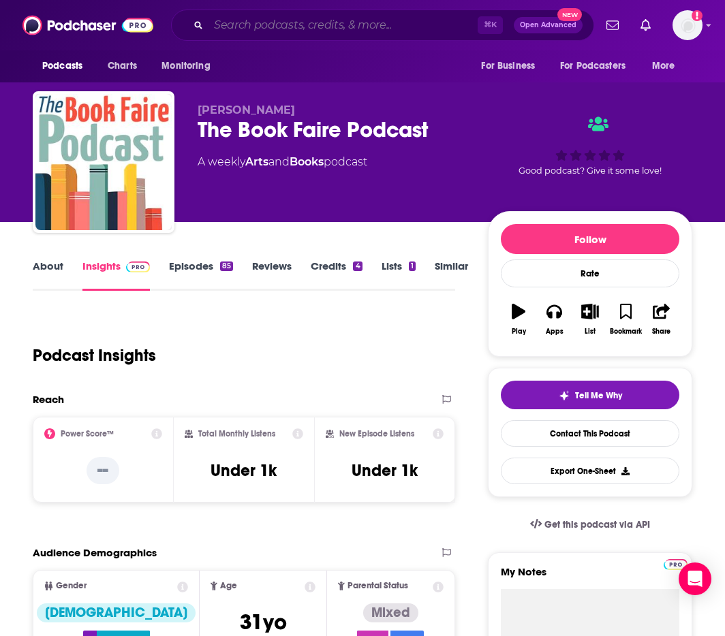
click at [351, 31] on input "Search podcasts, credits, & more..." at bounding box center [342, 25] width 269 height 22
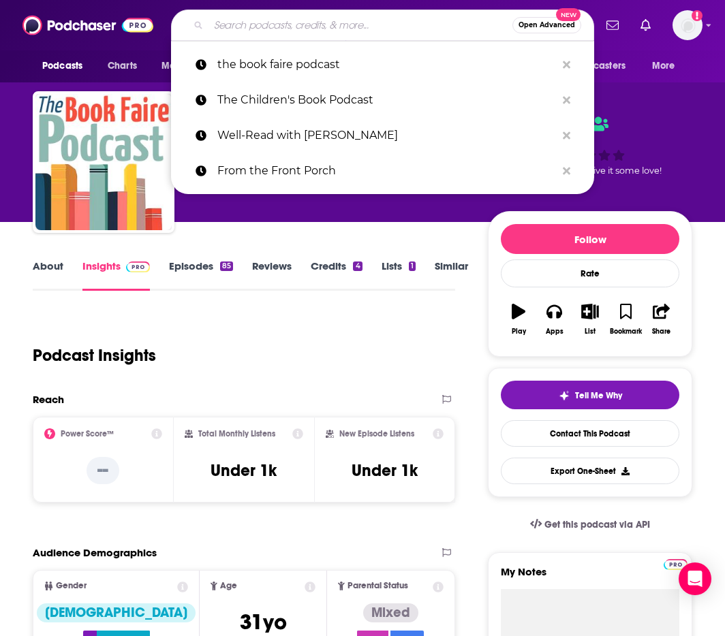
paste input "Fun Kids Book Club"
type input "Fun Kids Book Club"
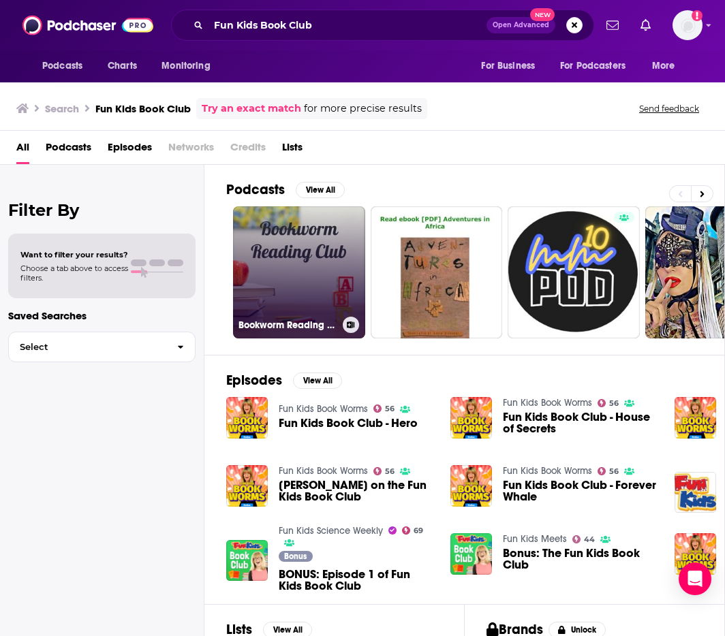
click at [264, 277] on link "Bookworm Reading Club" at bounding box center [299, 272] width 132 height 132
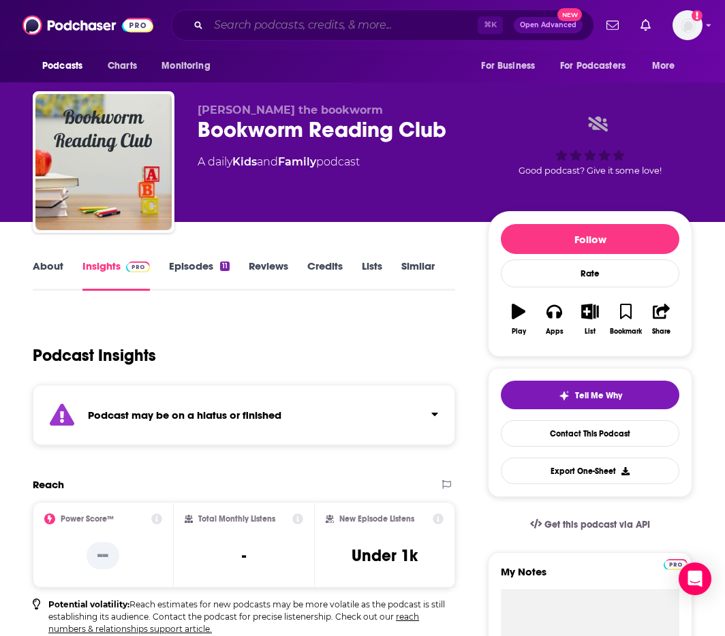
click at [360, 21] on input "Search podcasts, credits, & more..." at bounding box center [342, 25] width 269 height 22
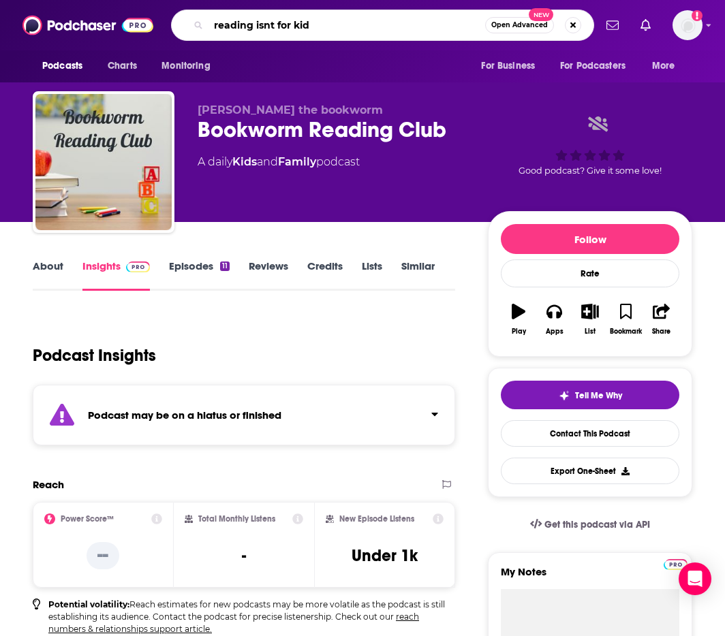
type input "reading isnt for kids"
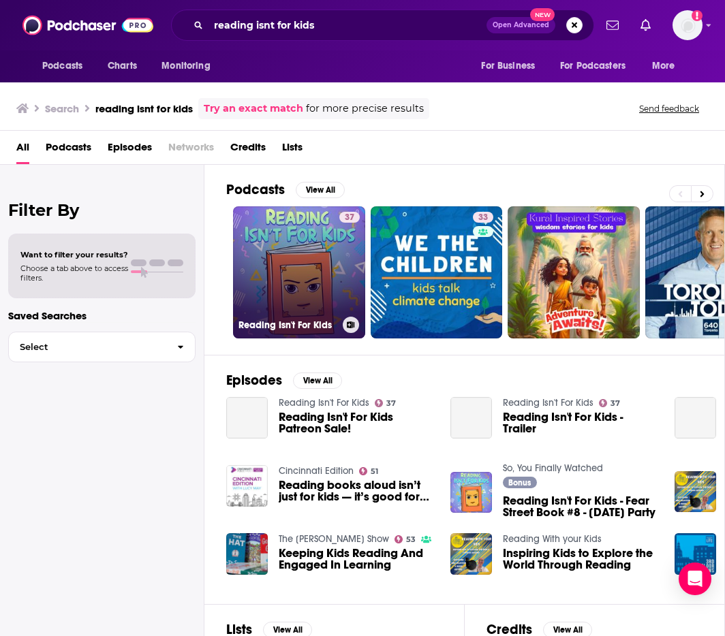
click at [300, 249] on link "37 Reading Isn't For Kids" at bounding box center [299, 272] width 132 height 132
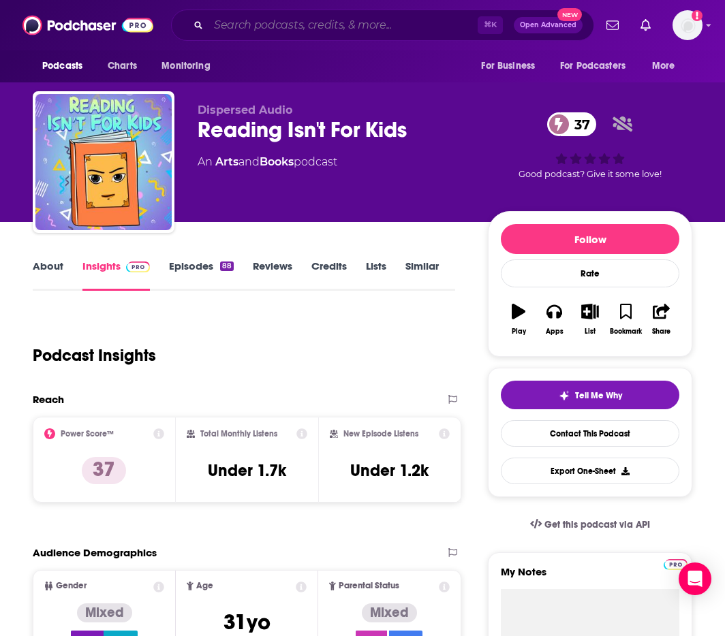
click at [352, 17] on input "Search podcasts, credits, & more..." at bounding box center [342, 25] width 269 height 22
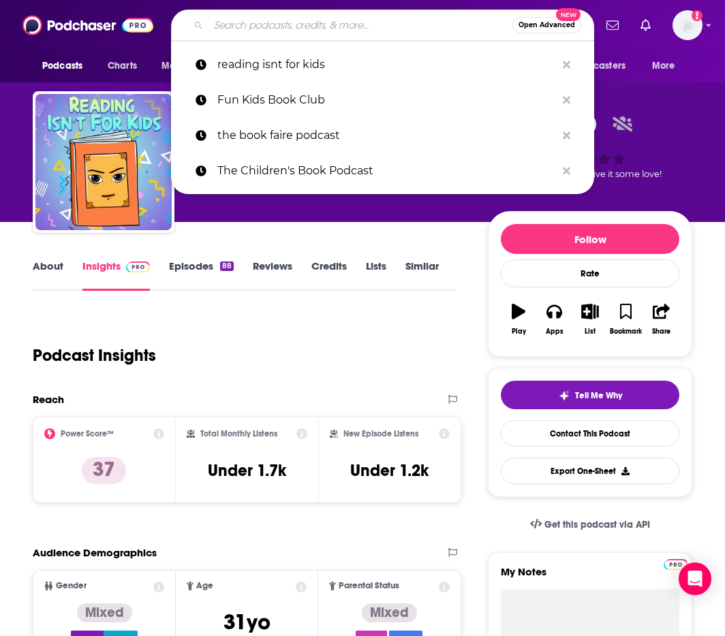
paste input "The 10 Minute Book Club"
type input "The 10 Minute Book Club"
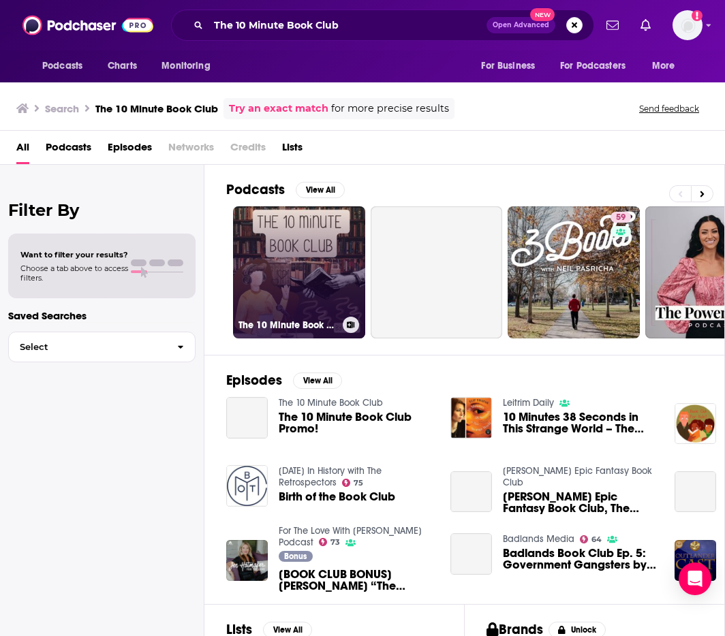
click at [313, 273] on link "The 10 Minute Book Club" at bounding box center [299, 272] width 132 height 132
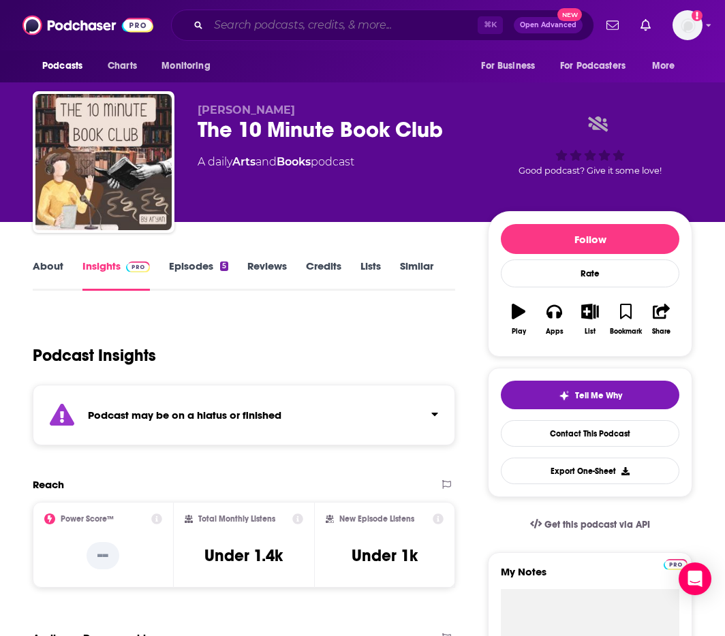
click at [353, 26] on input "Search podcasts, credits, & more..." at bounding box center [342, 25] width 269 height 22
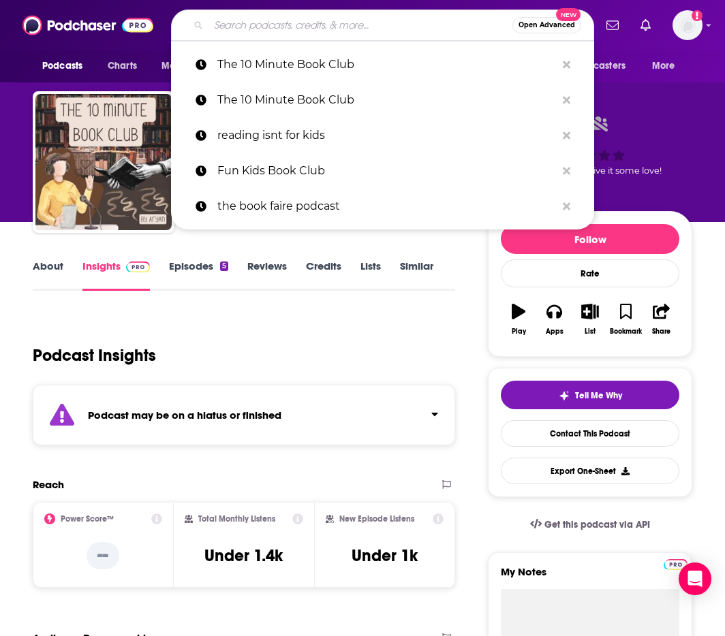
paste input "The Children's Book Review: Growing Readers Podcast"
type input "The Children's Book Review: Growing Readers Podcast"
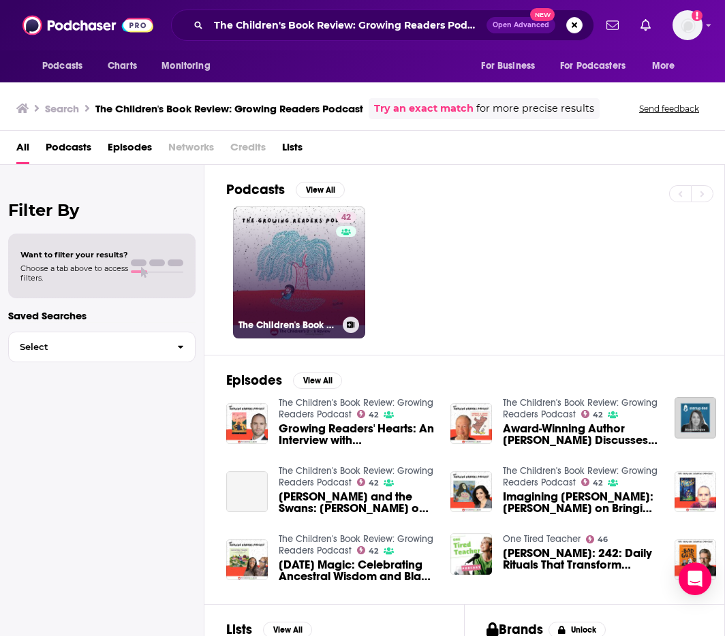
click at [312, 250] on link "42 The Children's Book Review: Growing Readers Podcast" at bounding box center [299, 272] width 132 height 132
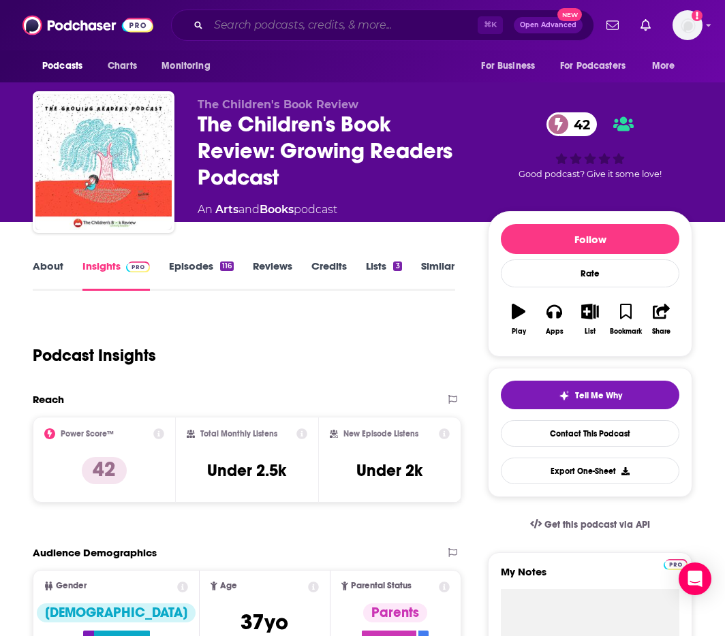
click at [374, 21] on input "Search podcasts, credits, & more..." at bounding box center [342, 25] width 269 height 22
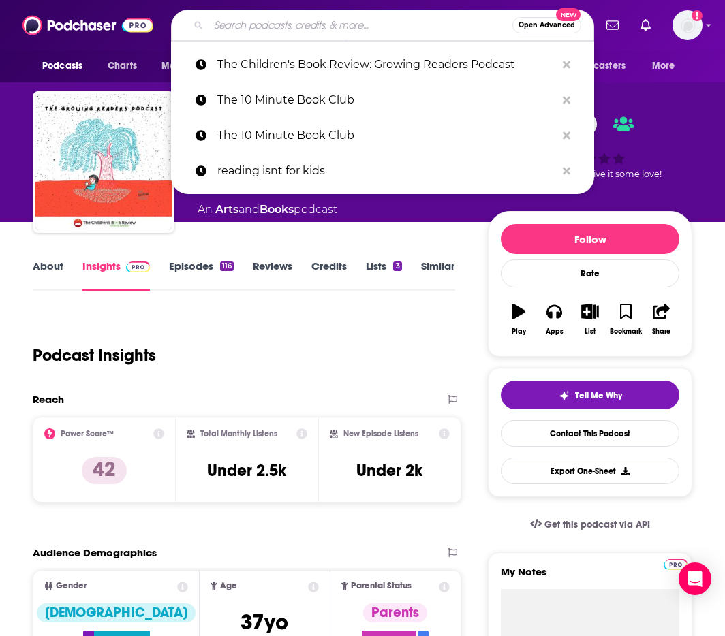
paste input "Book Delight with Chrissie Wright"
type input "Book Delight with Chrissie Wright"
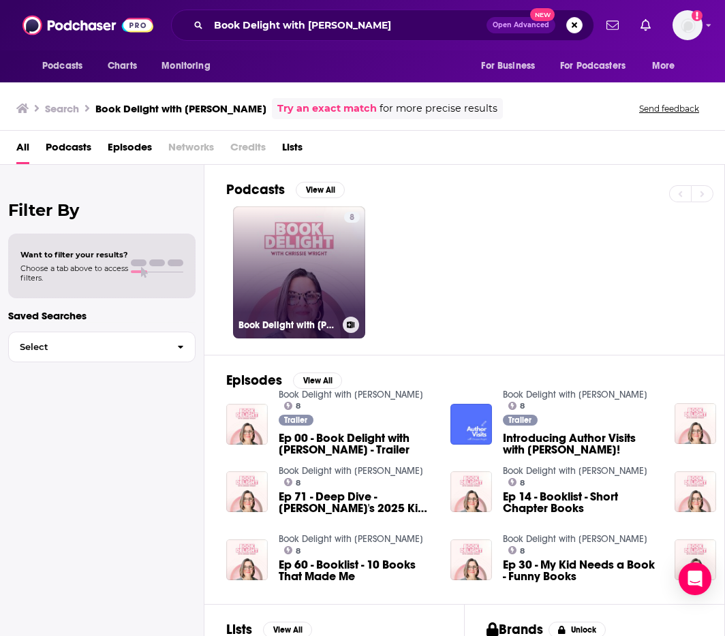
click at [257, 287] on link "8 Book Delight with Chrissie Wright" at bounding box center [299, 272] width 132 height 132
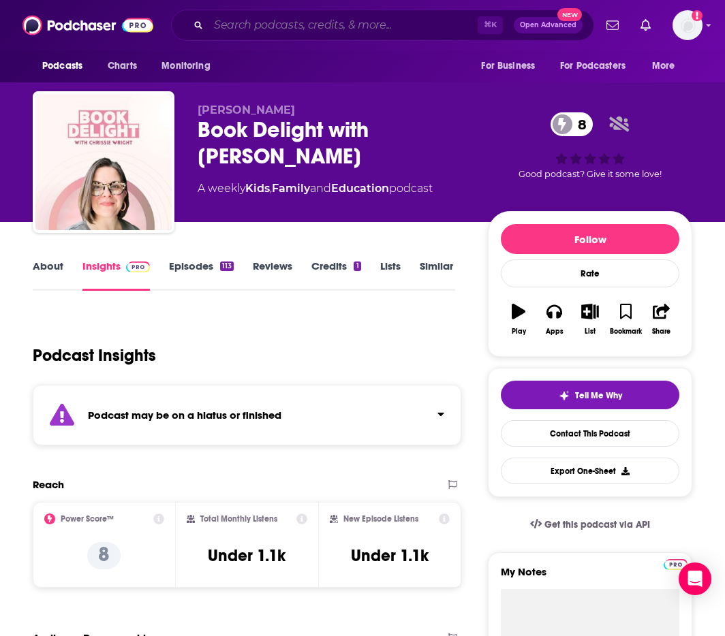
click at [371, 27] on input "Search podcasts, credits, & more..." at bounding box center [342, 25] width 269 height 22
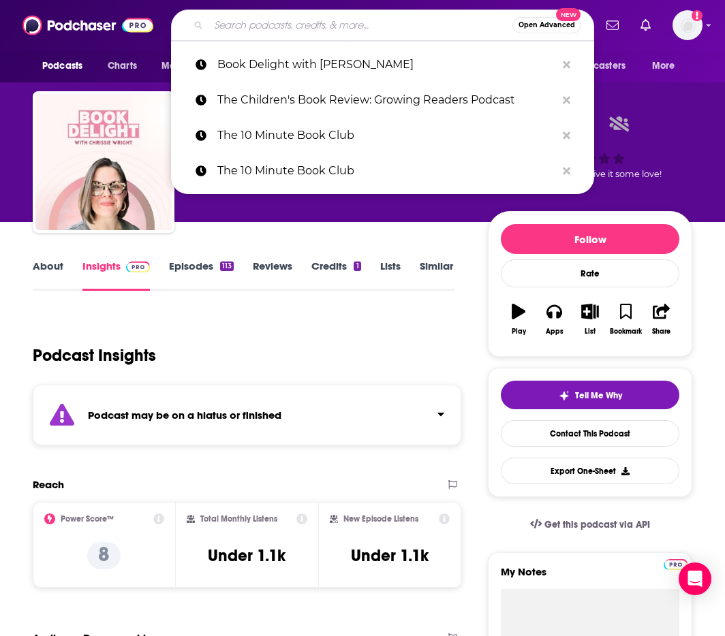
paste input "The Yarn:"
type input "The Yarn:"
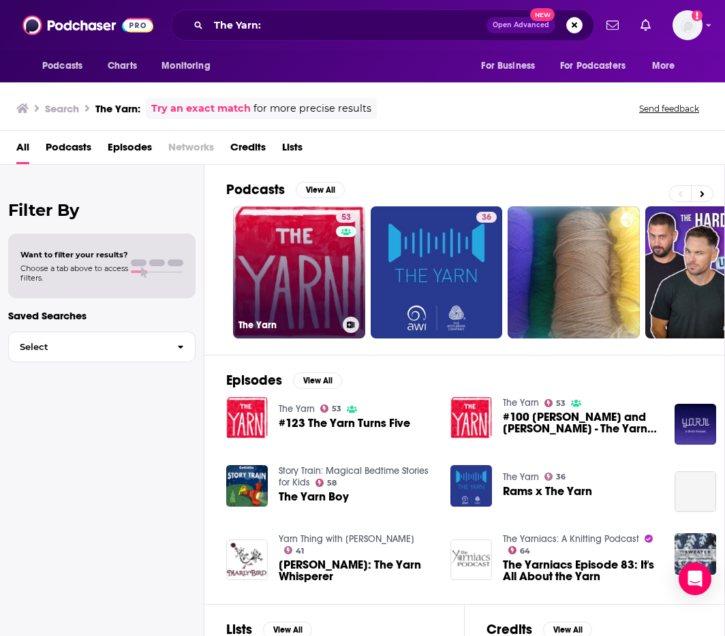
click at [283, 253] on link "53 The Yarn" at bounding box center [299, 272] width 132 height 132
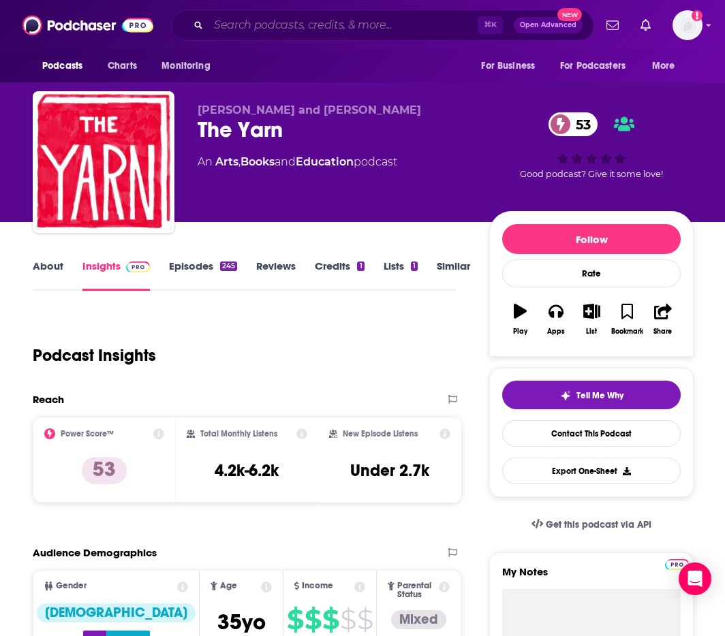
click at [377, 34] on input "Search podcasts, credits, & more..." at bounding box center [342, 25] width 269 height 22
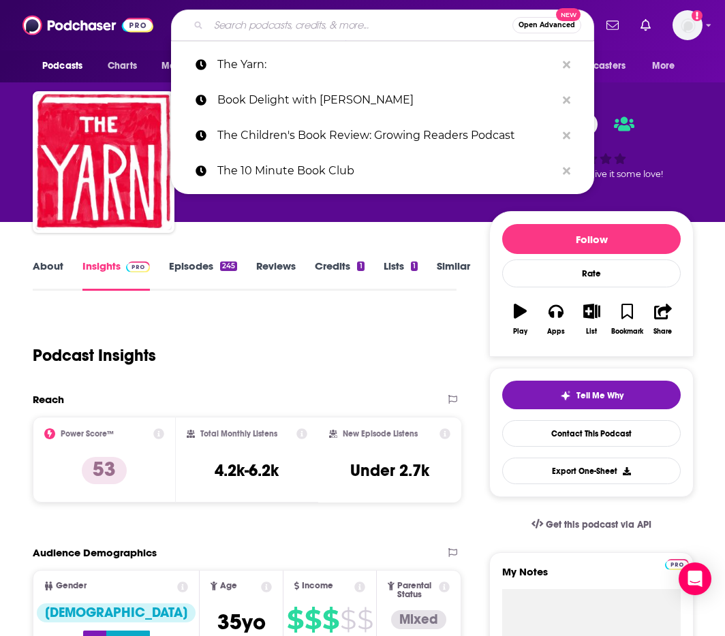
paste input "Kidlit Love: Conversations with Picture Book, Middle Grade and YA Authors"
type input "Kidlit Love: Conversations with Picture Book, Middle Grade and YA Authors"
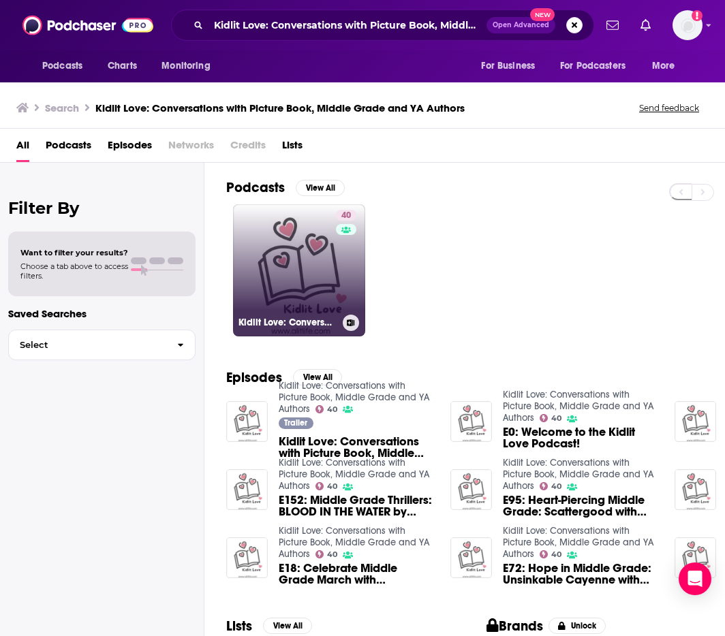
click at [334, 272] on link "40 Kidlit Love: Conversations with Picture Book, Middle Grade and YA Authors" at bounding box center [299, 270] width 132 height 132
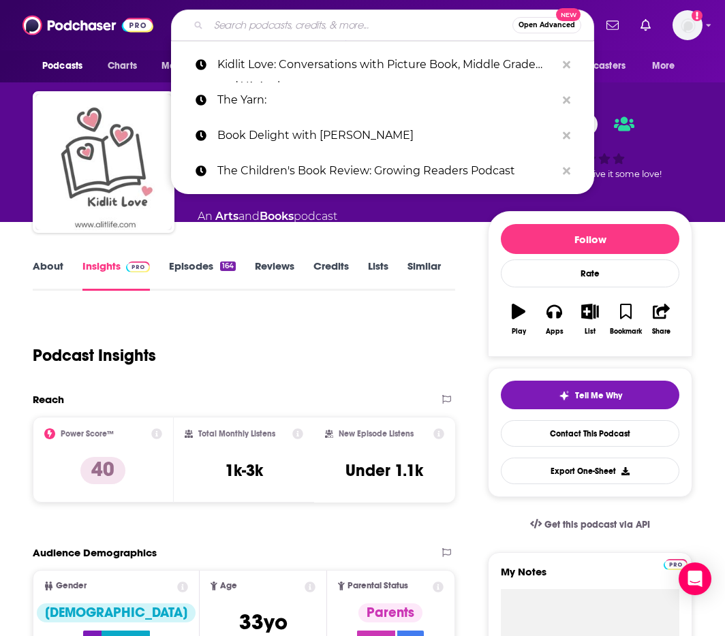
click at [341, 25] on input "Search podcasts, credits, & more..." at bounding box center [360, 25] width 304 height 22
paste input "Life On Books Podcast"
type input "Life On Books Podcast"
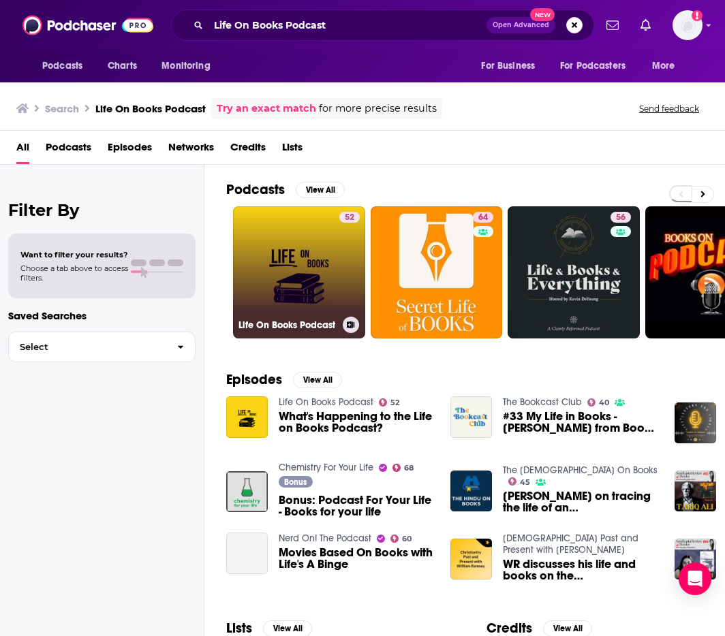
click at [315, 270] on link "52 Life On Books Podcast" at bounding box center [299, 272] width 132 height 132
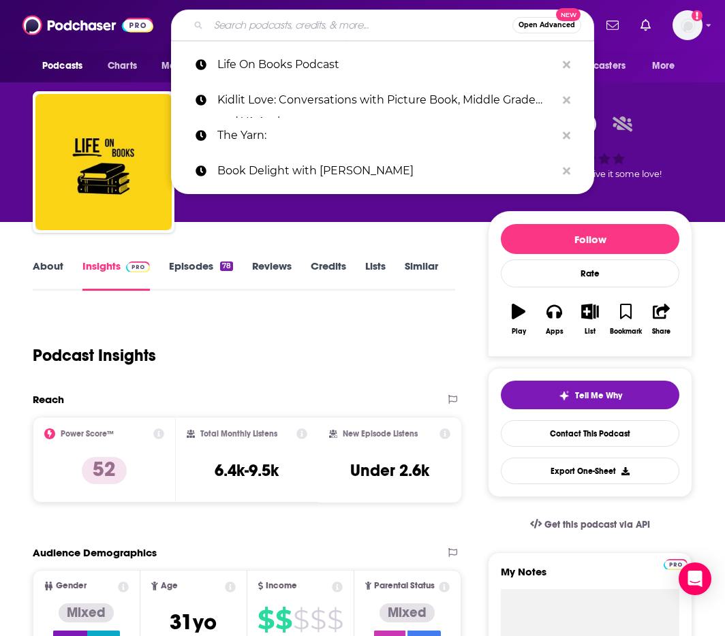
click at [356, 27] on input "Search podcasts, credits, & more..." at bounding box center [360, 25] width 304 height 22
paste input "The Mama's Den"
type input "The Mama's Den"
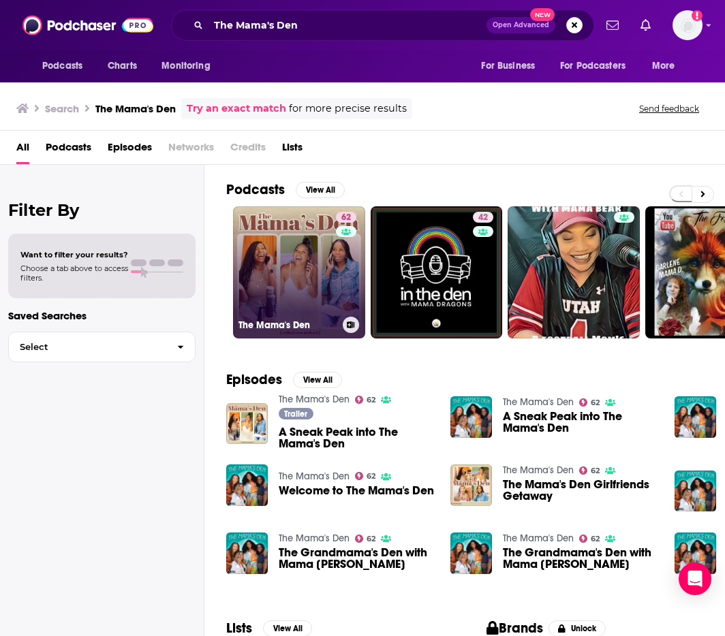
click at [328, 250] on link "62 The Mama's Den" at bounding box center [299, 272] width 132 height 132
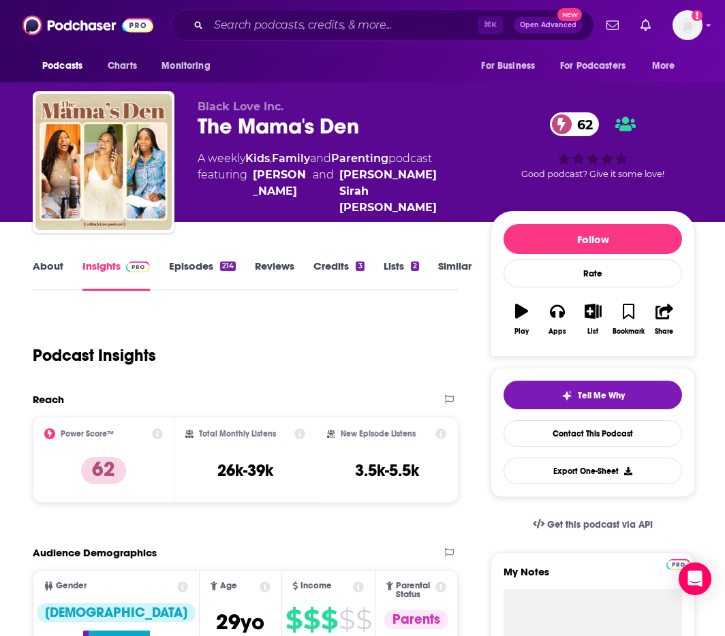
click at [52, 260] on link "About" at bounding box center [48, 275] width 31 height 31
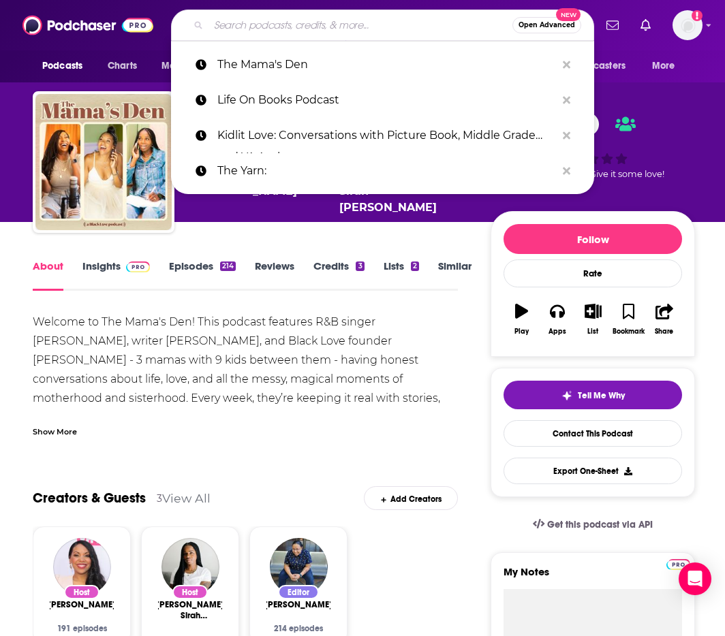
click at [361, 25] on input "Search podcasts, credits, & more..." at bounding box center [360, 25] width 304 height 22
paste input "Restoration Home with [PERSON_NAME]"
type input "Restoration Home with [PERSON_NAME]"
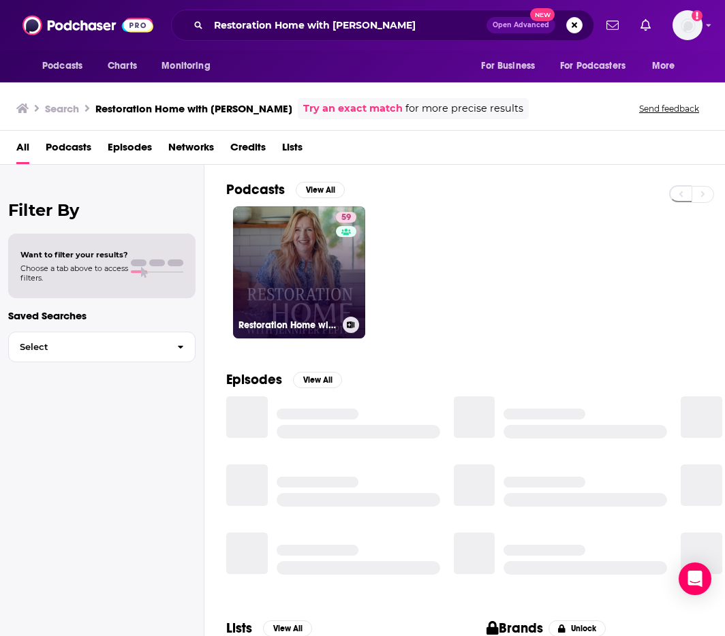
click at [329, 273] on link "59 Restoration Home with Jennifer Pepito" at bounding box center [299, 272] width 132 height 132
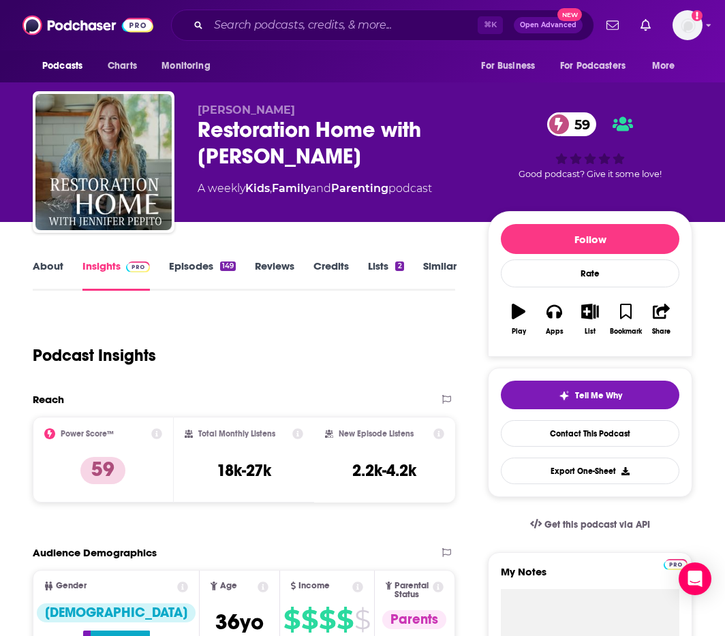
click at [60, 263] on link "About" at bounding box center [48, 275] width 31 height 31
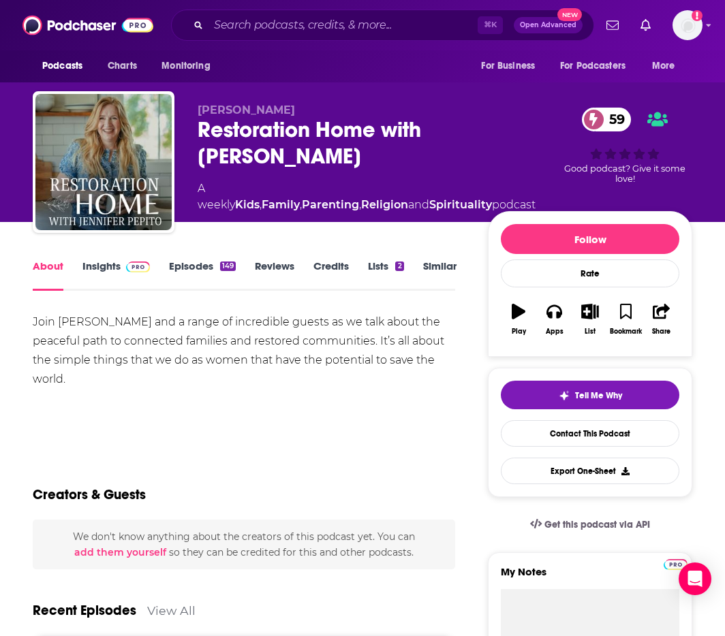
click at [108, 265] on link "Insights" at bounding box center [115, 275] width 67 height 31
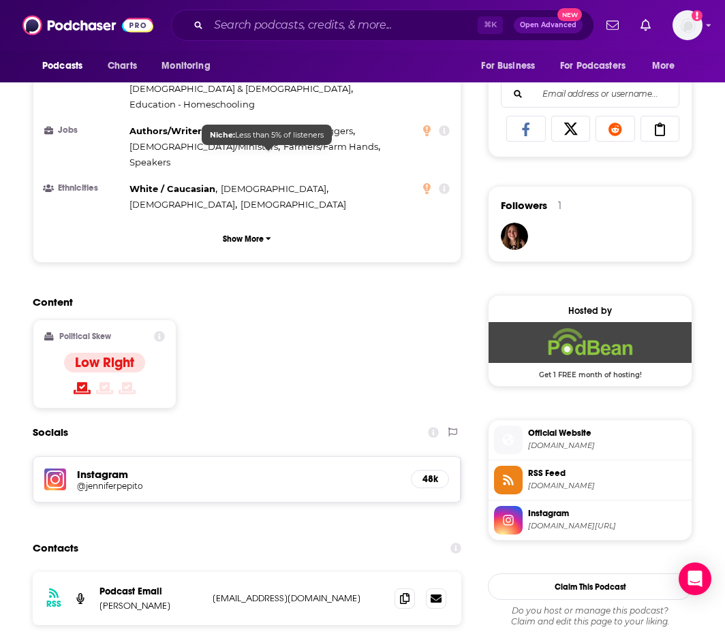
scroll to position [1173, 0]
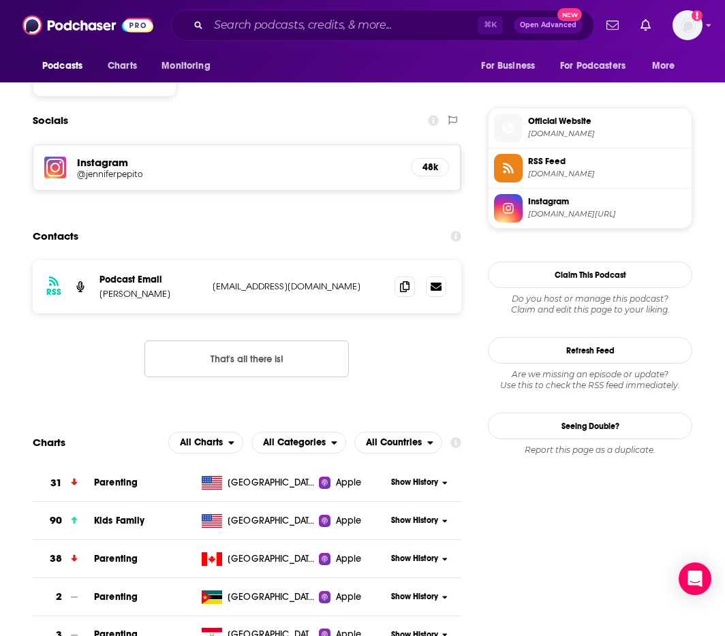
drag, startPoint x: 369, startPoint y: 198, endPoint x: 205, endPoint y: 200, distance: 164.2
click at [205, 260] on div "RSS Podcast Email Jennifer Pepito hello@thepeacefulpreschool.com hello@thepeace…" at bounding box center [247, 286] width 428 height 53
drag, startPoint x: 221, startPoint y: 196, endPoint x: 209, endPoint y: 196, distance: 12.3
click at [221, 281] on p "hello@thepeacefulpreschool.com" at bounding box center [298, 287] width 171 height 12
drag, startPoint x: 250, startPoint y: 200, endPoint x: 366, endPoint y: 206, distance: 115.9
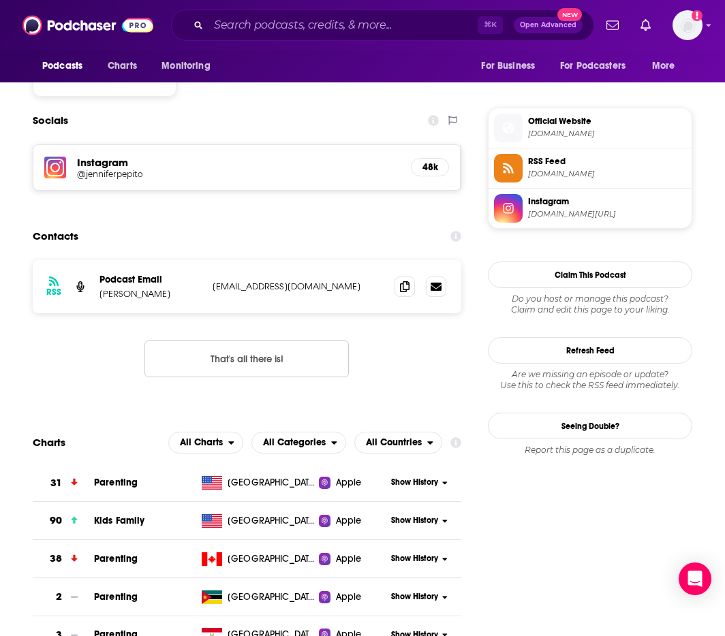
click at [375, 260] on div "RSS Podcast Email Jennifer Pepito hello@thepeacefulpreschool.com hello@thepeace…" at bounding box center [247, 286] width 428 height 53
click at [366, 281] on p "hello@thepeacefulpreschool.com" at bounding box center [298, 287] width 171 height 12
drag, startPoint x: 344, startPoint y: 202, endPoint x: 213, endPoint y: 203, distance: 131.5
click at [213, 281] on p "hello@thepeacefulpreschool.com" at bounding box center [298, 287] width 171 height 12
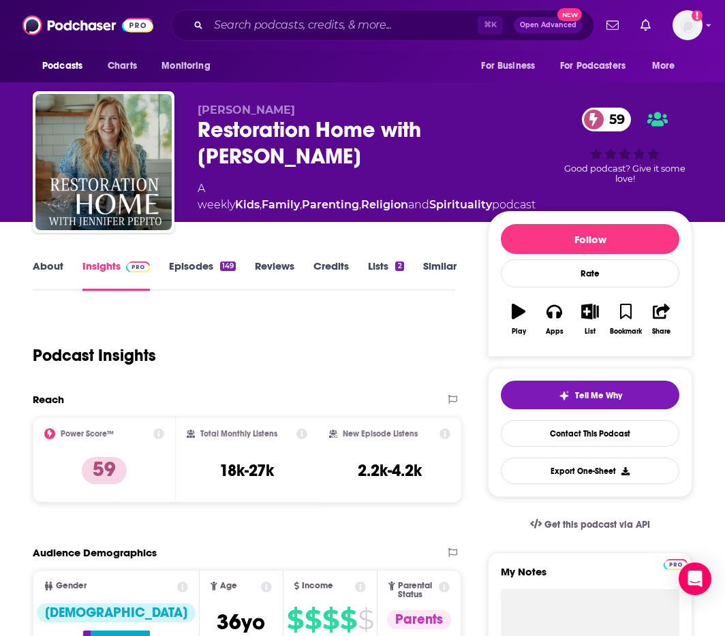
scroll to position [0, 0]
click at [261, 33] on input "Search podcasts, credits, & more..." at bounding box center [342, 25] width 269 height 22
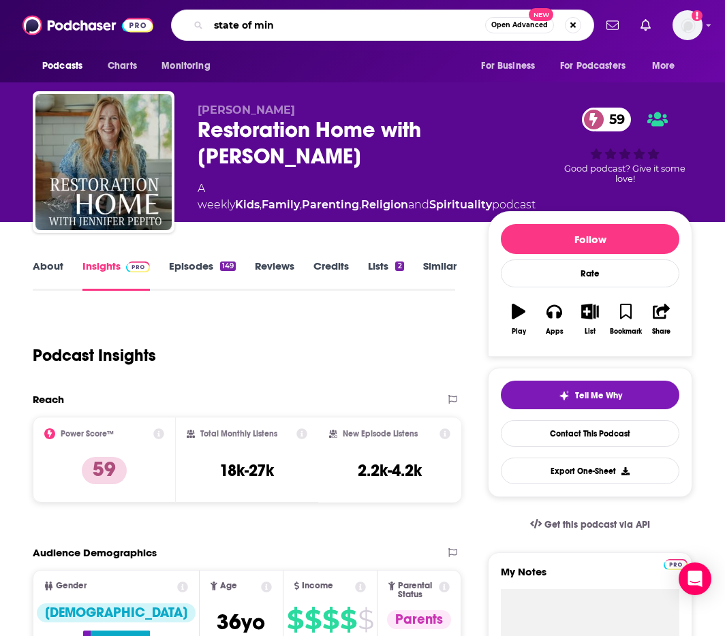
type input "state of mind"
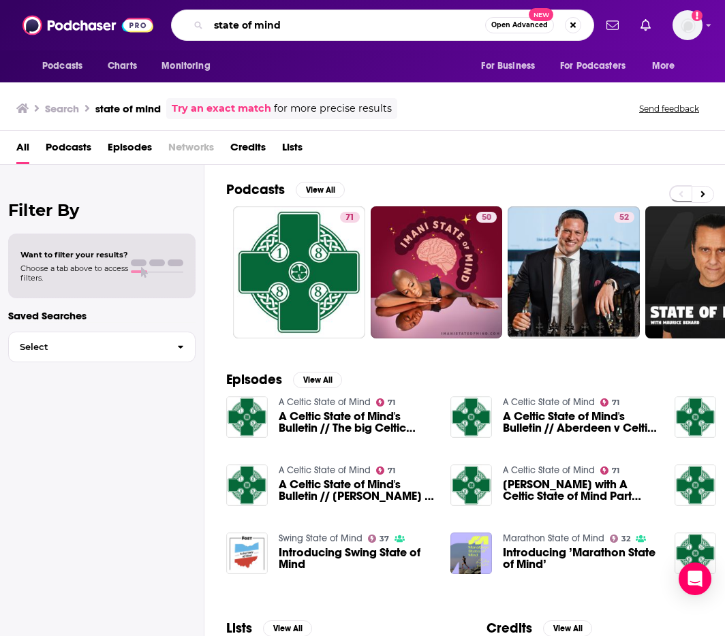
click at [282, 32] on input "state of mind" at bounding box center [346, 25] width 277 height 22
type input "state of mind [US_STATE]"
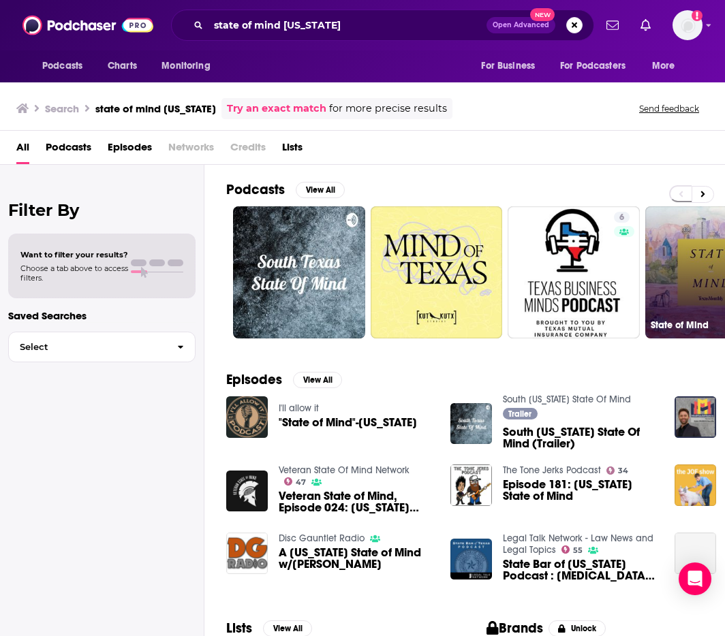
click at [706, 272] on link "State of Mind" at bounding box center [711, 272] width 132 height 132
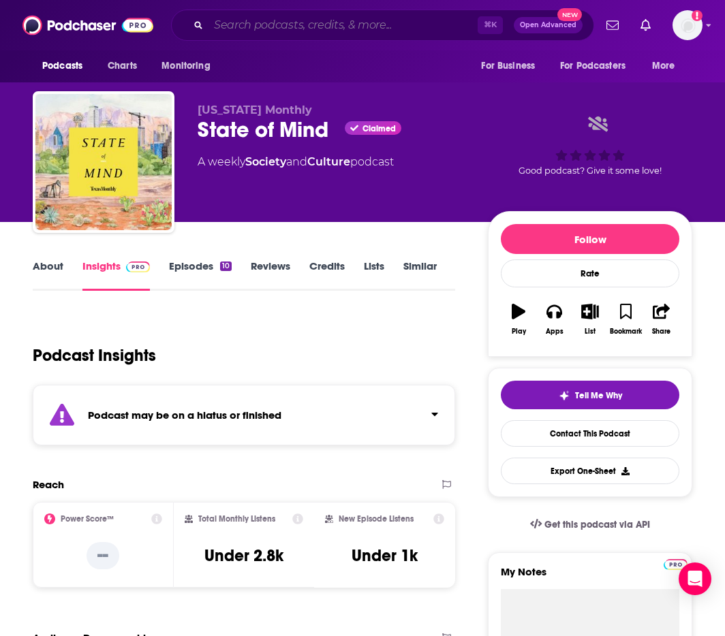
click at [285, 20] on input "Search podcasts, credits, & more..." at bounding box center [342, 25] width 269 height 22
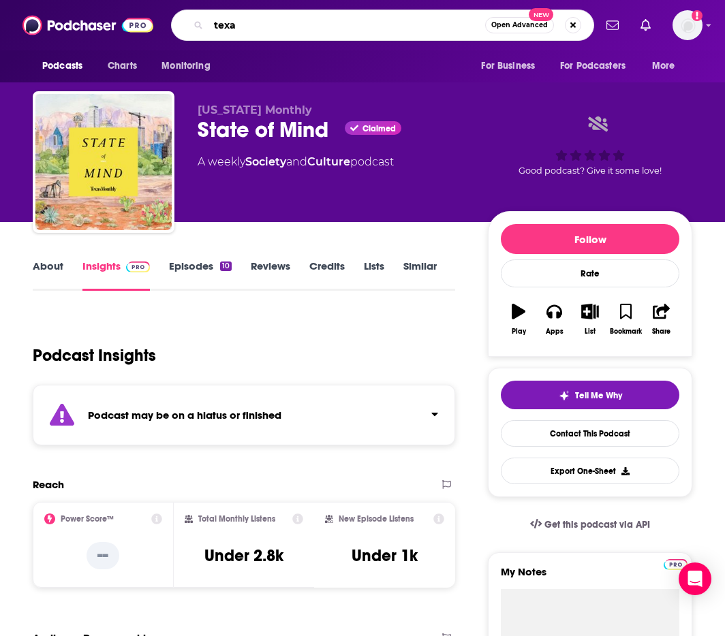
type input "[US_STATE]"
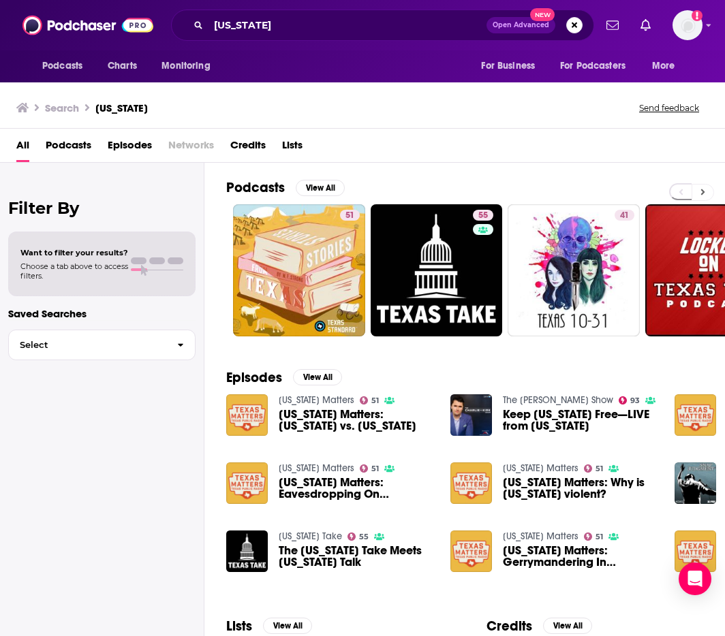
click at [703, 188] on icon at bounding box center [702, 192] width 5 height 10
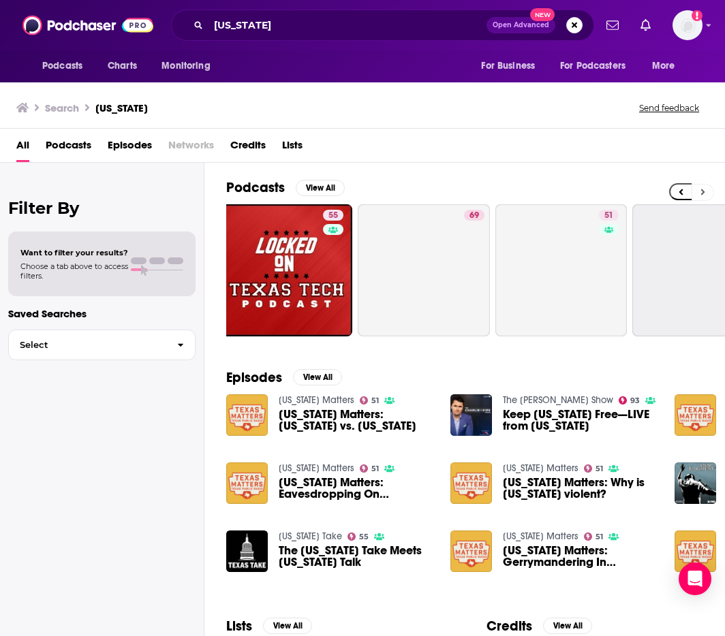
scroll to position [0, 498]
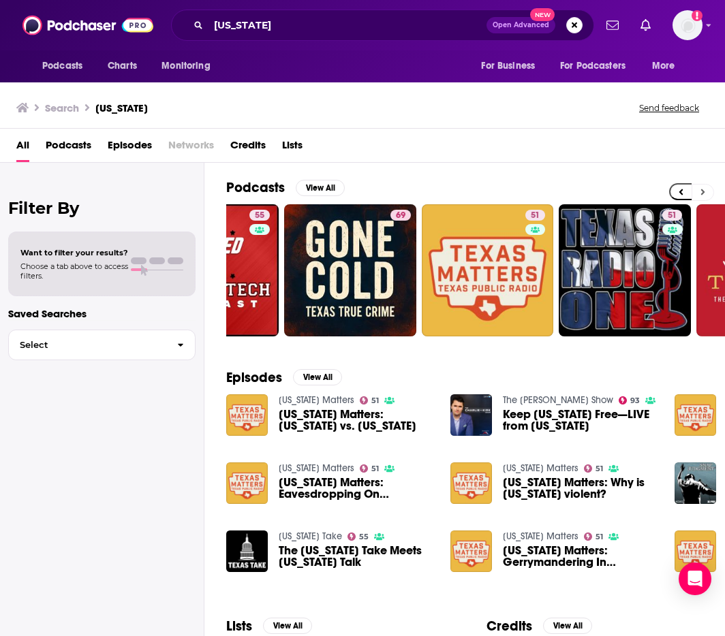
click at [703, 188] on icon at bounding box center [702, 192] width 5 height 10
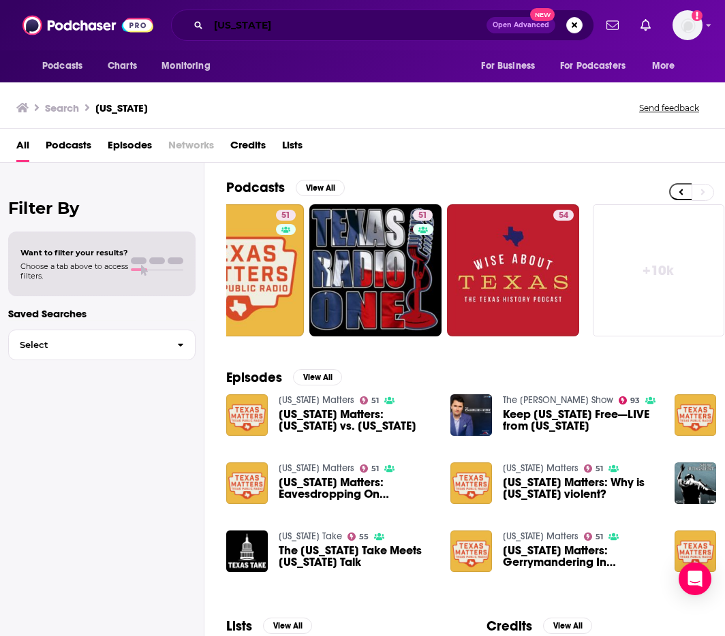
click at [362, 24] on input "[US_STATE]" at bounding box center [347, 25] width 278 height 22
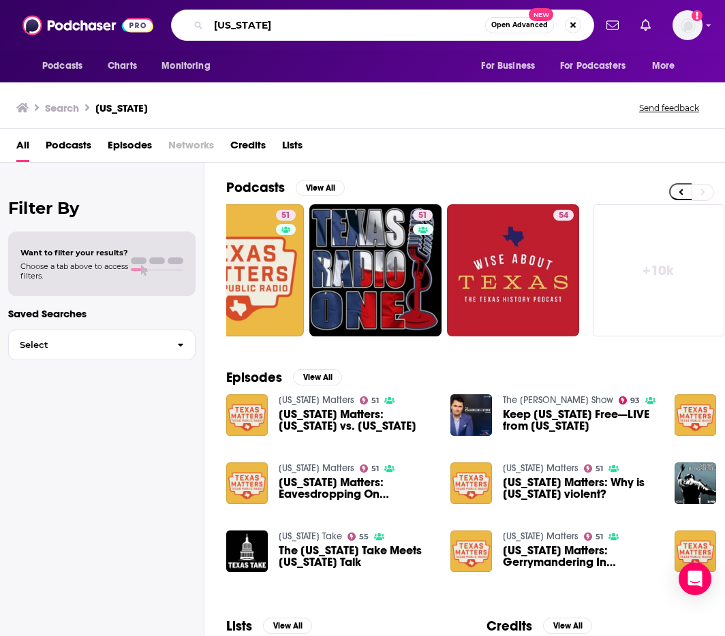
click at [362, 23] on input "[US_STATE]" at bounding box center [346, 25] width 277 height 22
type input "ask [PERSON_NAME] podcast"
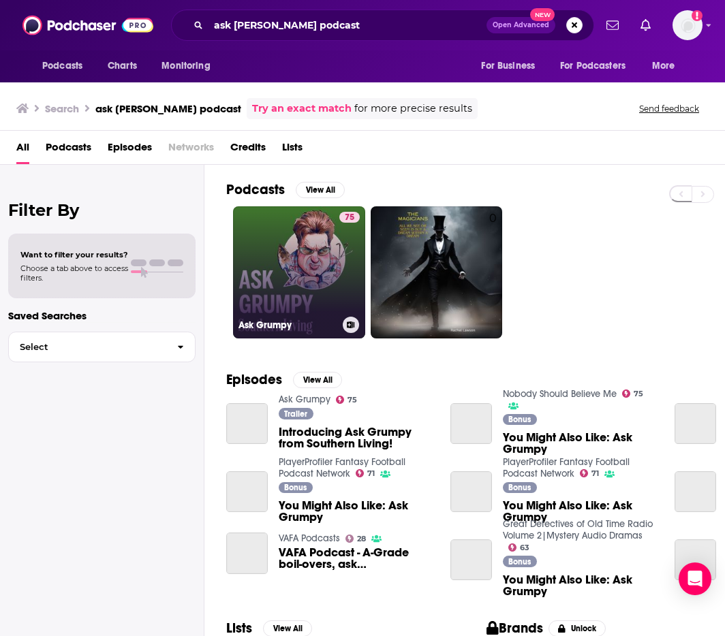
click at [305, 261] on link "75 Ask Grumpy" at bounding box center [299, 272] width 132 height 132
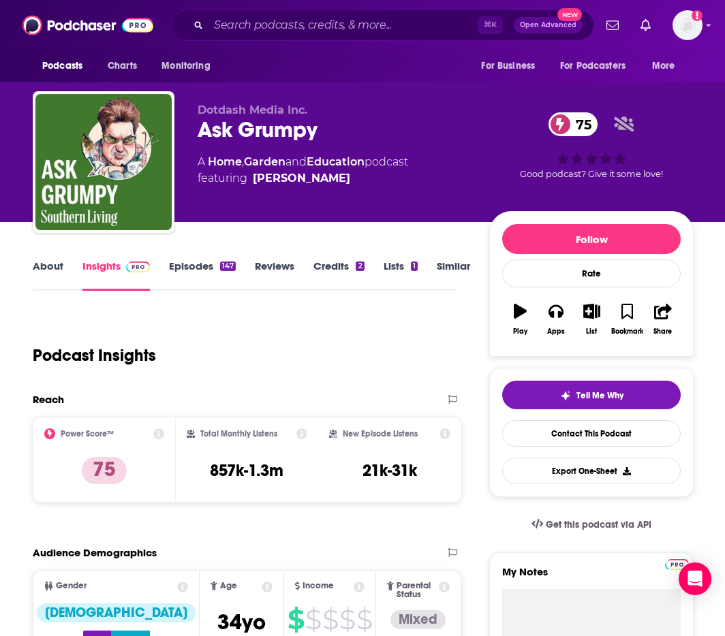
click at [48, 275] on link "About" at bounding box center [48, 275] width 31 height 31
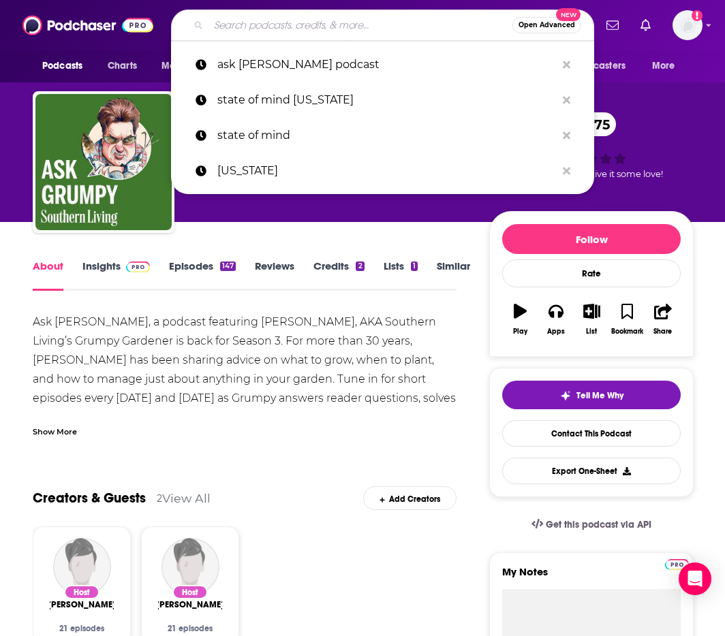
click at [282, 25] on input "Search podcasts, credits, & more..." at bounding box center [360, 25] width 304 height 22
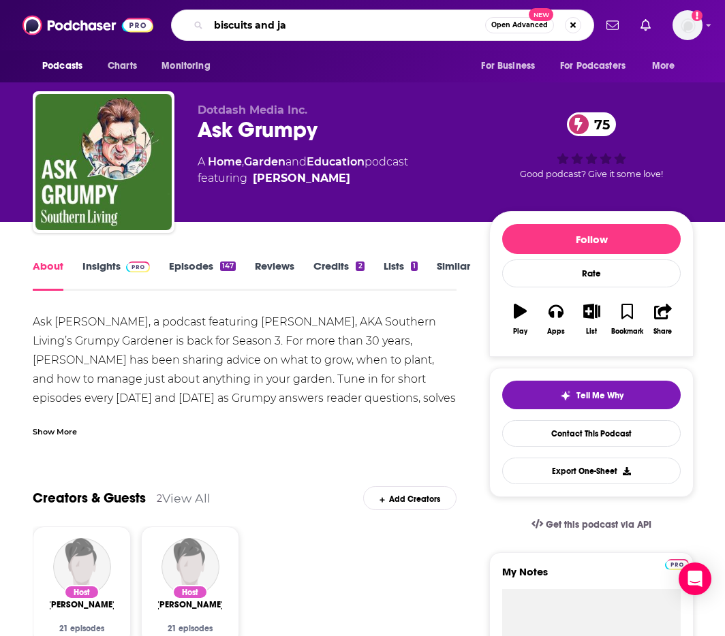
type input "biscuits and jam"
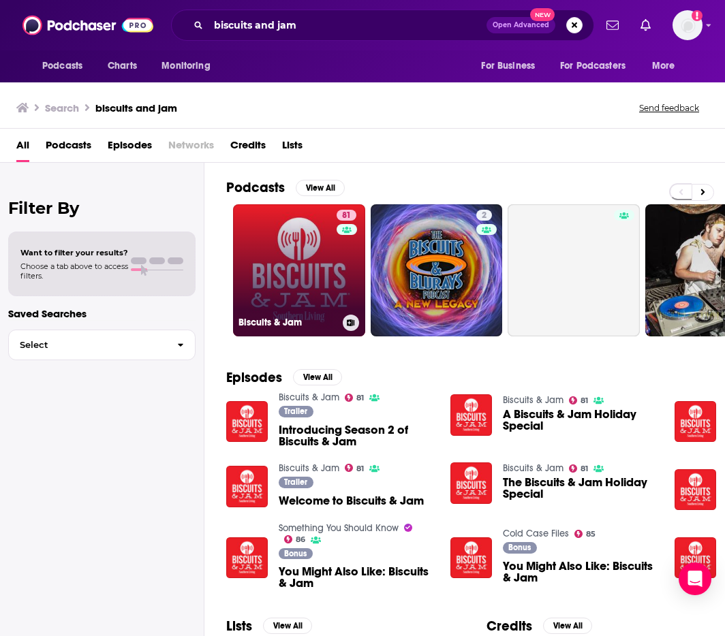
click at [276, 281] on link "81 Biscuits & Jam" at bounding box center [299, 270] width 132 height 132
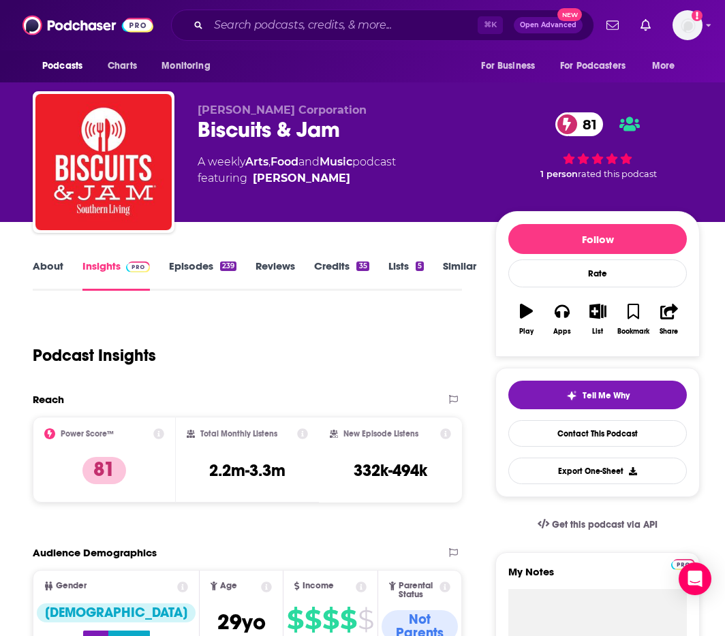
click at [48, 263] on link "About" at bounding box center [48, 275] width 31 height 31
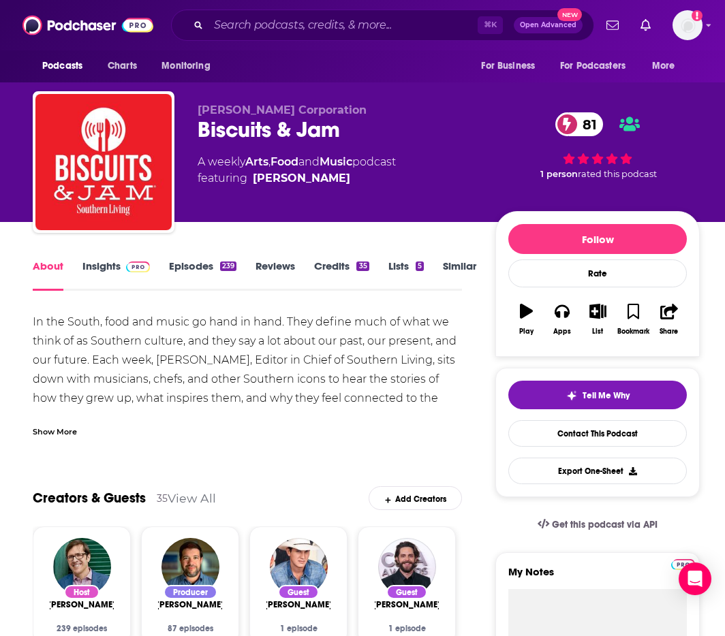
click at [111, 268] on link "Insights" at bounding box center [115, 275] width 67 height 31
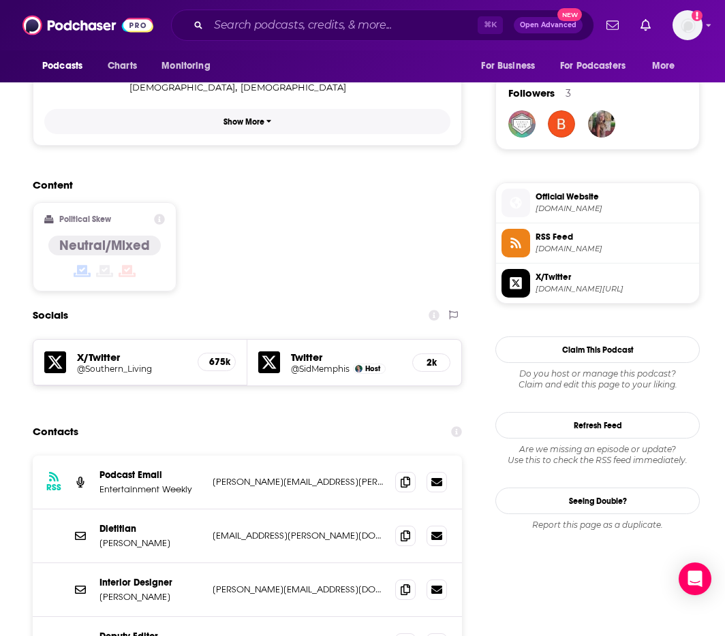
scroll to position [1121, 0]
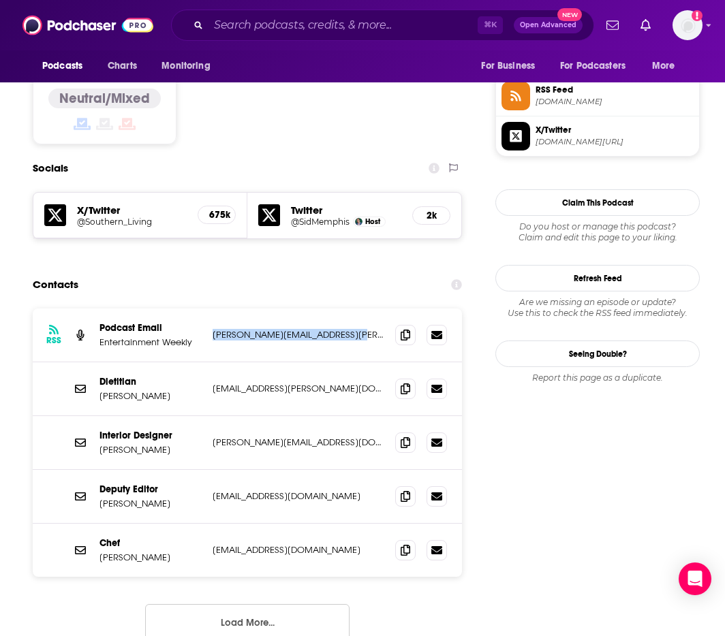
drag, startPoint x: 361, startPoint y: 238, endPoint x: 215, endPoint y: 236, distance: 145.8
click at [215, 329] on p "meredith.podcasts@meredith.com" at bounding box center [299, 335] width 172 height 12
copy p "meredith.podcasts@meredith.com"
drag, startPoint x: 326, startPoint y: 403, endPoint x: 189, endPoint y: 409, distance: 136.4
click at [0, 0] on div "Deputy Editor Jennifer Cole jcole@southernliving.com jcole@southernliving.com" at bounding box center [0, 0] width 0 height 0
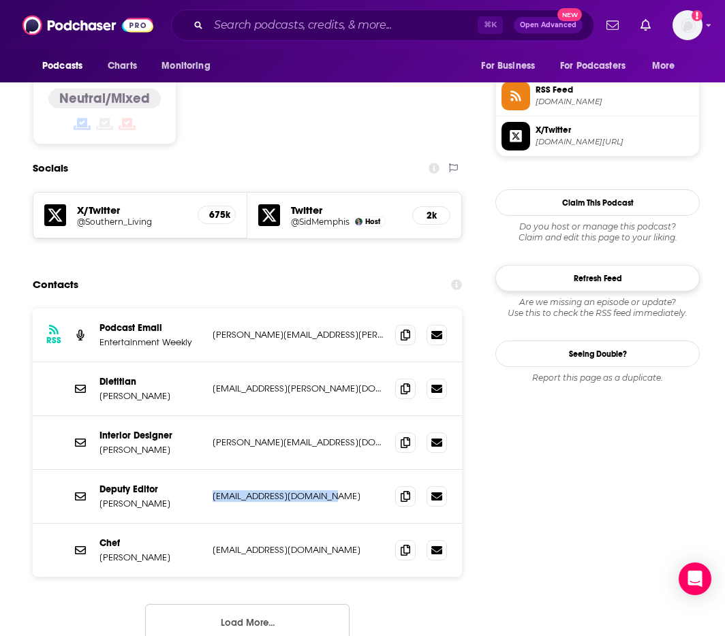
copy div "jcole@southernliving.com"
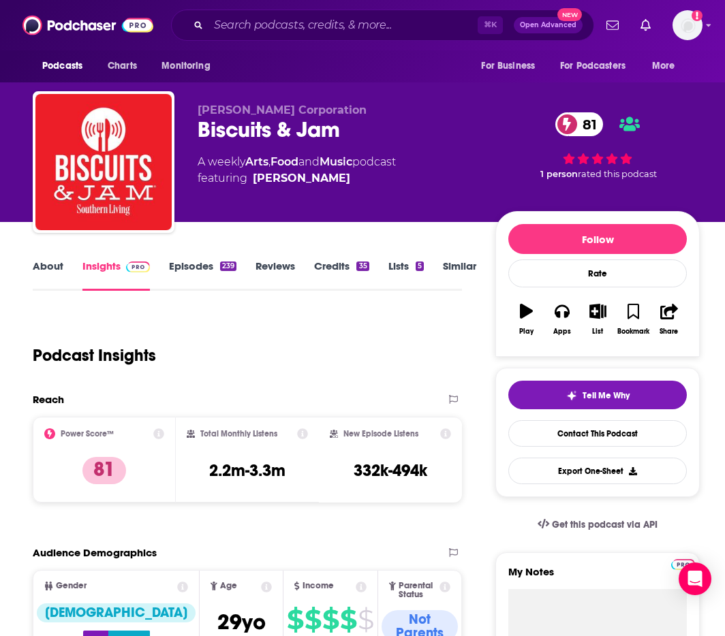
scroll to position [0, 0]
click at [322, 34] on input "Search podcasts, credits, & more..." at bounding box center [342, 25] width 269 height 22
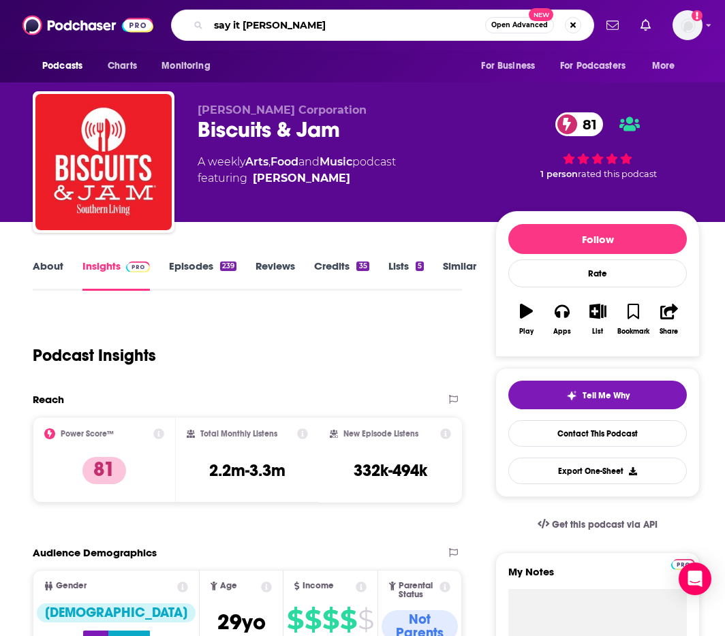
type input "say it southern"
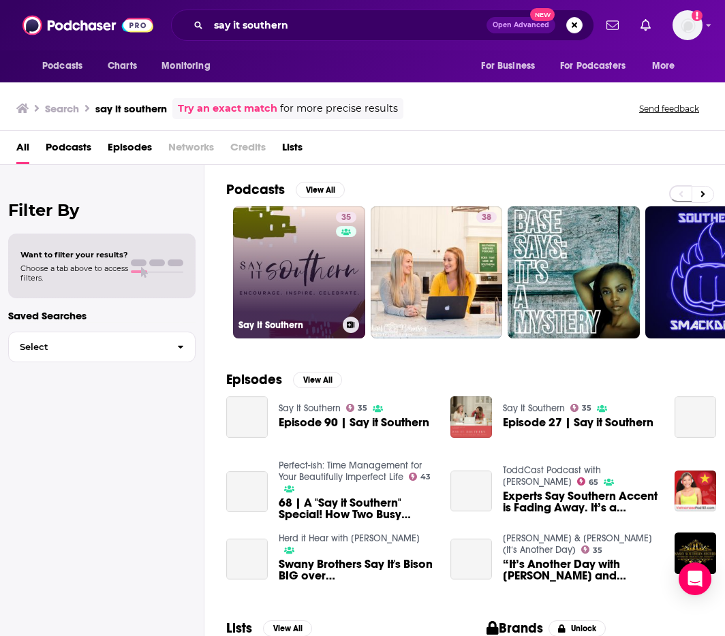
click at [332, 270] on link "35 Say It Southern" at bounding box center [299, 272] width 132 height 132
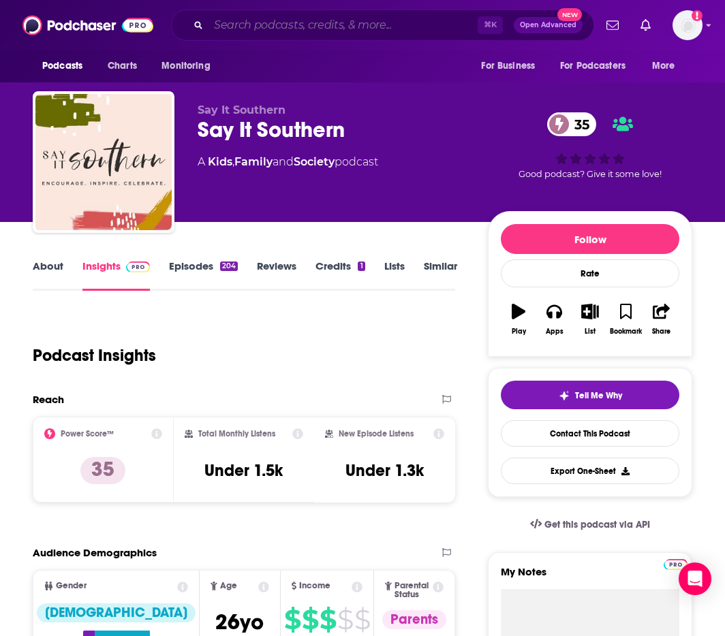
click at [336, 30] on input "Search podcasts, credits, & more..." at bounding box center [342, 25] width 269 height 22
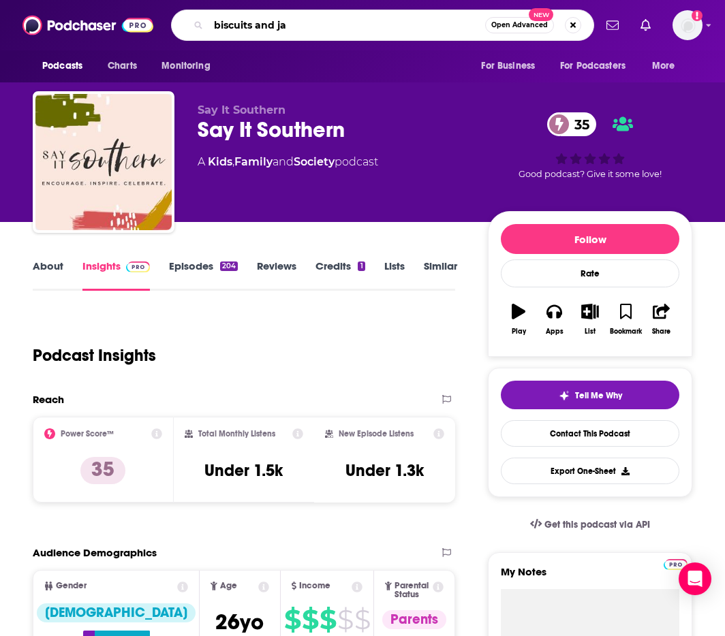
type input "biscuits and jam"
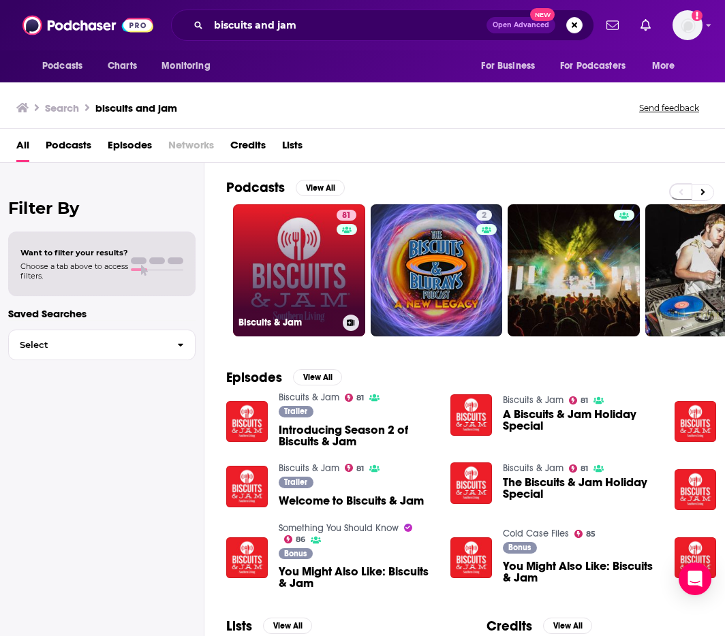
click at [266, 292] on link "81 Biscuits & Jam" at bounding box center [299, 270] width 132 height 132
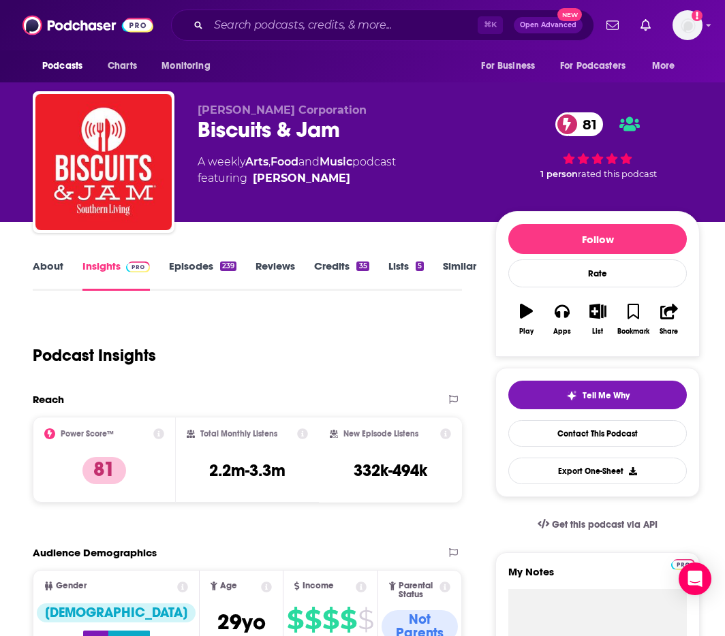
click at [464, 264] on link "Similar" at bounding box center [459, 275] width 33 height 31
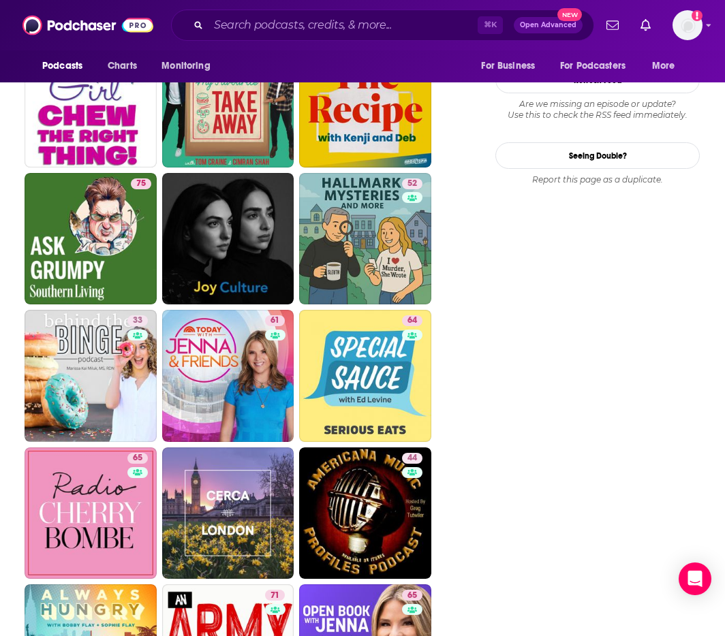
scroll to position [1572, 0]
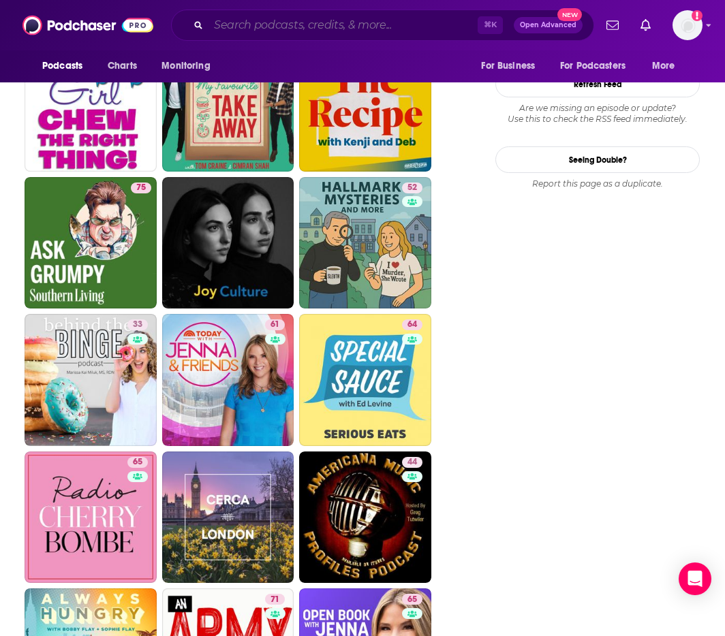
click at [282, 18] on input "Search podcasts, credits, & more..." at bounding box center [342, 25] width 269 height 22
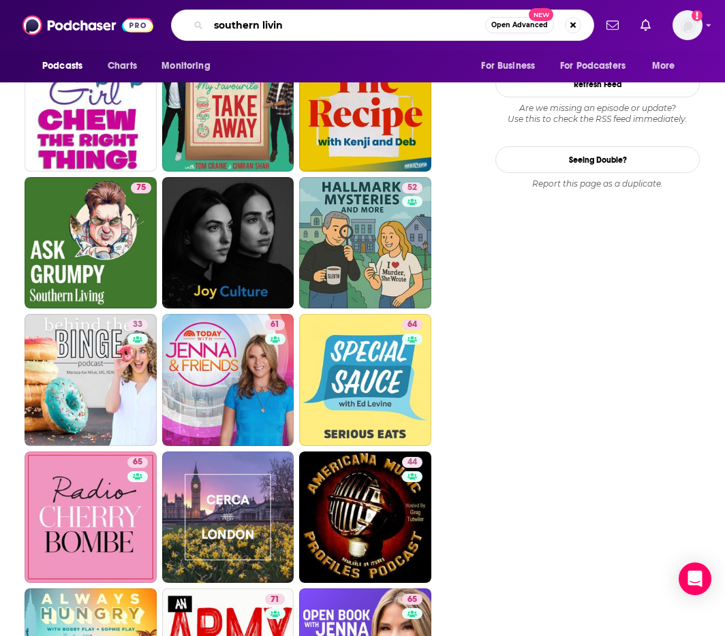
type input "southern living"
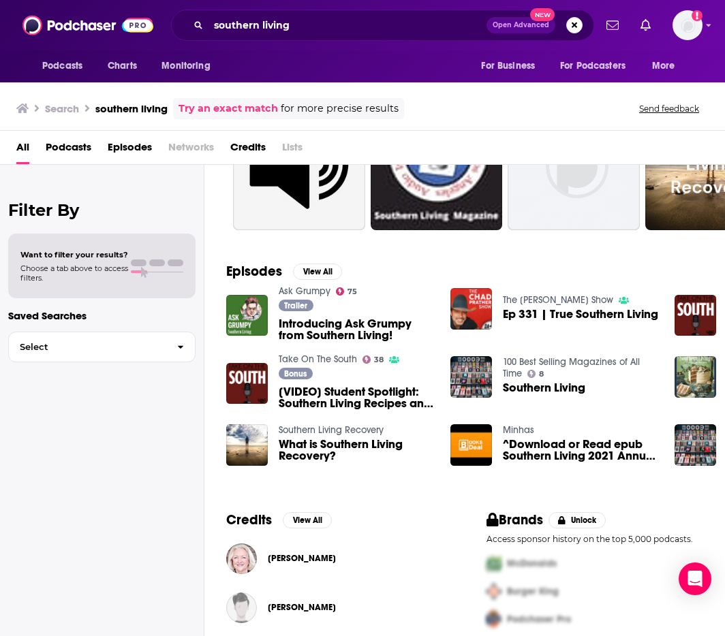
scroll to position [159, 0]
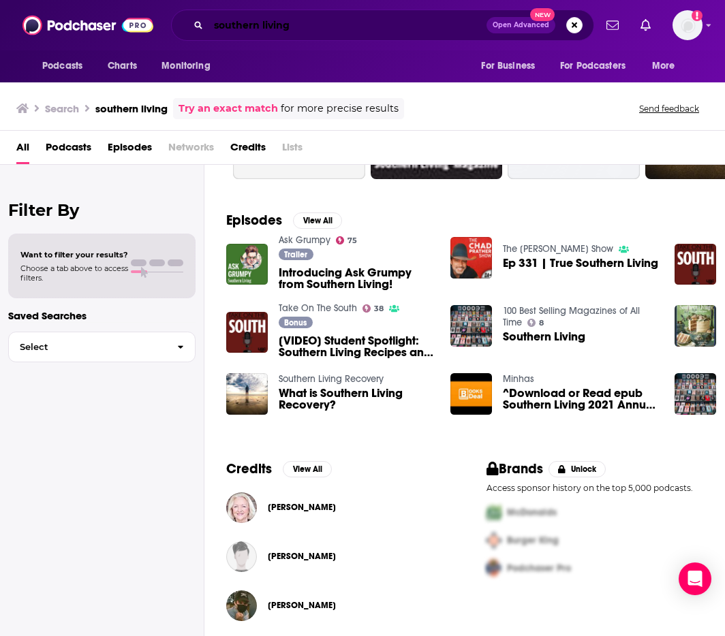
click at [331, 28] on input "southern living" at bounding box center [347, 25] width 278 height 22
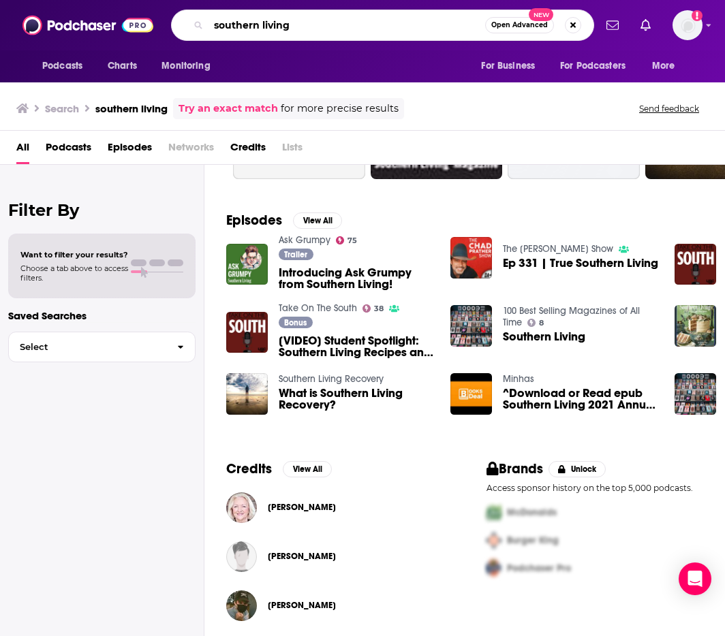
click at [331, 28] on input "southern living" at bounding box center [346, 25] width 277 height 22
type input "steel magnolias"
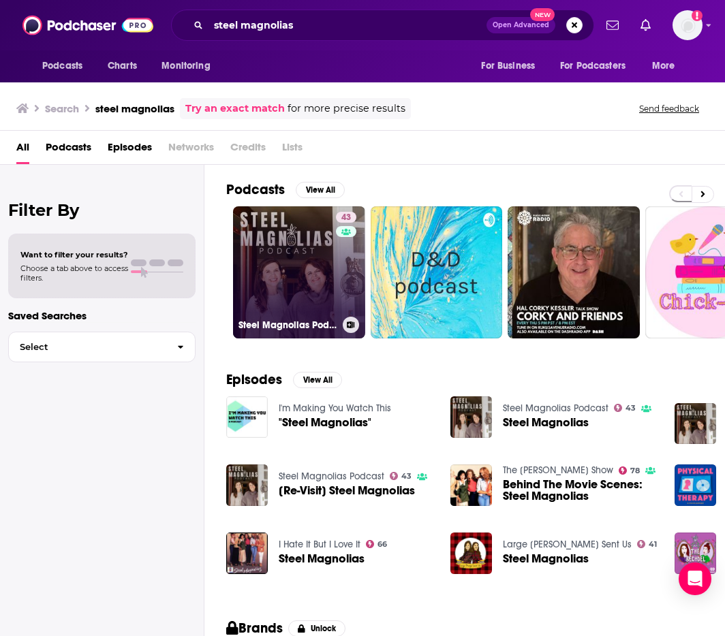
click at [272, 243] on link "43 Steel Magnolias Podcast" at bounding box center [299, 272] width 132 height 132
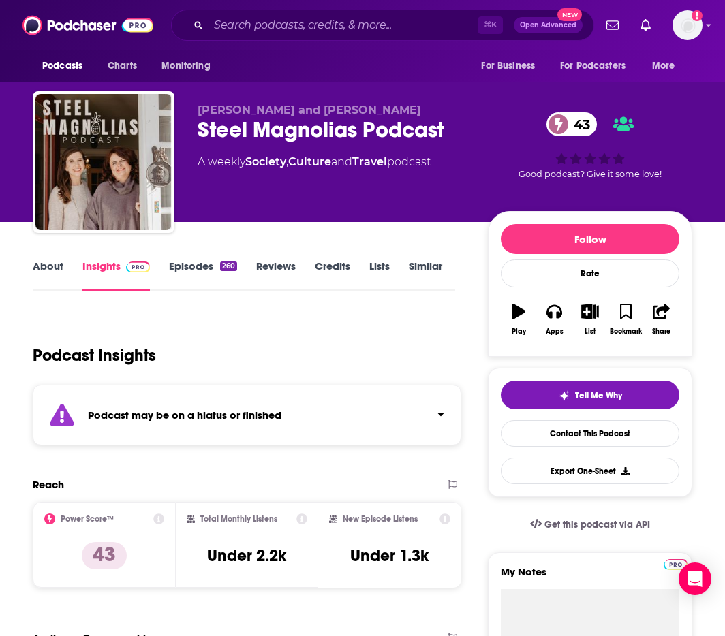
click at [421, 269] on link "Similar" at bounding box center [425, 275] width 33 height 31
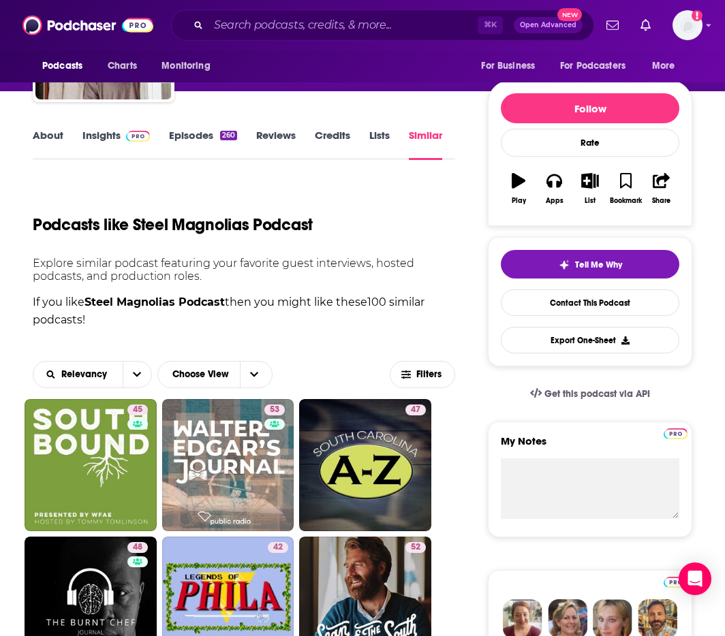
scroll to position [355, 0]
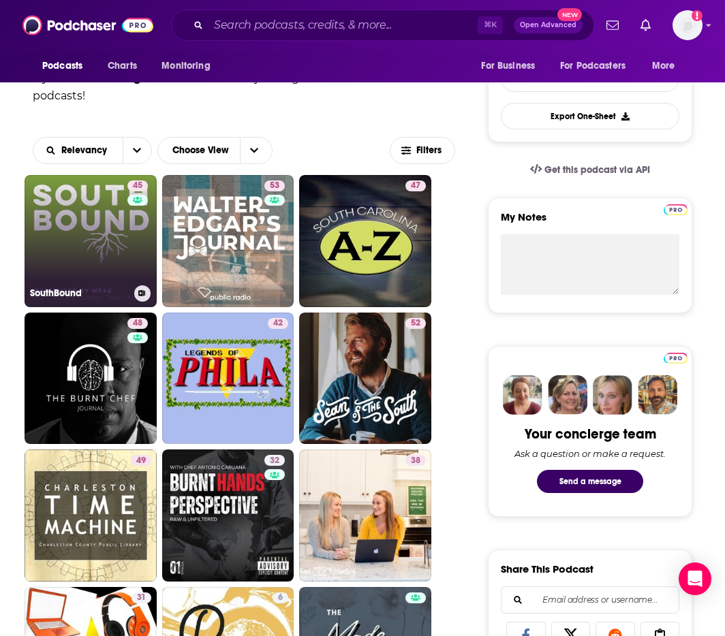
click at [114, 240] on link "45 SouthBound" at bounding box center [91, 241] width 132 height 132
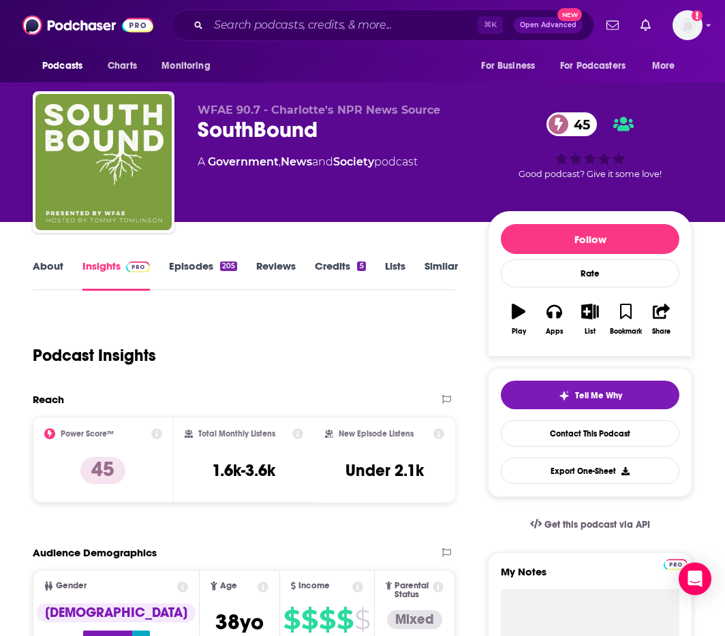
click at [40, 262] on link "About" at bounding box center [48, 275] width 31 height 31
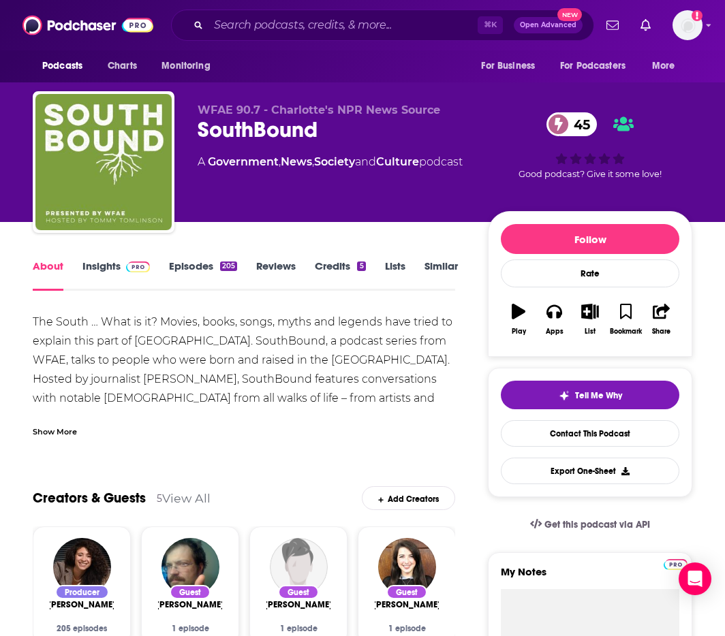
click at [277, 36] on div "⌘ K Open Advanced New" at bounding box center [382, 25] width 423 height 31
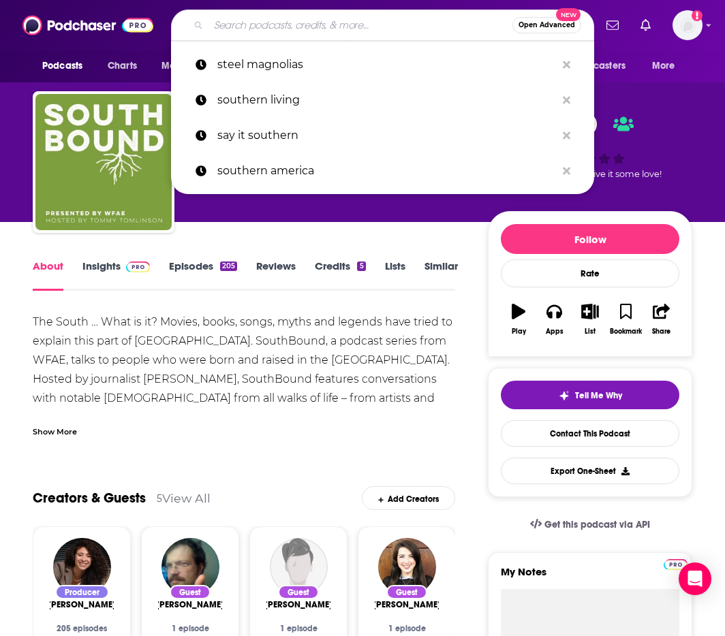
click at [277, 28] on input "Search podcasts, credits, & more..." at bounding box center [360, 25] width 304 height 22
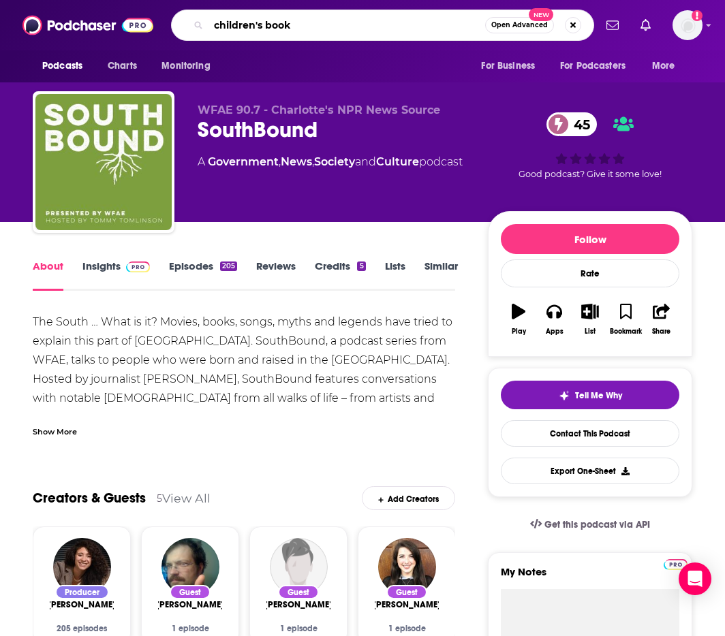
type input "children's books"
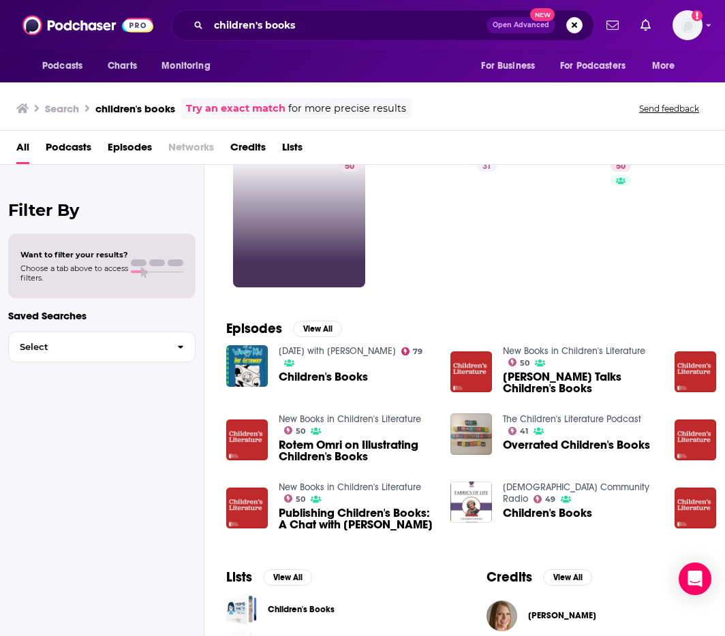
scroll to position [52, 0]
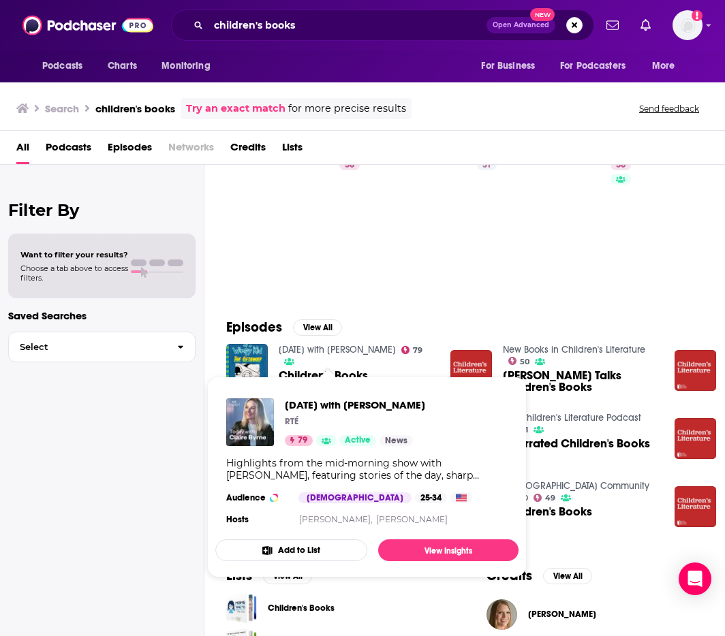
click at [335, 402] on span "Today with Claire Byrne" at bounding box center [355, 405] width 140 height 13
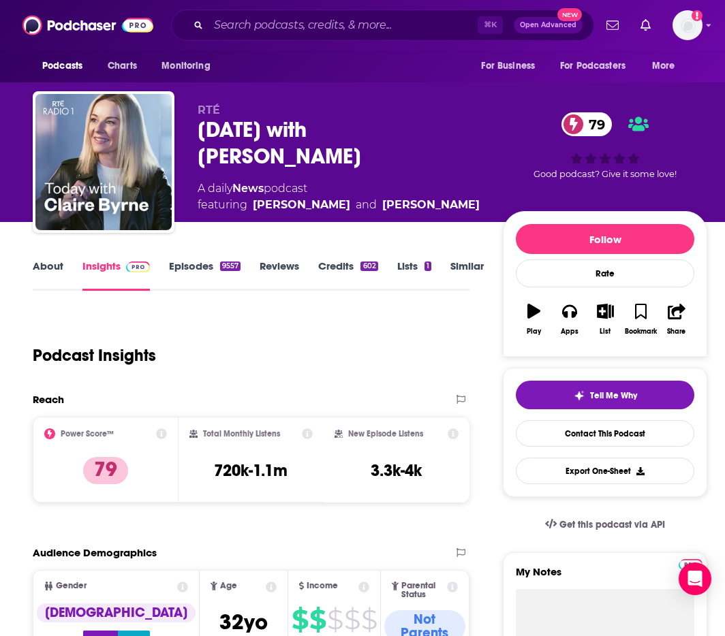
click at [45, 268] on link "About" at bounding box center [48, 275] width 31 height 31
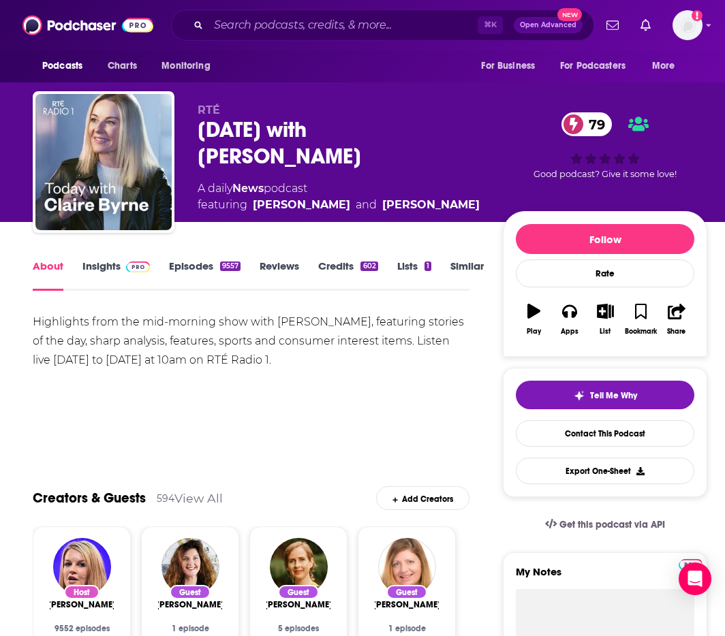
click at [211, 266] on link "Episodes 9557" at bounding box center [205, 275] width 72 height 31
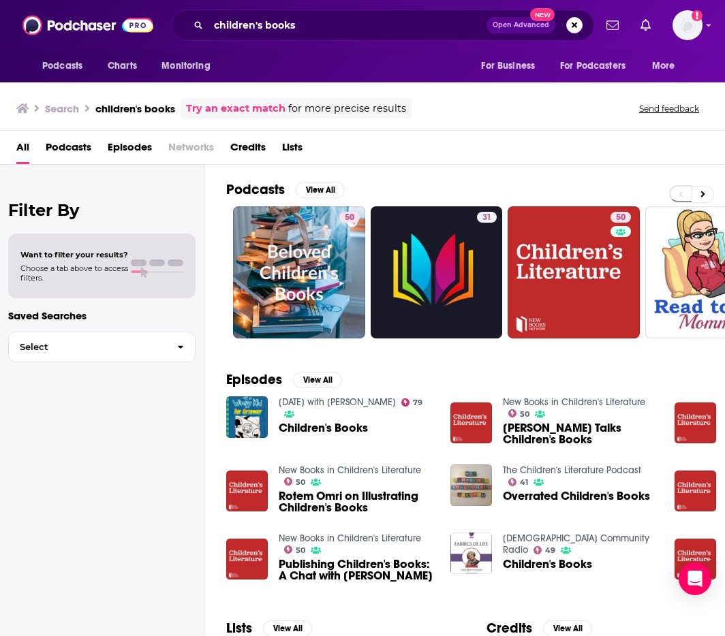
click at [333, 426] on span "Children's Books" at bounding box center [323, 428] width 89 height 12
click at [480, 427] on img "David Miles Talks Children's Books" at bounding box center [471, 424] width 42 height 42
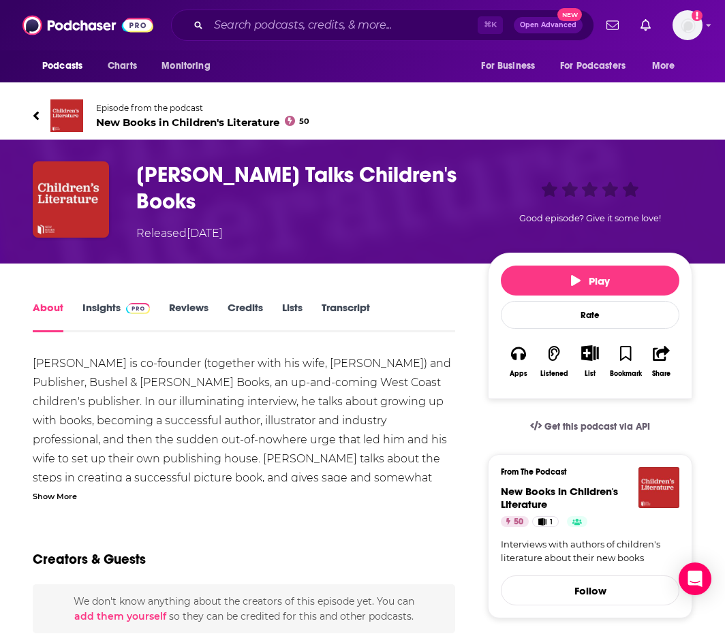
click at [112, 307] on link "Insights" at bounding box center [115, 316] width 67 height 31
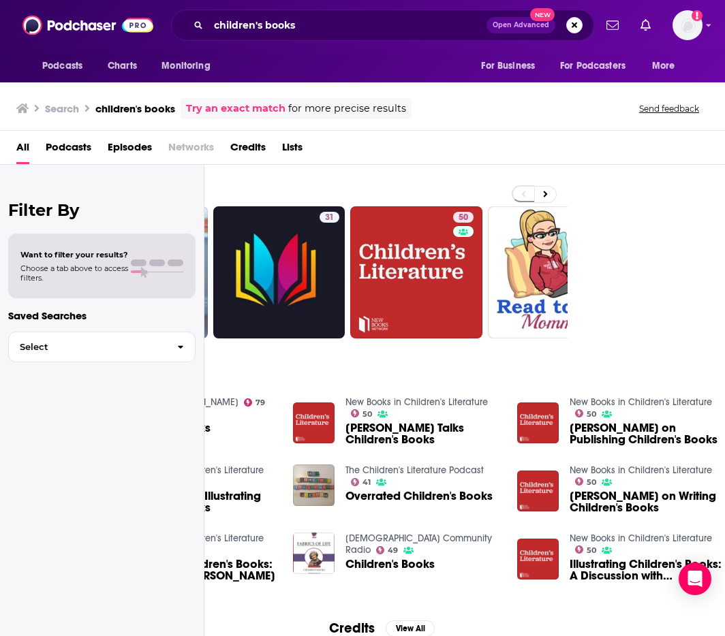
scroll to position [0, 157]
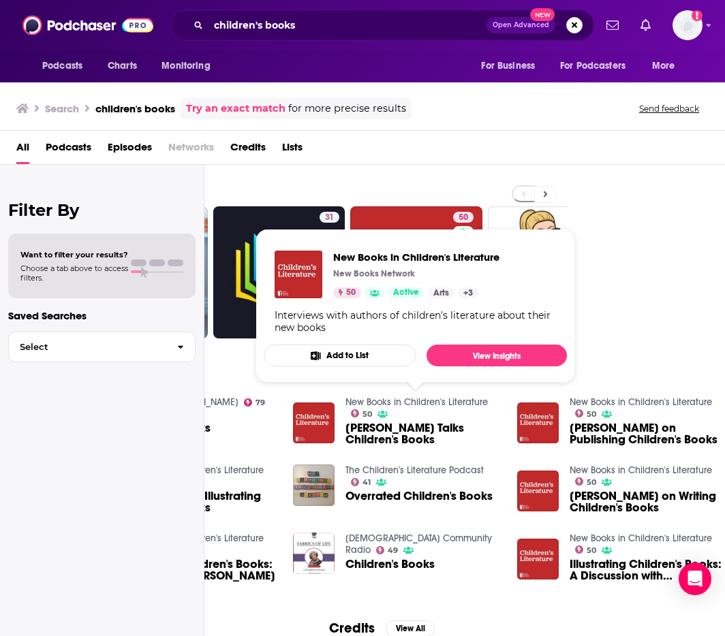
drag, startPoint x: 561, startPoint y: 193, endPoint x: 546, endPoint y: 193, distance: 15.0
click at [557, 193] on div "Podcasts View All" at bounding box center [318, 193] width 499 height 25
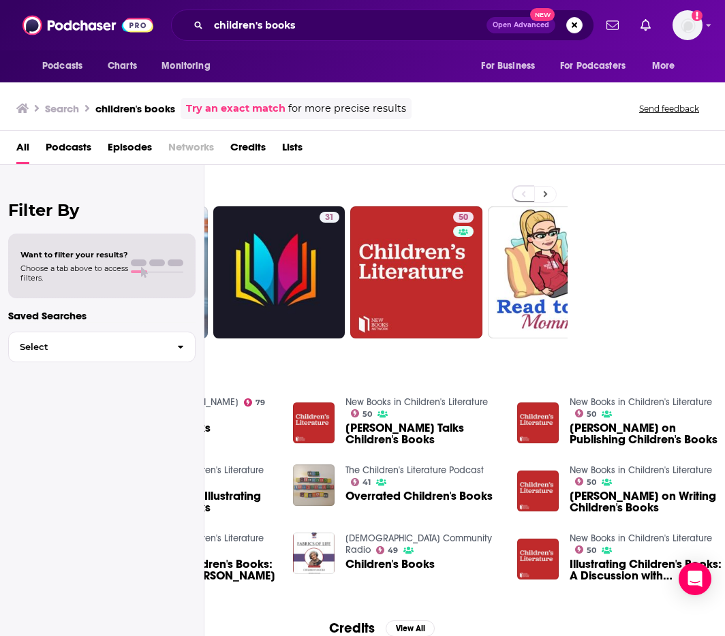
click at [546, 193] on icon at bounding box center [545, 194] width 5 height 10
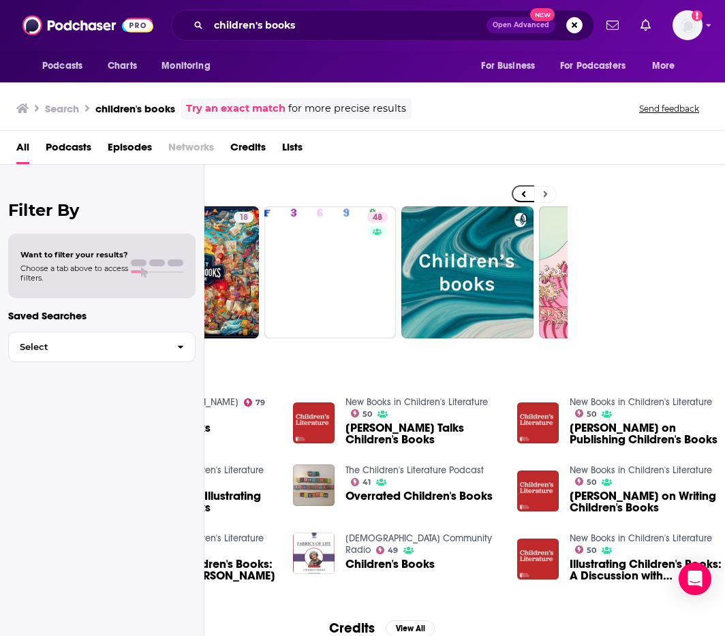
click at [546, 193] on icon at bounding box center [545, 194] width 5 height 10
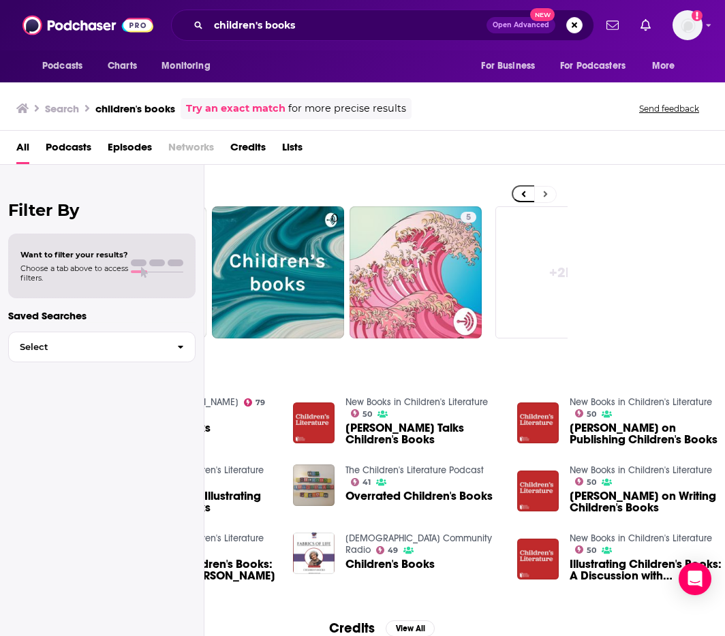
scroll to position [0, 747]
